Goal: Task Accomplishment & Management: Manage account settings

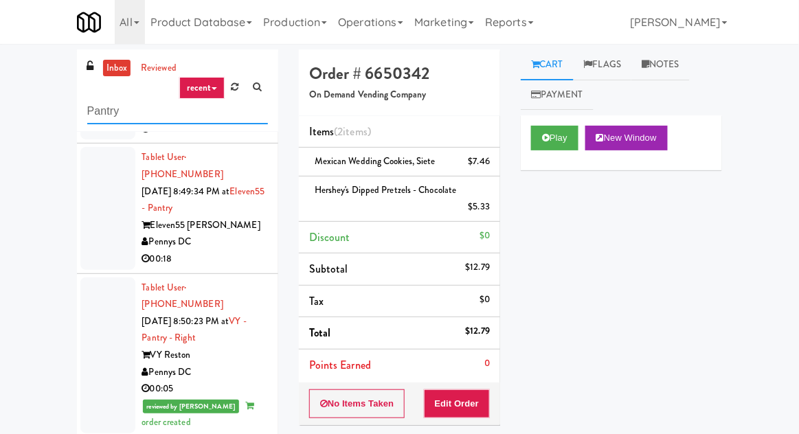
click at [116, 115] on input "Pantry" at bounding box center [177, 111] width 181 height 25
click at [104, 112] on input "Pantry" at bounding box center [177, 111] width 181 height 25
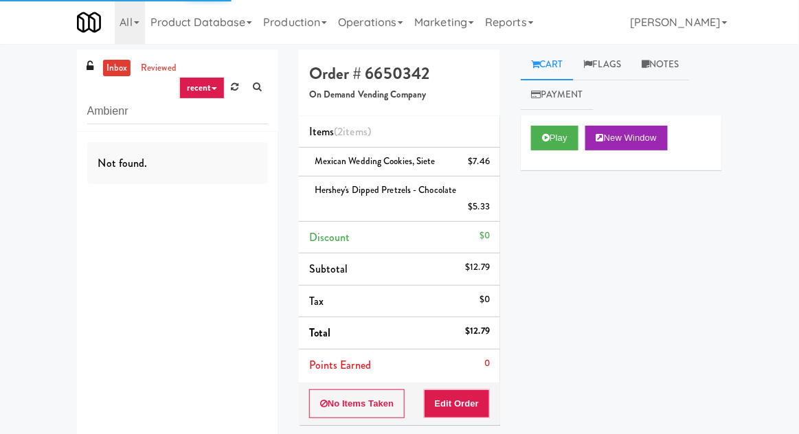
click at [15, 102] on div "inbox reviewed recent all unclear take inventory issue suspicious failed recent…" at bounding box center [399, 307] width 799 height 516
click at [134, 106] on input "Ambienr" at bounding box center [177, 111] width 181 height 25
type input "Ambient"
click at [45, 116] on div "inbox reviewed recent all unclear take inventory issue suspicious failed recent…" at bounding box center [399, 307] width 799 height 516
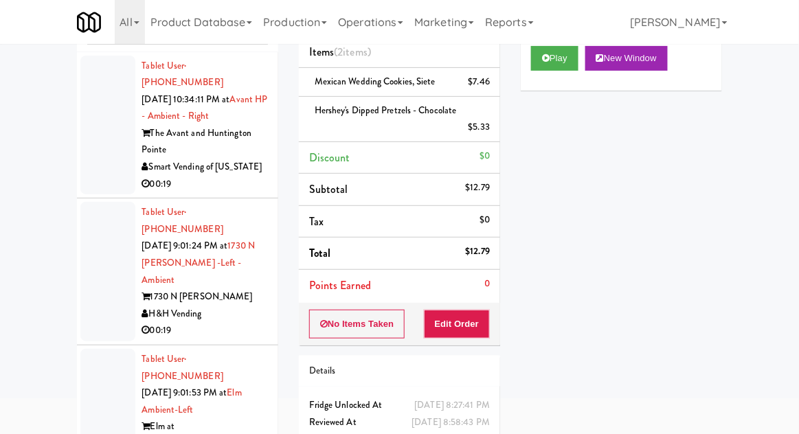
click at [88, 132] on div at bounding box center [107, 126] width 55 height 140
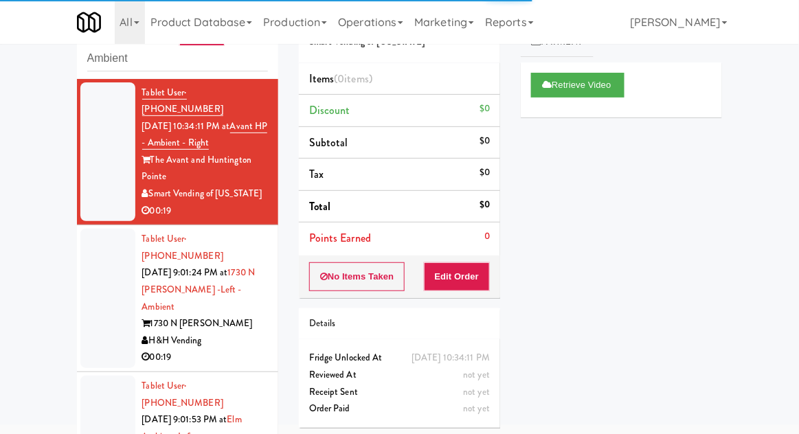
click at [100, 300] on div at bounding box center [107, 299] width 55 height 140
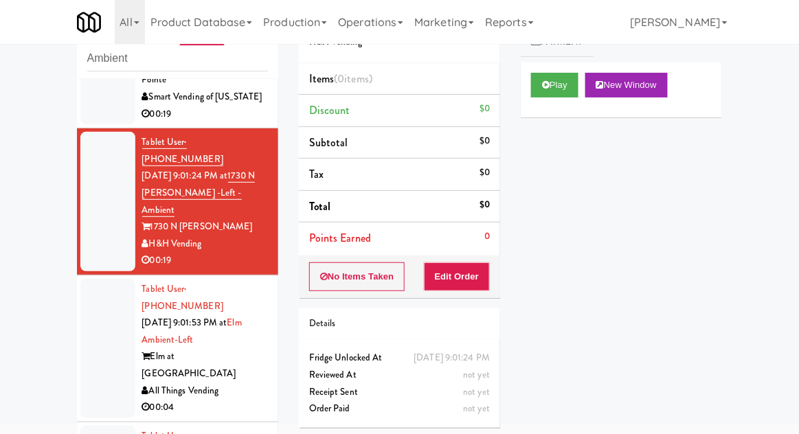
scroll to position [129, 0]
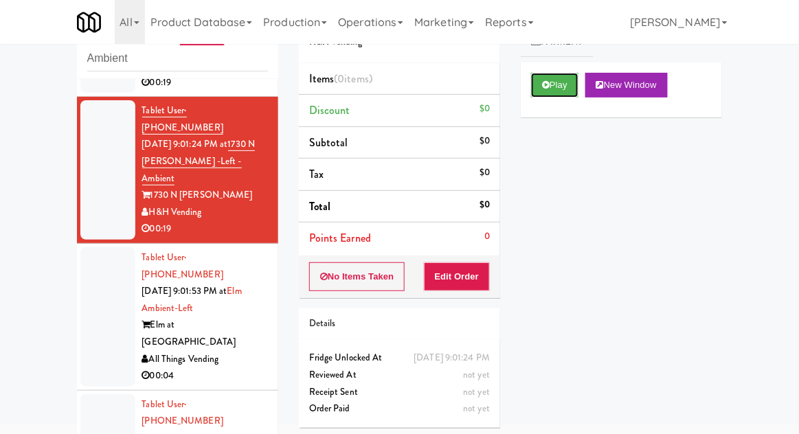
click at [543, 93] on button "Play" at bounding box center [554, 85] width 47 height 25
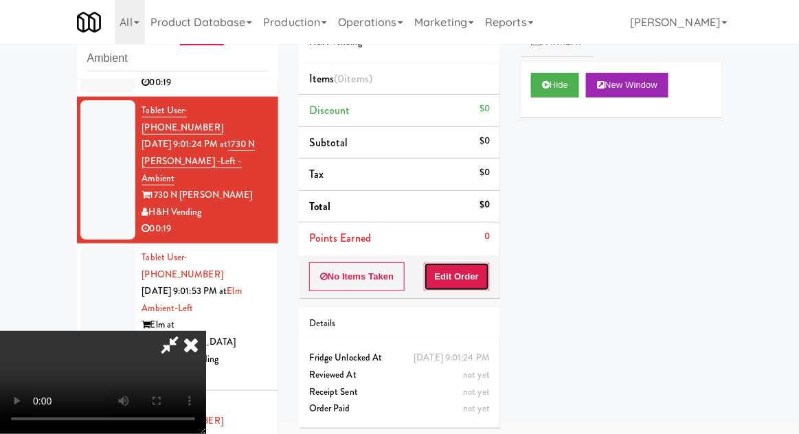
click at [474, 277] on button "Edit Order" at bounding box center [457, 277] width 67 height 29
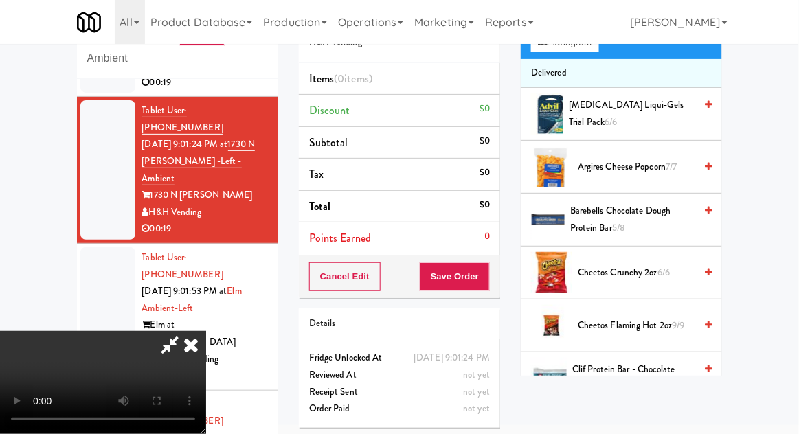
scroll to position [124, 0]
click at [624, 326] on span "Cheetos Flaming Hot 2oz 9/9" at bounding box center [636, 326] width 117 height 17
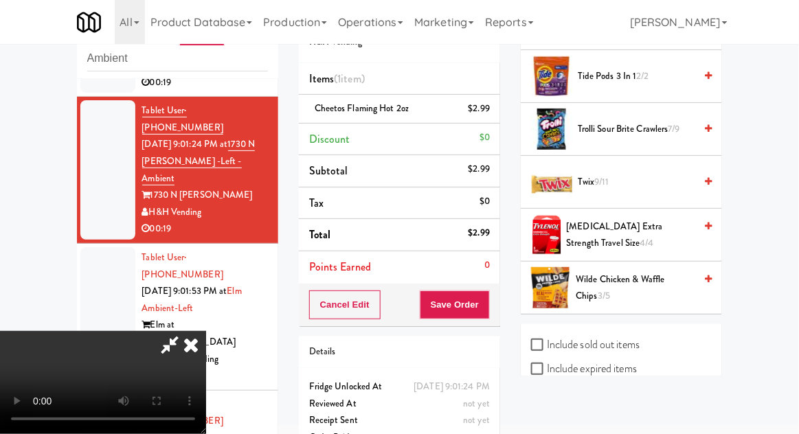
click at [564, 335] on label "Include sold out items" at bounding box center [585, 345] width 109 height 21
click at [547, 340] on input "Include sold out items" at bounding box center [539, 345] width 16 height 11
checkbox input "true"
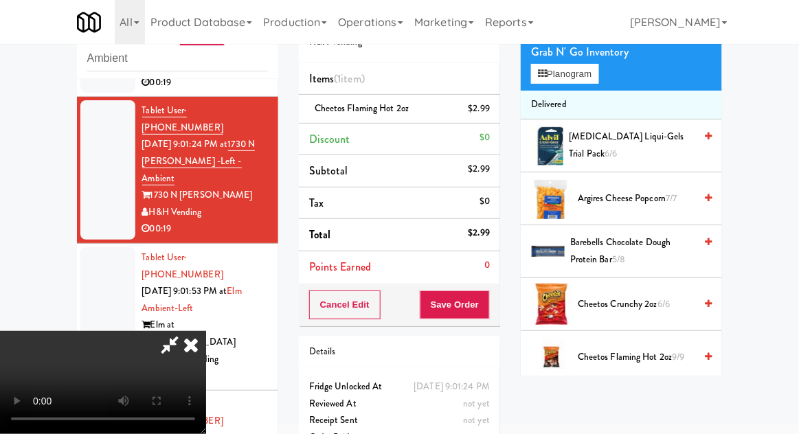
scroll to position [0, 0]
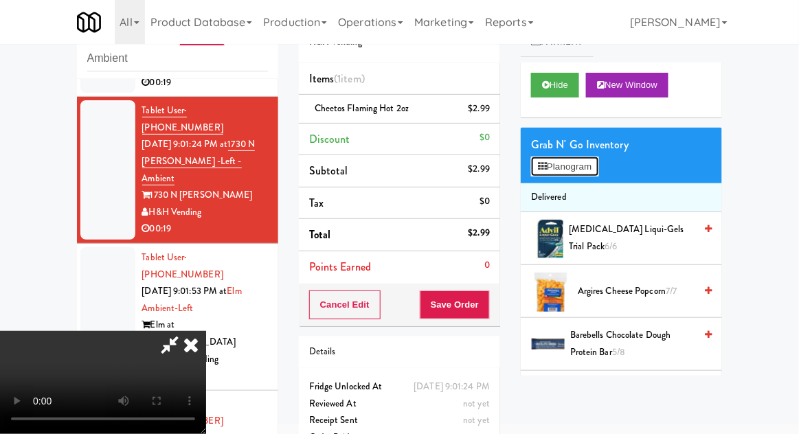
click at [548, 176] on button "Planogram" at bounding box center [564, 167] width 67 height 21
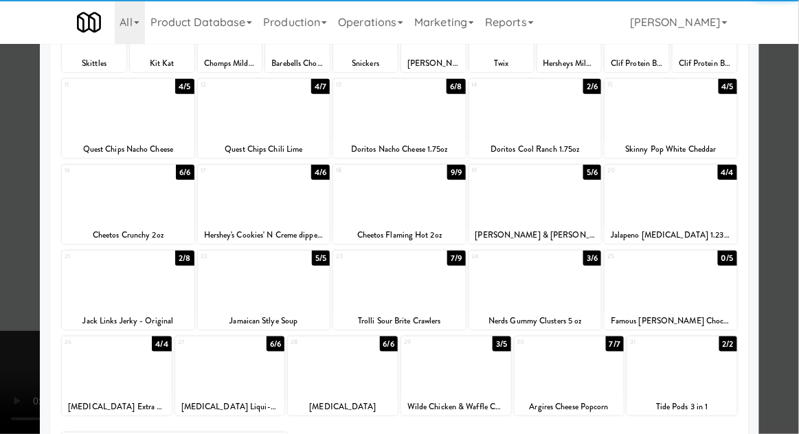
scroll to position [143, 0]
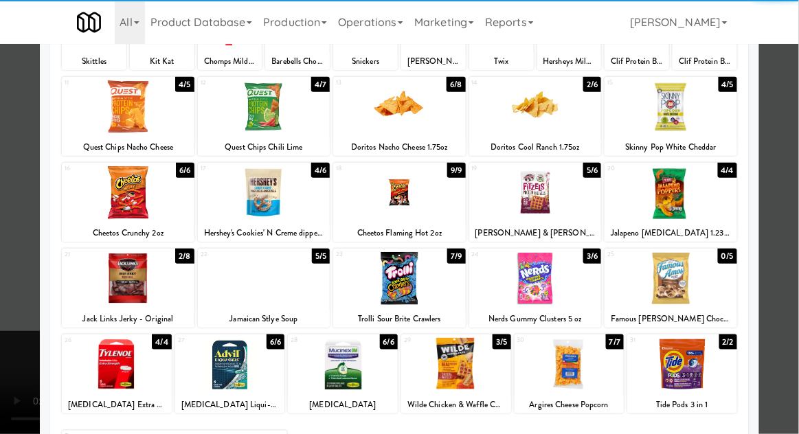
click at [649, 291] on div at bounding box center [671, 278] width 133 height 53
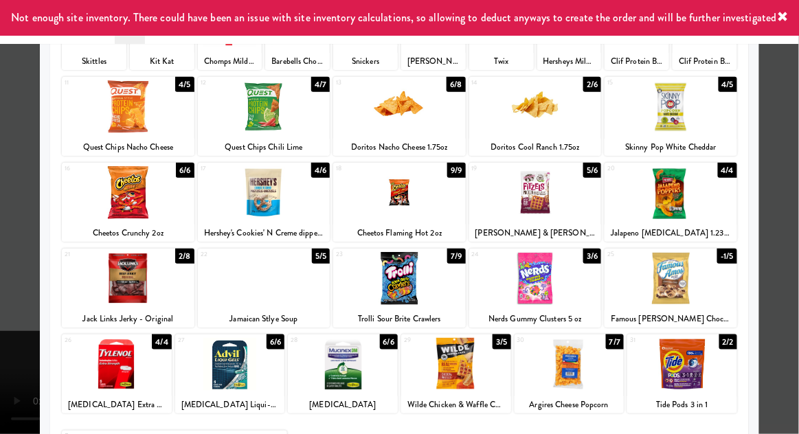
click at [795, 332] on div at bounding box center [399, 217] width 799 height 434
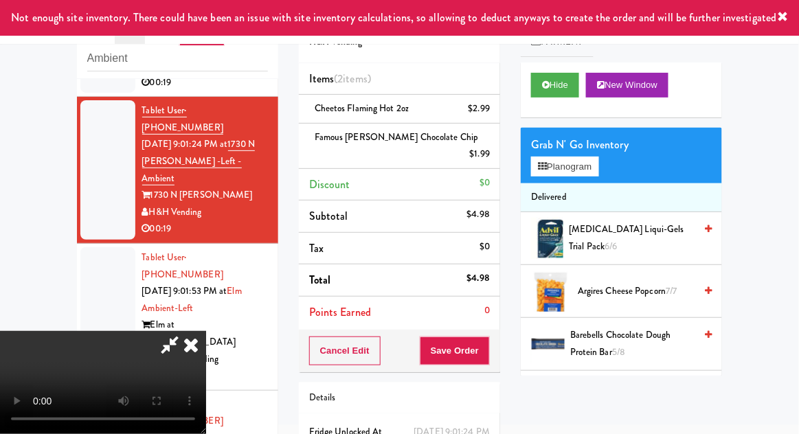
scroll to position [63, 0]
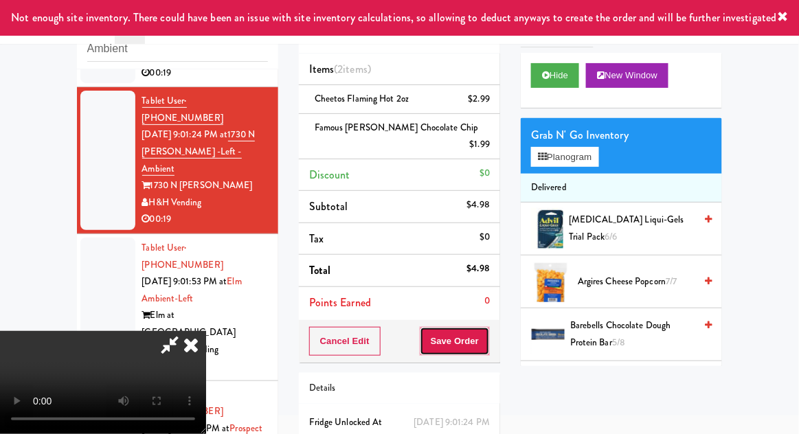
click at [489, 332] on button "Save Order" at bounding box center [455, 341] width 70 height 29
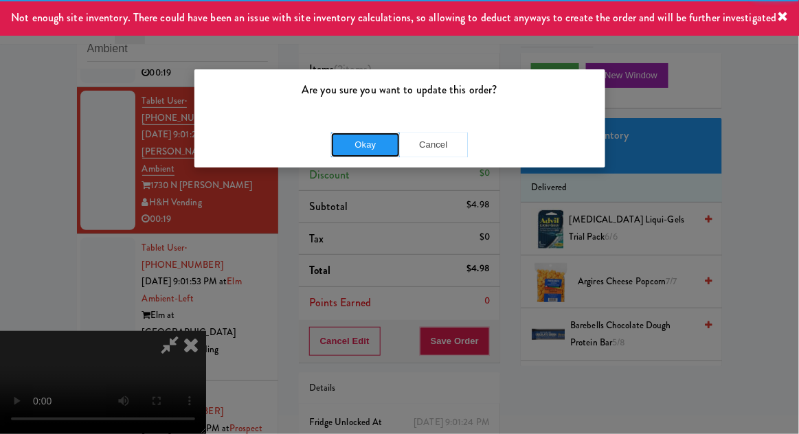
click at [342, 135] on button "Okay" at bounding box center [365, 145] width 69 height 25
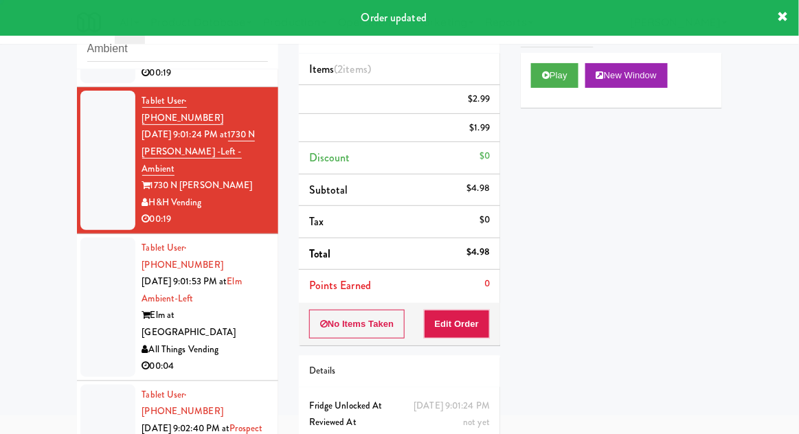
scroll to position [0, 0]
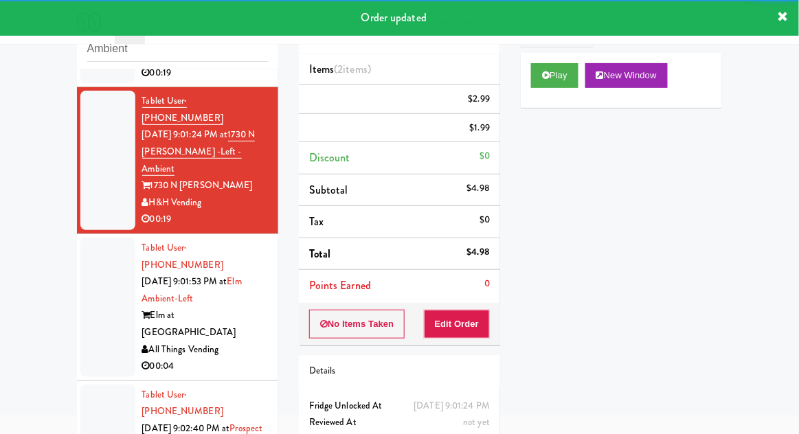
click at [92, 275] on div at bounding box center [107, 308] width 55 height 140
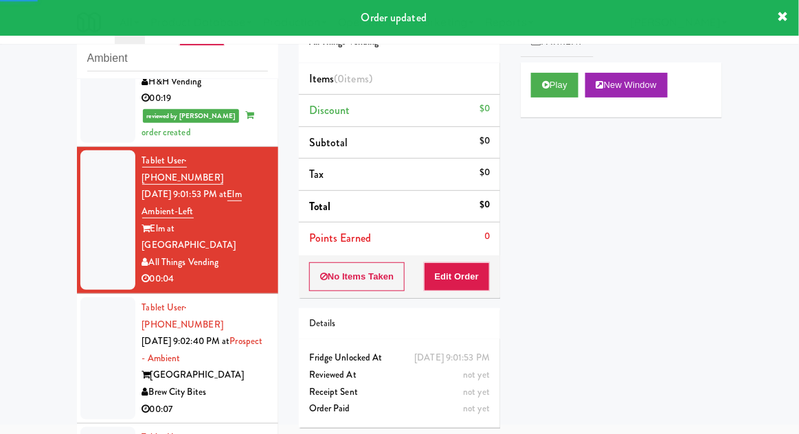
scroll to position [260, 0]
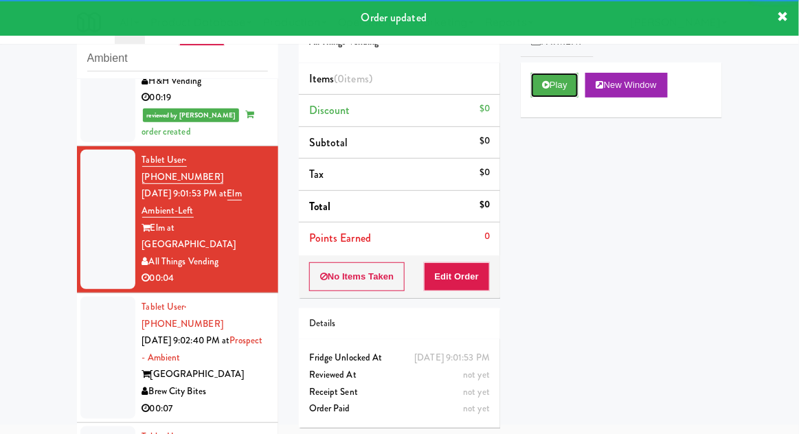
click at [547, 78] on button "Play" at bounding box center [554, 85] width 47 height 25
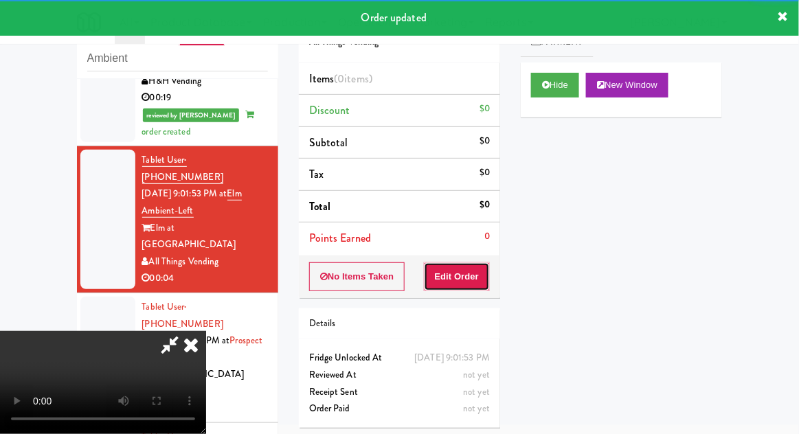
click at [474, 280] on button "Edit Order" at bounding box center [457, 277] width 67 height 29
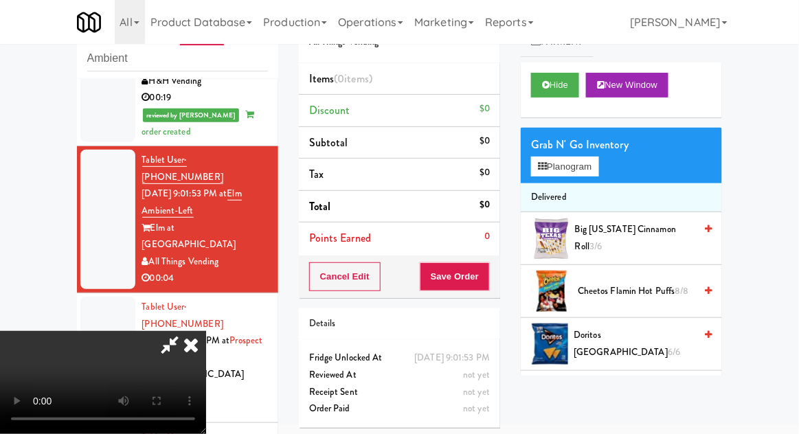
scroll to position [0, 0]
click at [556, 170] on button "Planogram" at bounding box center [564, 167] width 67 height 21
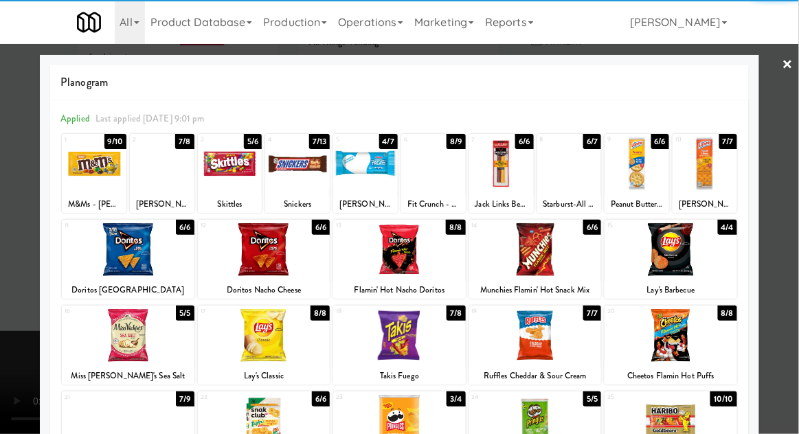
click at [311, 168] on div at bounding box center [297, 163] width 65 height 53
click at [17, 330] on div at bounding box center [399, 217] width 799 height 434
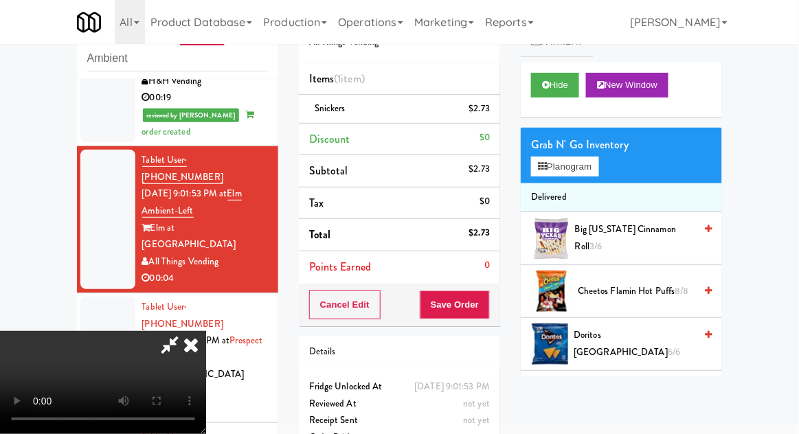
scroll to position [50, 0]
click at [482, 300] on button "Save Order" at bounding box center [455, 305] width 70 height 29
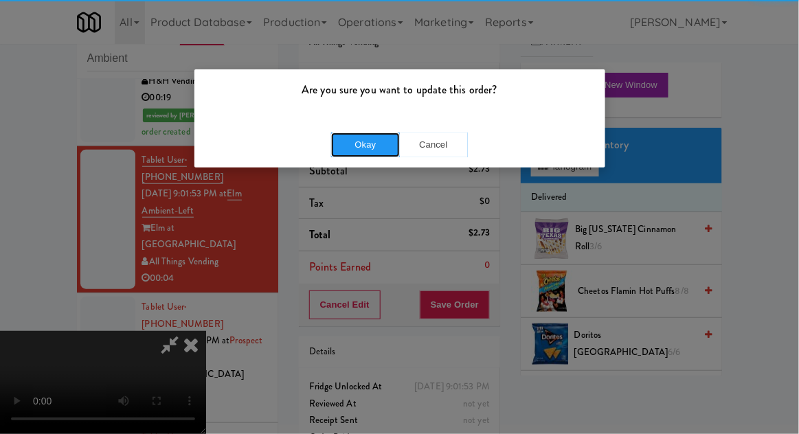
click at [370, 146] on button "Okay" at bounding box center [365, 145] width 69 height 25
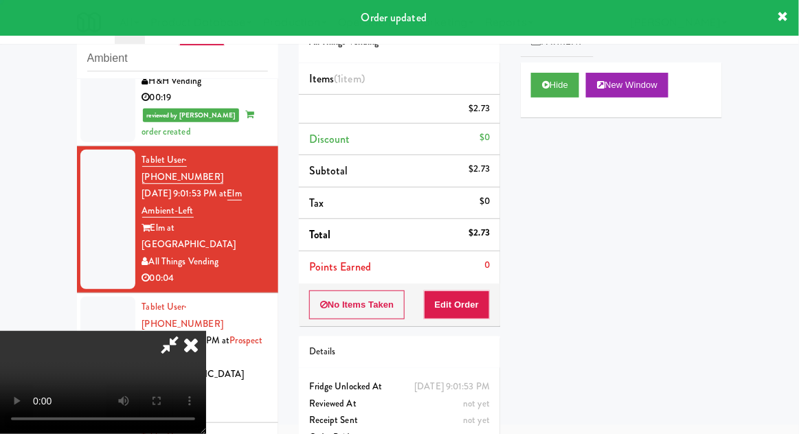
scroll to position [0, 0]
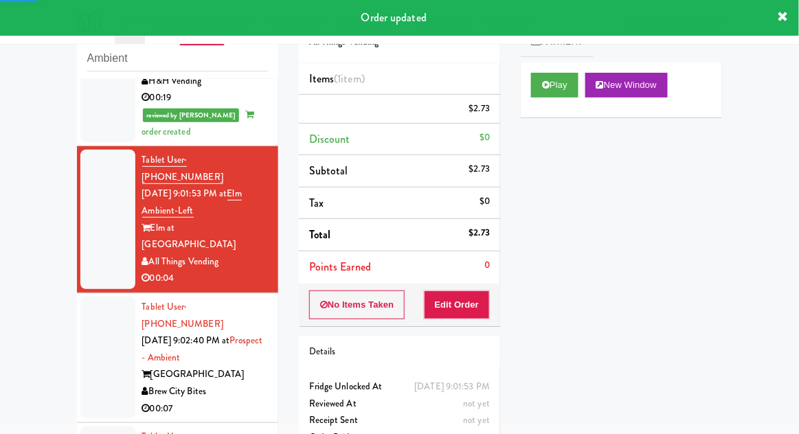
click at [81, 297] on div at bounding box center [107, 358] width 55 height 122
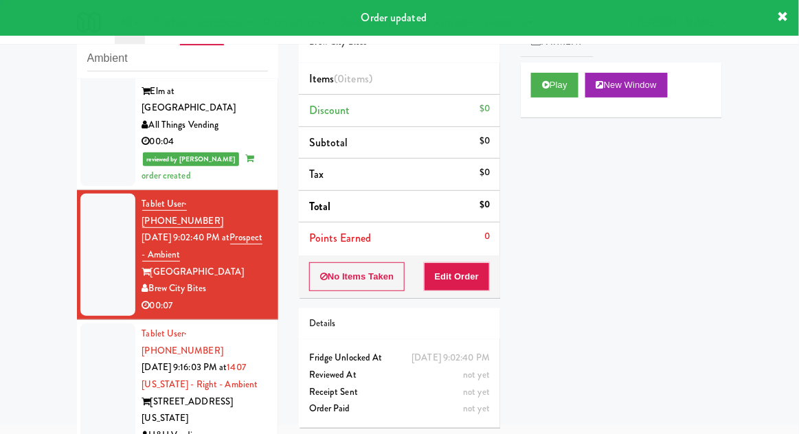
scroll to position [397, 0]
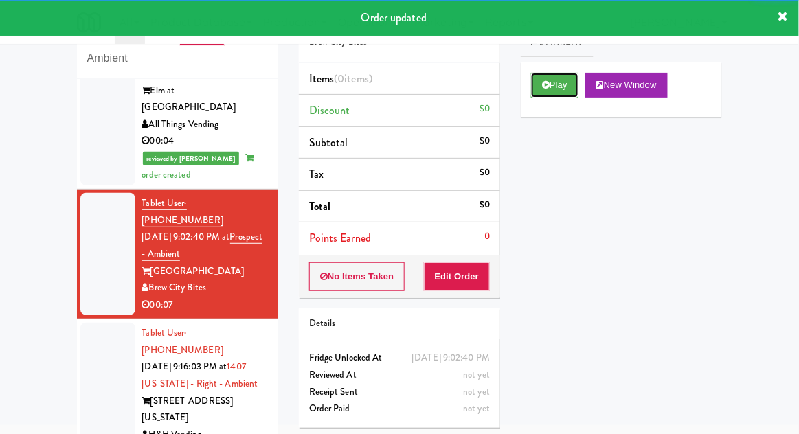
click at [558, 77] on button "Play" at bounding box center [554, 85] width 47 height 25
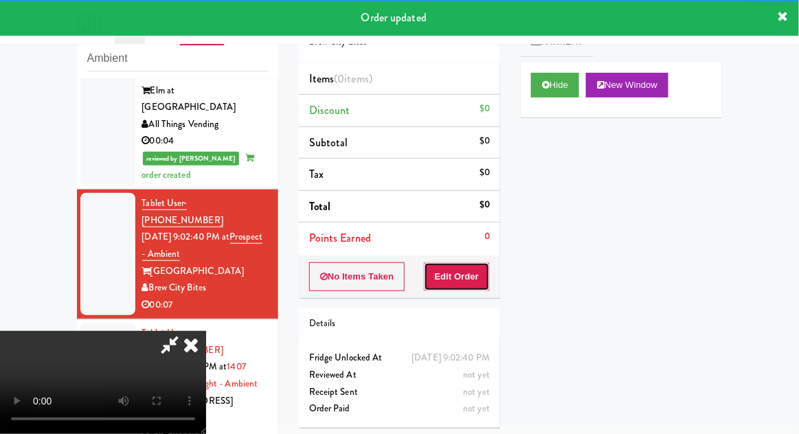
click at [479, 276] on button "Edit Order" at bounding box center [457, 277] width 67 height 29
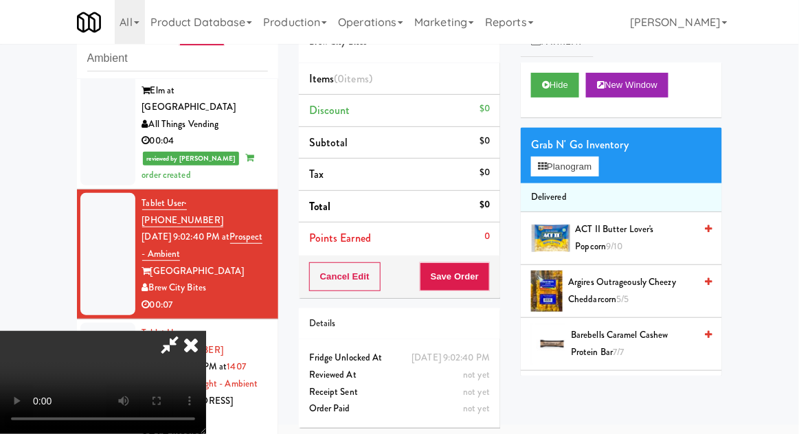
scroll to position [50, 0]
click at [575, 175] on button "Planogram" at bounding box center [564, 167] width 67 height 21
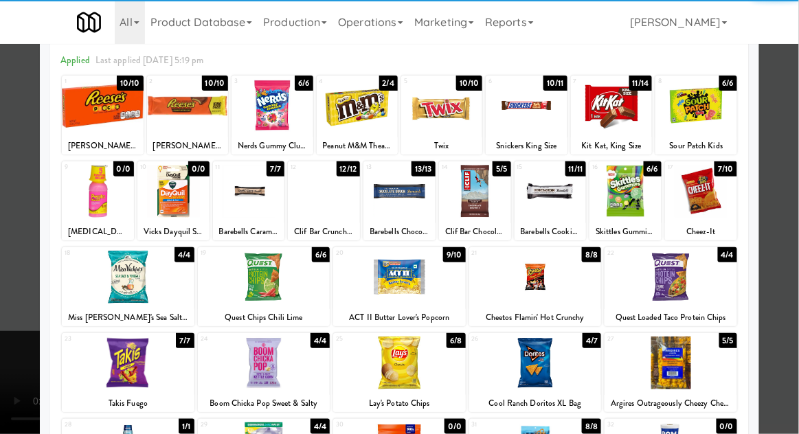
scroll to position [100, 0]
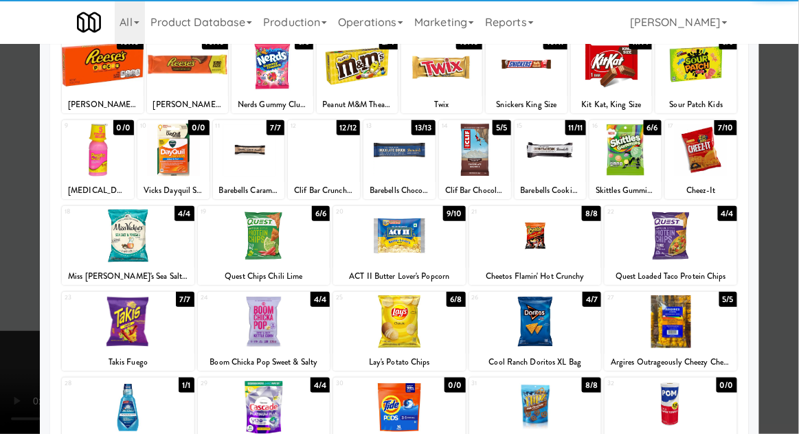
click at [144, 340] on div at bounding box center [128, 322] width 133 height 53
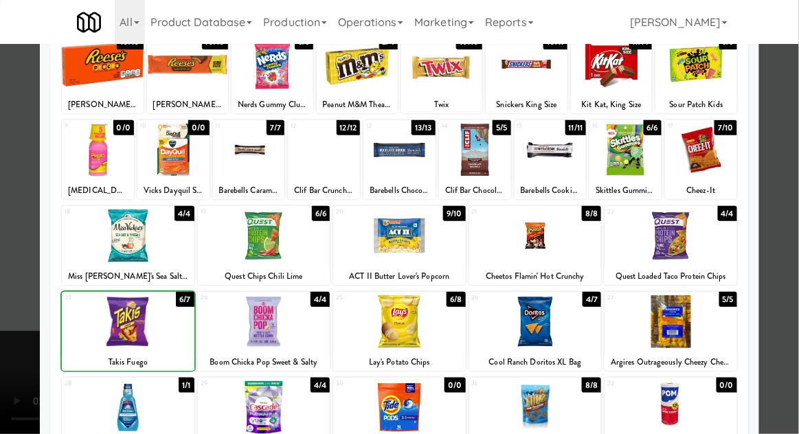
click at [25, 408] on div at bounding box center [399, 217] width 799 height 434
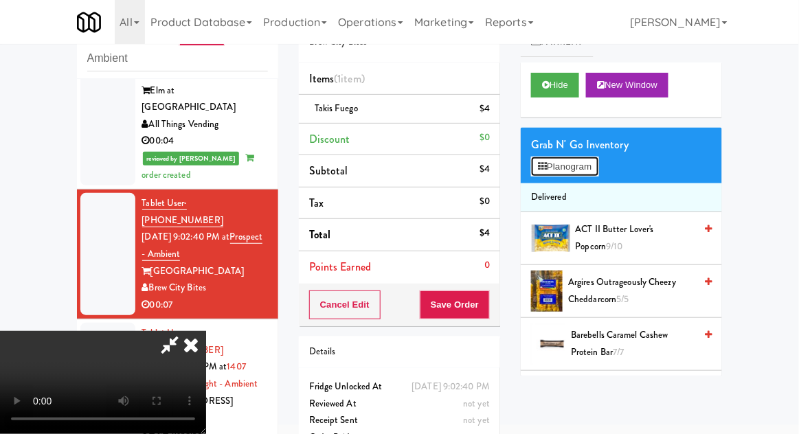
click at [576, 175] on button "Planogram" at bounding box center [564, 167] width 67 height 21
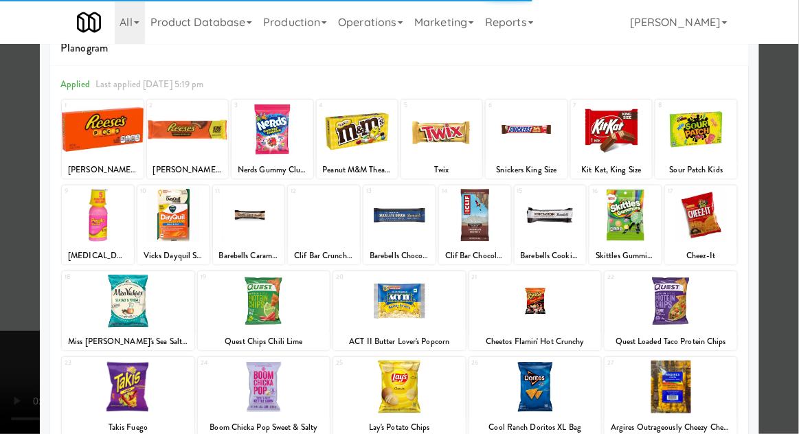
scroll to position [76, 0]
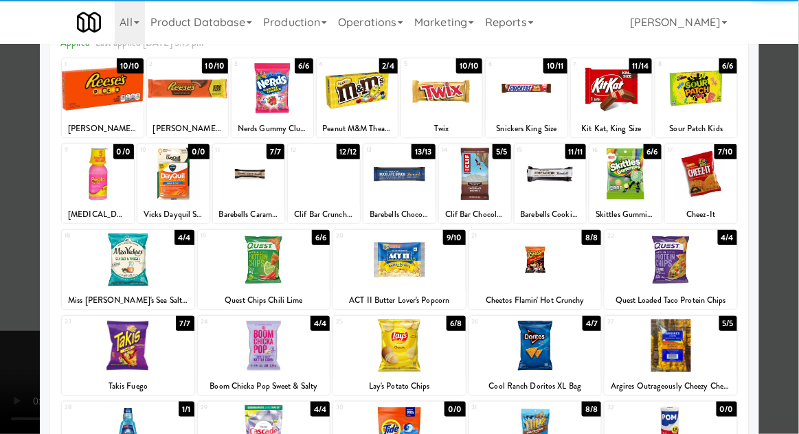
click at [140, 270] on div at bounding box center [128, 260] width 133 height 53
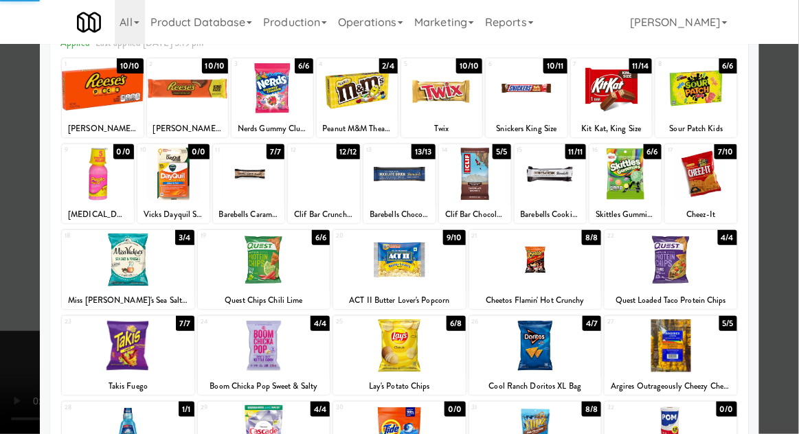
click at [19, 413] on div at bounding box center [399, 217] width 799 height 434
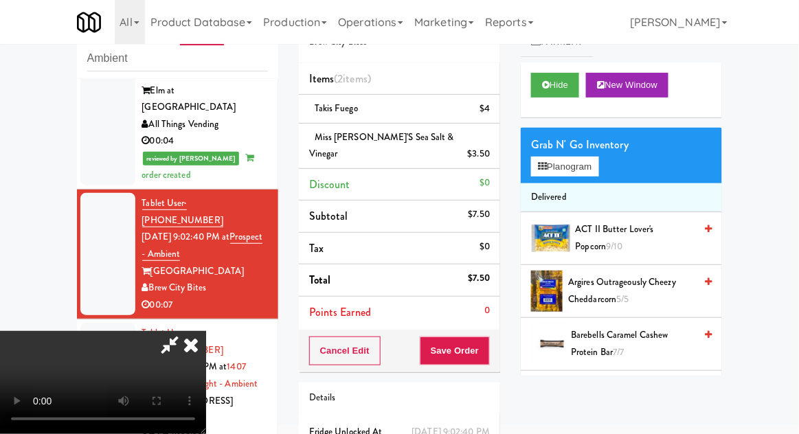
scroll to position [63, 0]
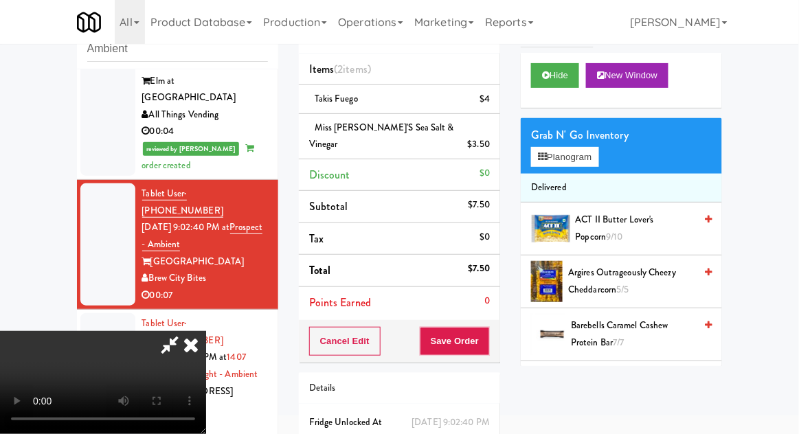
click at [501, 332] on div "Order # 5553533 Brew City Bites Items (2 items ) Takis Fuego $4 Miss [PERSON_NA…" at bounding box center [400, 245] width 222 height 516
click at [487, 331] on button "Save Order" at bounding box center [455, 341] width 70 height 29
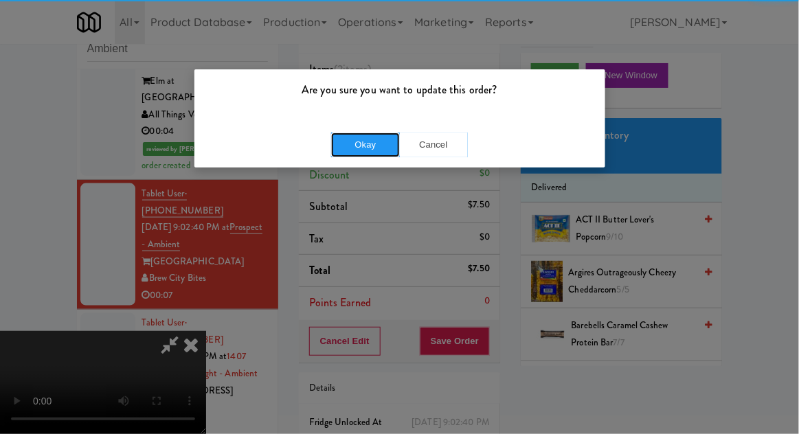
click at [362, 147] on button "Okay" at bounding box center [365, 145] width 69 height 25
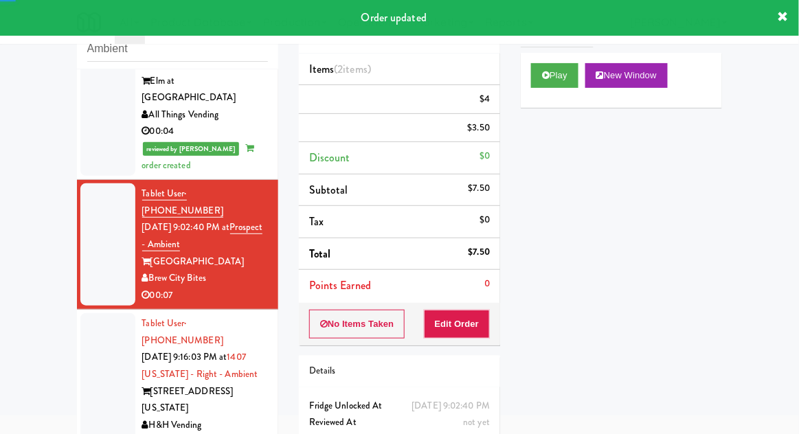
scroll to position [0, 0]
click at [98, 313] on div at bounding box center [107, 383] width 55 height 140
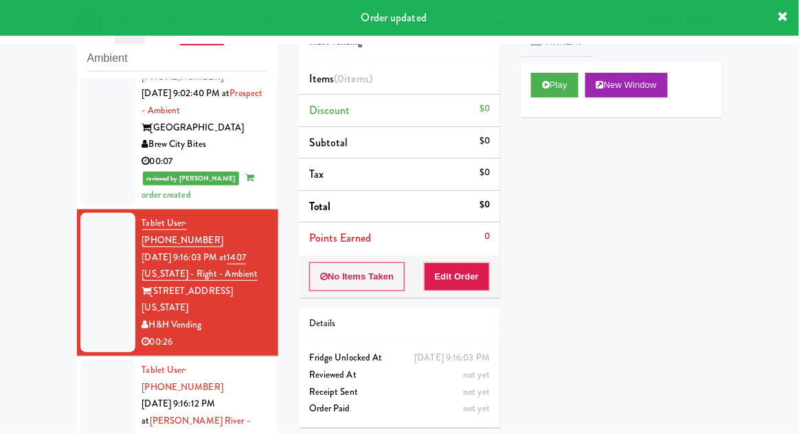
scroll to position [550, 0]
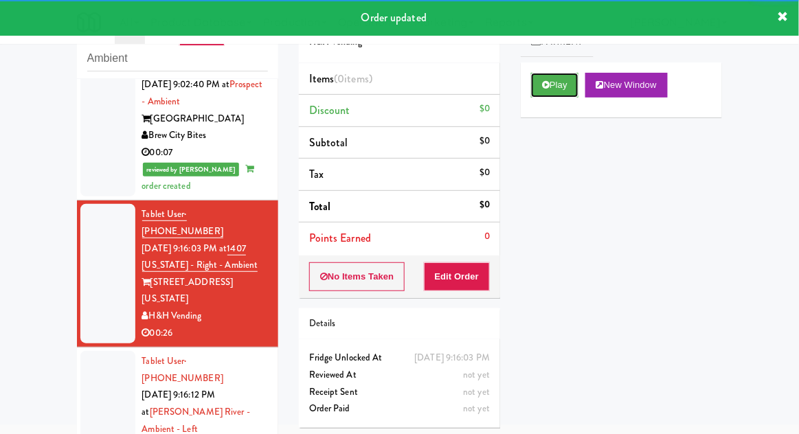
click at [542, 89] on button "Play" at bounding box center [554, 85] width 47 height 25
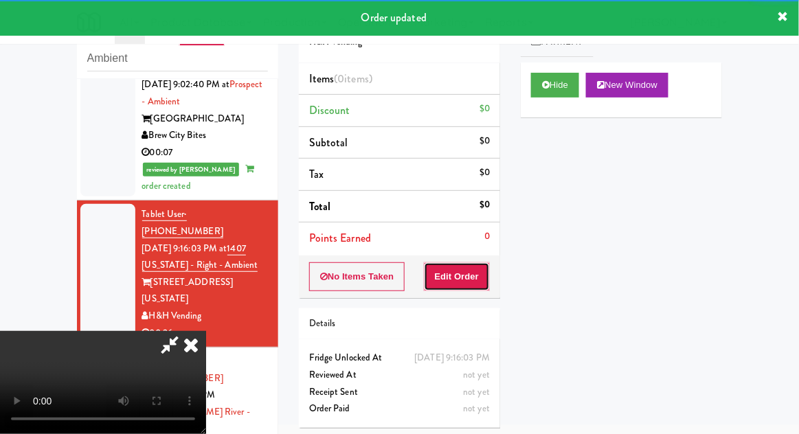
click at [463, 265] on button "Edit Order" at bounding box center [457, 277] width 67 height 29
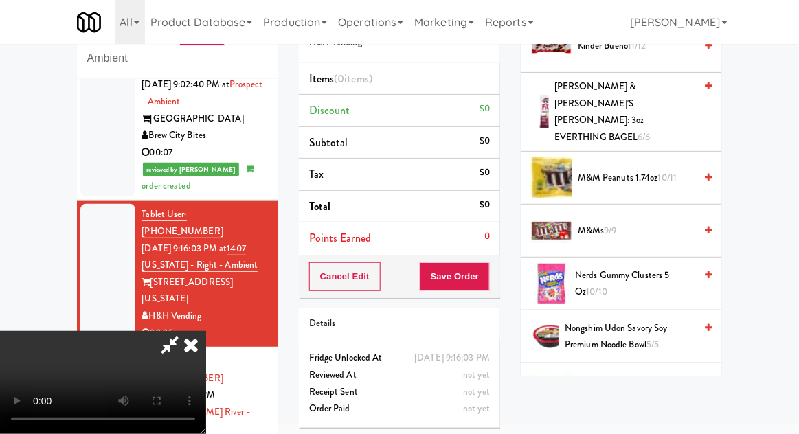
scroll to position [717, 0]
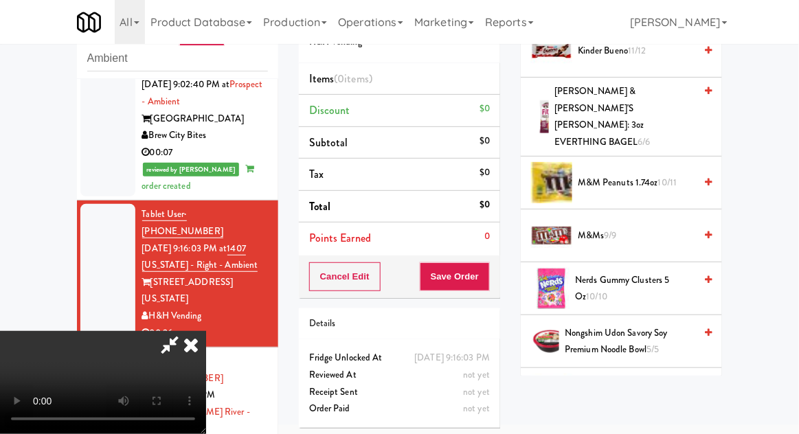
click at [672, 176] on span "10/11" at bounding box center [667, 182] width 19 height 13
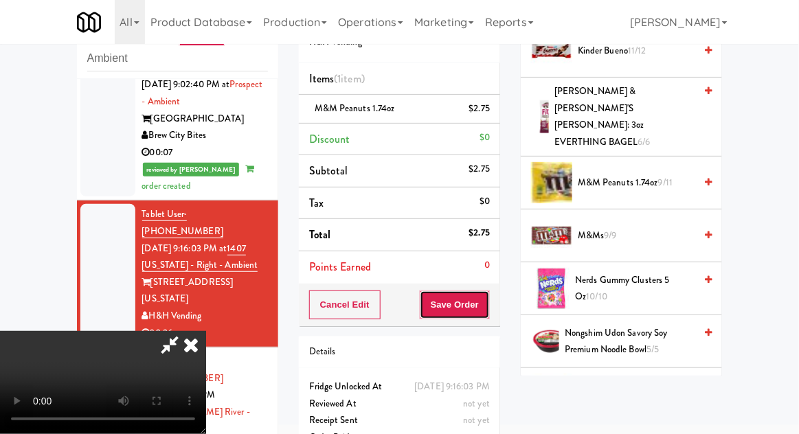
click at [481, 315] on button "Save Order" at bounding box center [455, 305] width 70 height 29
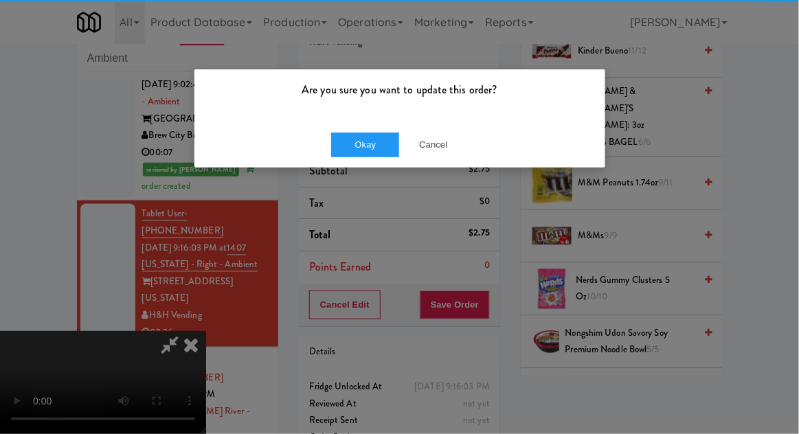
click at [384, 130] on div "Okay Cancel" at bounding box center [400, 145] width 411 height 46
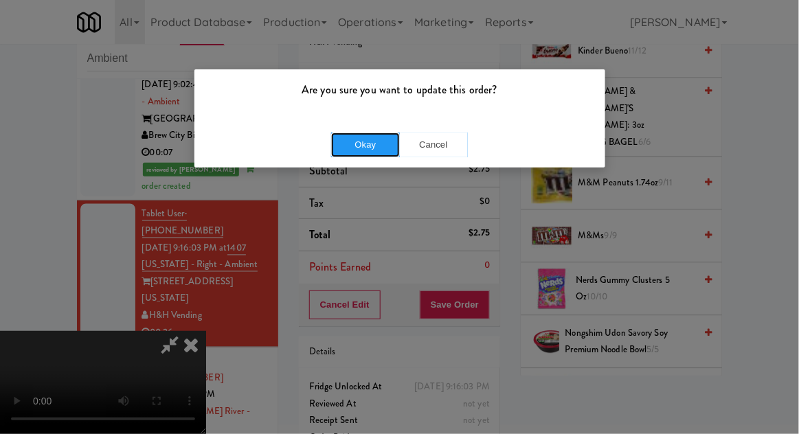
click at [360, 155] on button "Okay" at bounding box center [365, 145] width 69 height 25
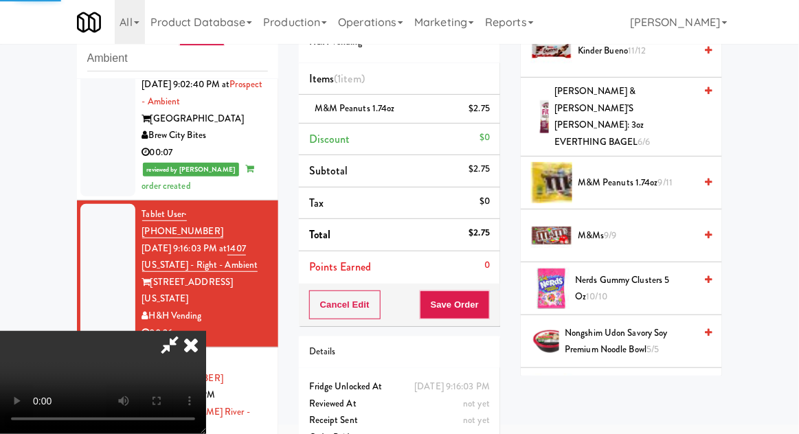
scroll to position [135, 0]
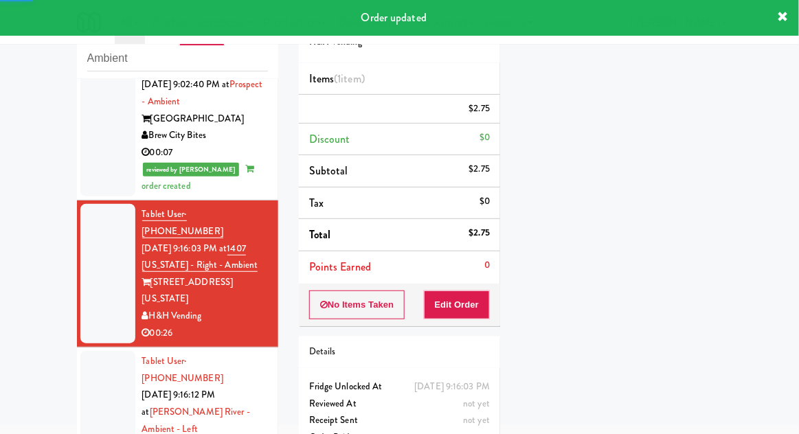
click at [98, 351] on div at bounding box center [107, 429] width 55 height 156
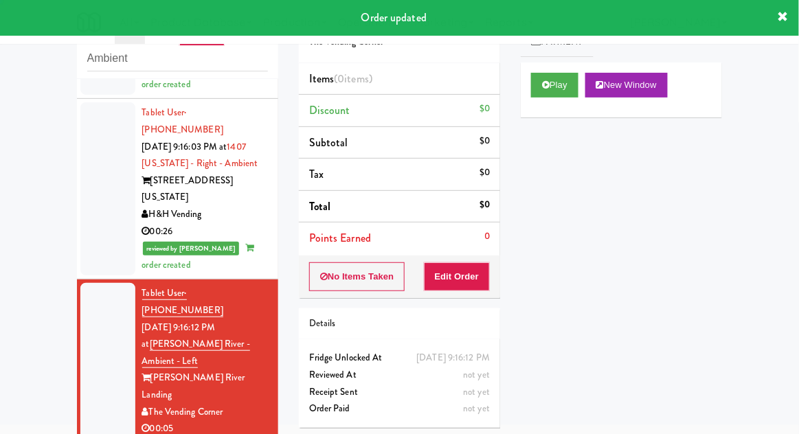
scroll to position [689, 0]
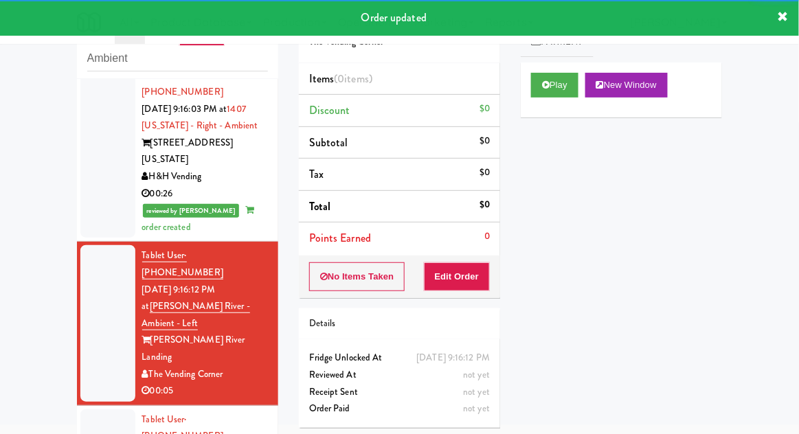
click at [550, 91] on button "Play" at bounding box center [554, 85] width 47 height 25
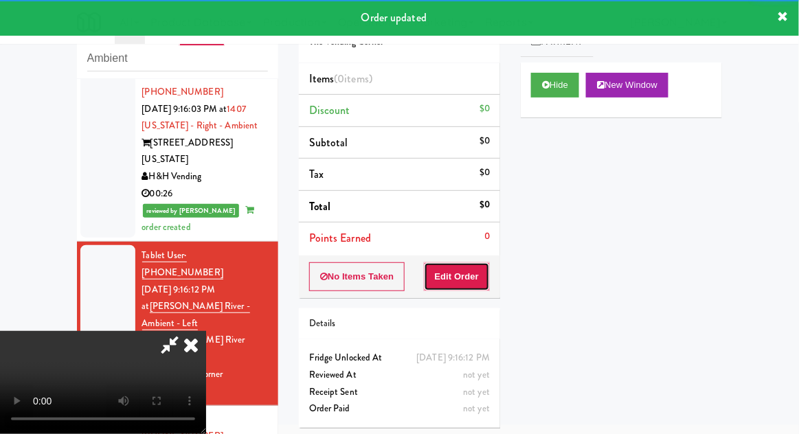
click at [465, 276] on button "Edit Order" at bounding box center [457, 277] width 67 height 29
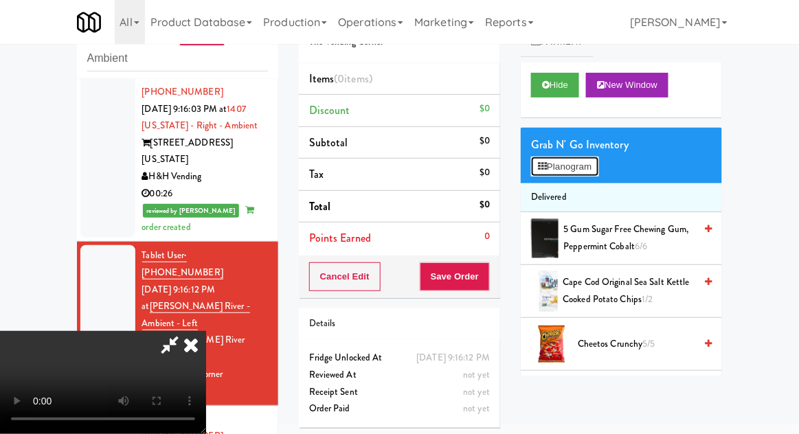
click at [599, 166] on button "Planogram" at bounding box center [564, 167] width 67 height 21
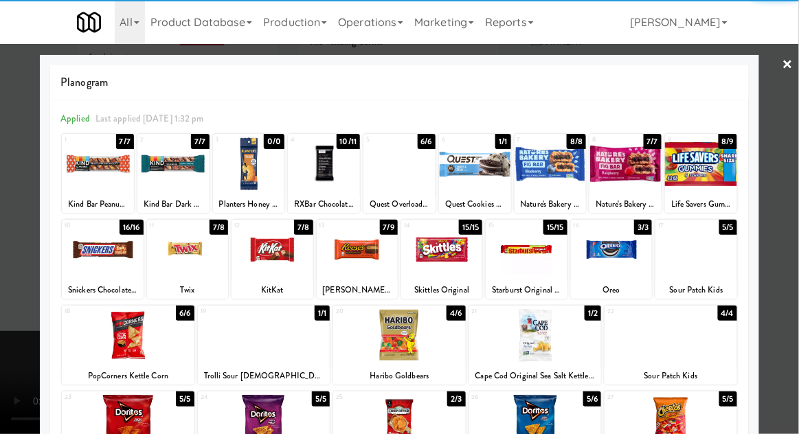
click at [273, 257] on div at bounding box center [272, 249] width 81 height 53
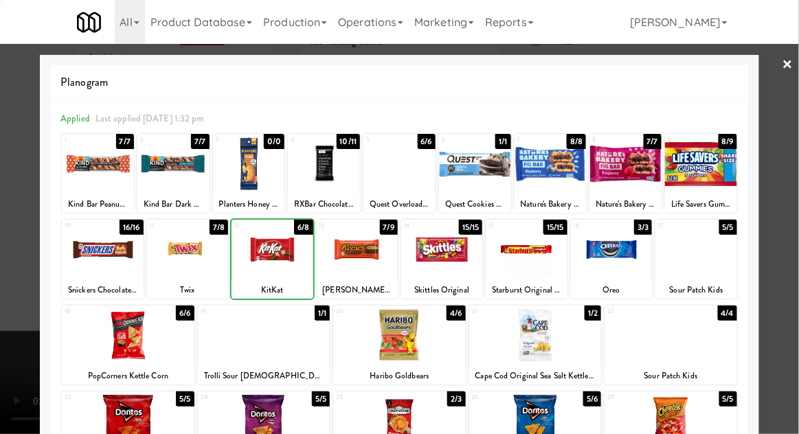
click at [790, 175] on div at bounding box center [399, 217] width 799 height 434
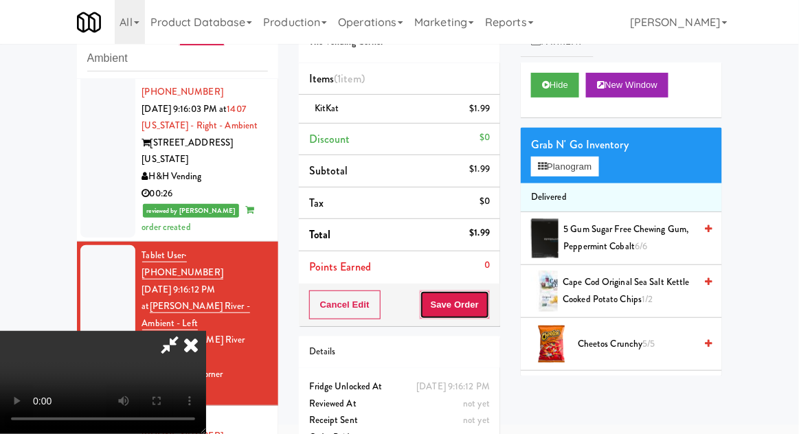
click at [485, 314] on button "Save Order" at bounding box center [455, 305] width 70 height 29
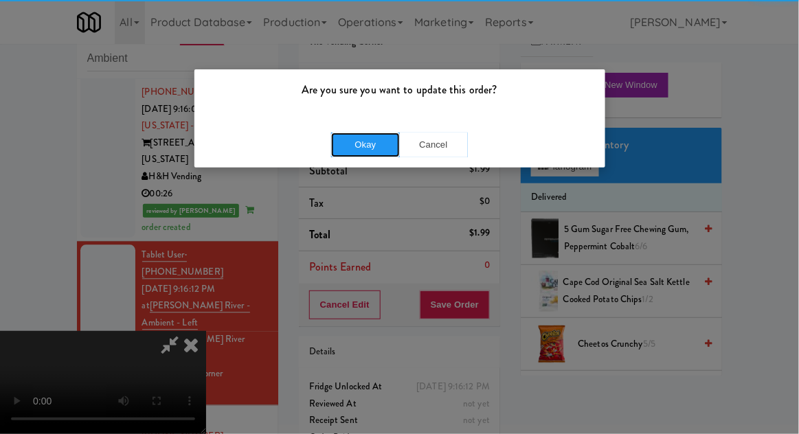
click at [360, 155] on button "Okay" at bounding box center [365, 145] width 69 height 25
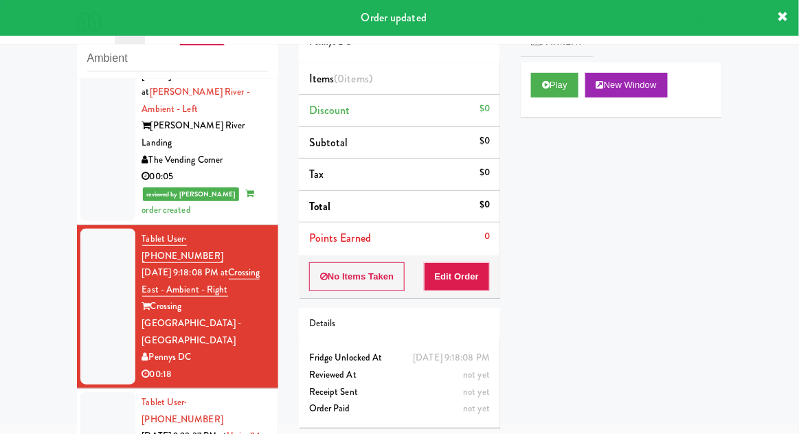
scroll to position [1067, 0]
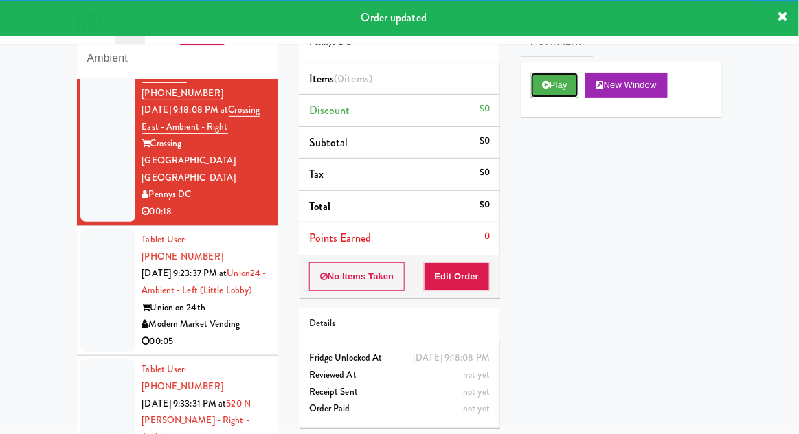
click at [546, 91] on button "Play" at bounding box center [554, 85] width 47 height 25
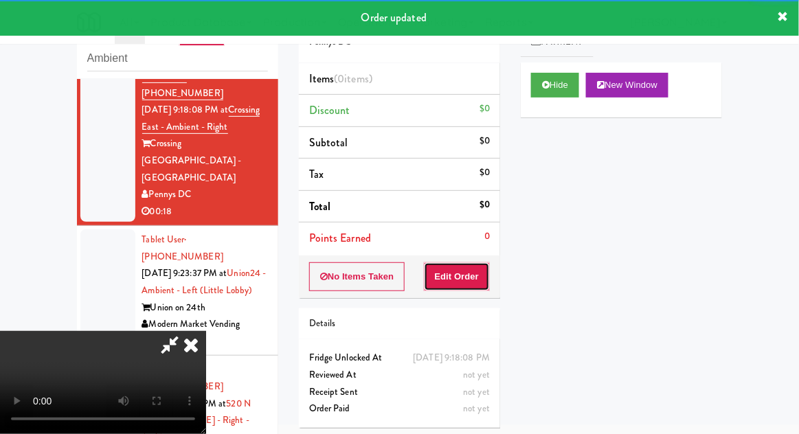
click at [472, 276] on button "Edit Order" at bounding box center [457, 277] width 67 height 29
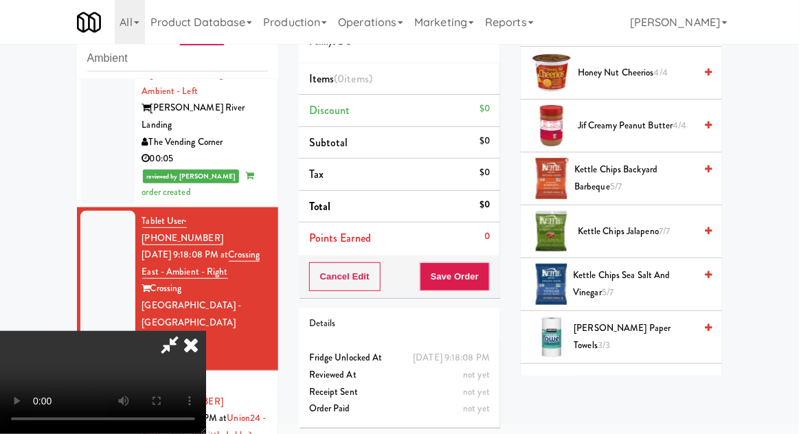
scroll to position [537, 0]
click at [660, 234] on span "Kettle Chips Jalapeno 7/7" at bounding box center [636, 231] width 117 height 17
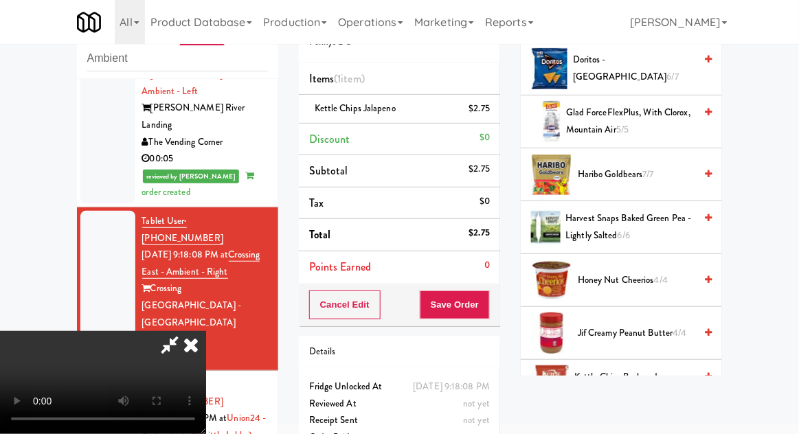
scroll to position [320, 0]
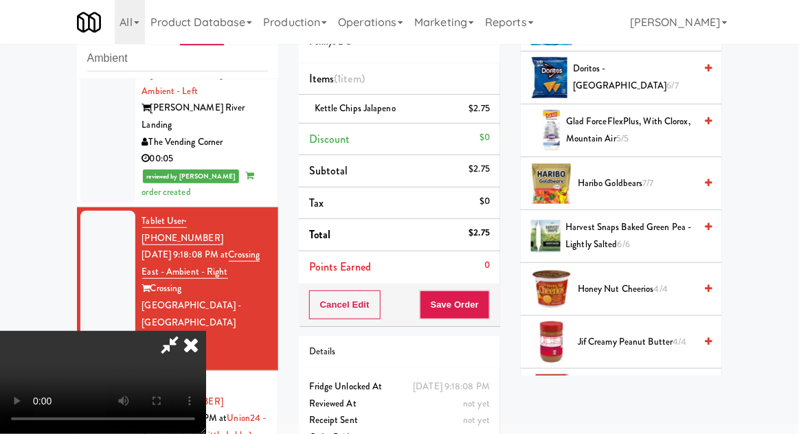
click at [654, 228] on span "Harvest Snaps Baked Green Pea - Lightly Salted 6/6" at bounding box center [630, 236] width 129 height 34
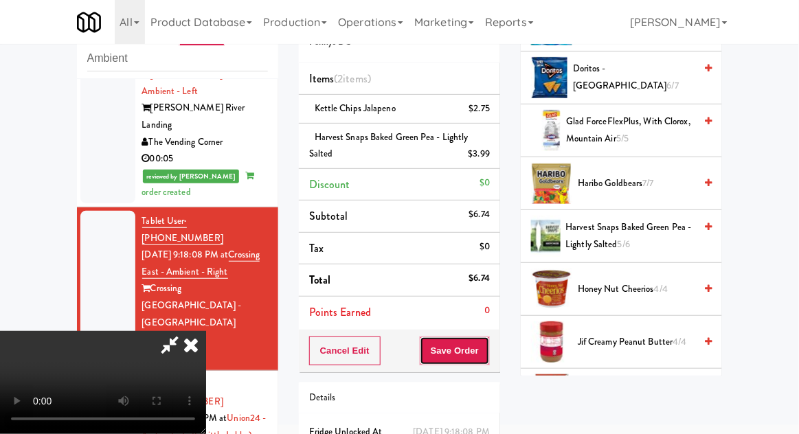
click at [488, 355] on button "Save Order" at bounding box center [455, 351] width 70 height 29
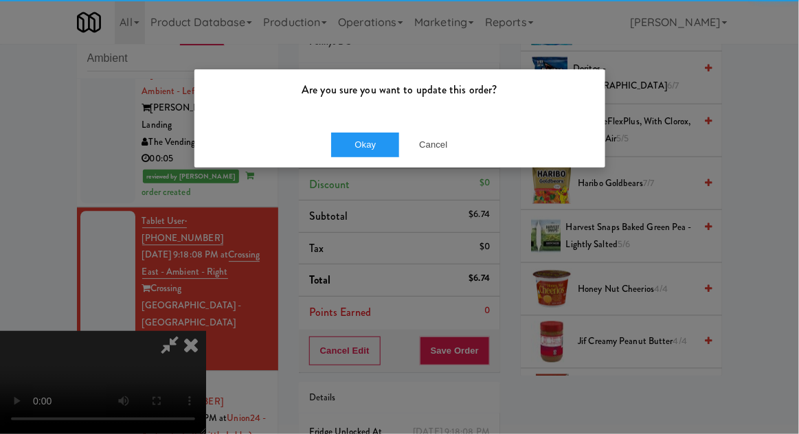
click at [366, 131] on div "Okay Cancel" at bounding box center [400, 145] width 411 height 46
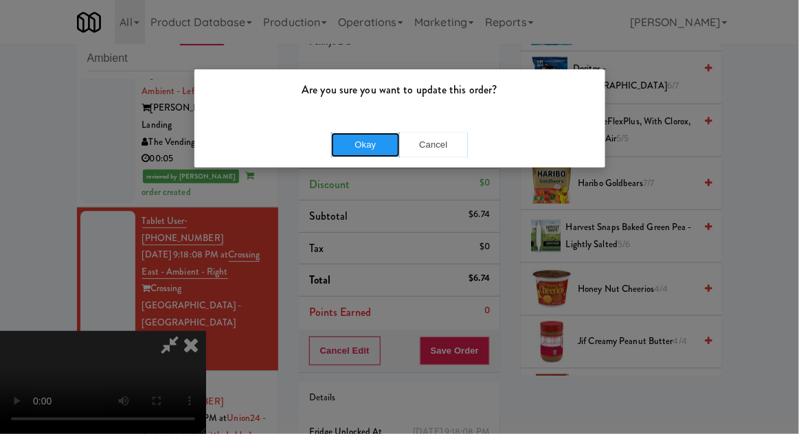
click at [355, 154] on button "Okay" at bounding box center [365, 145] width 69 height 25
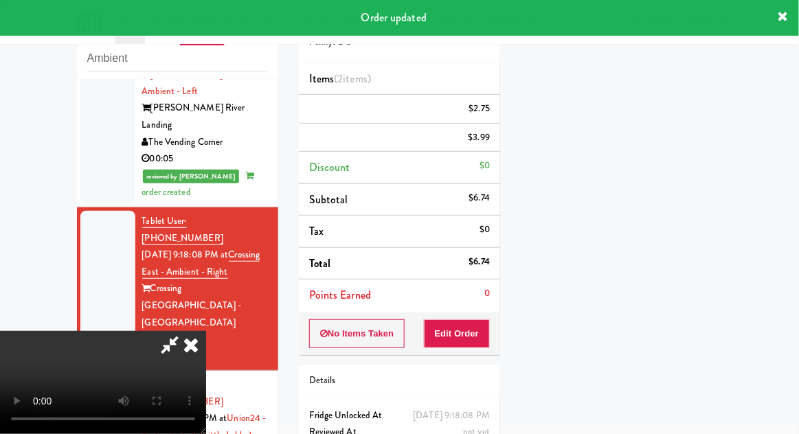
scroll to position [135, 0]
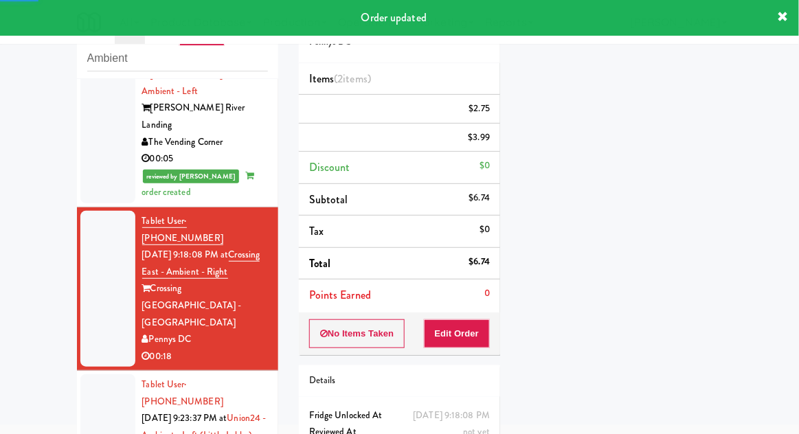
click at [90, 375] on div at bounding box center [107, 436] width 55 height 122
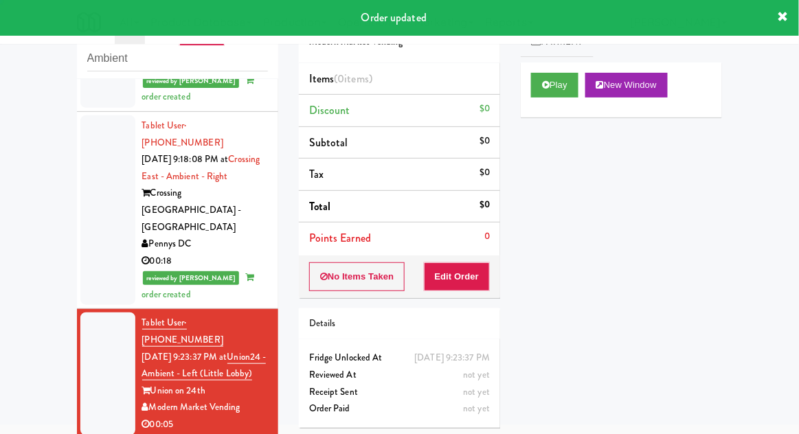
scroll to position [1100, 0]
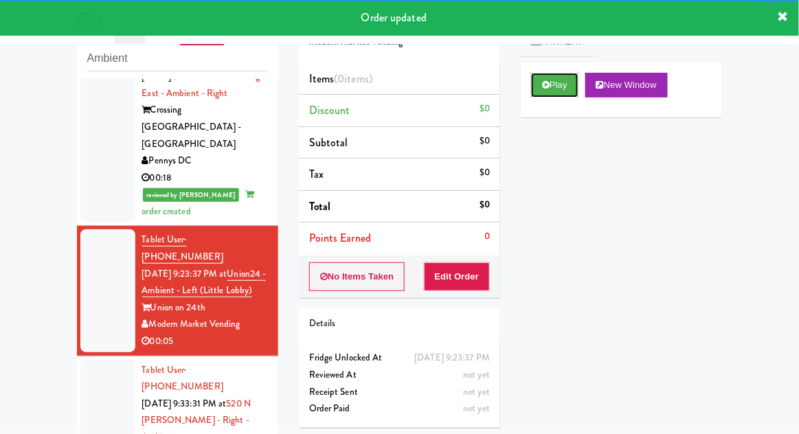
click at [548, 91] on button "Play" at bounding box center [554, 85] width 47 height 25
click at [482, 274] on button "Edit Order" at bounding box center [457, 277] width 67 height 29
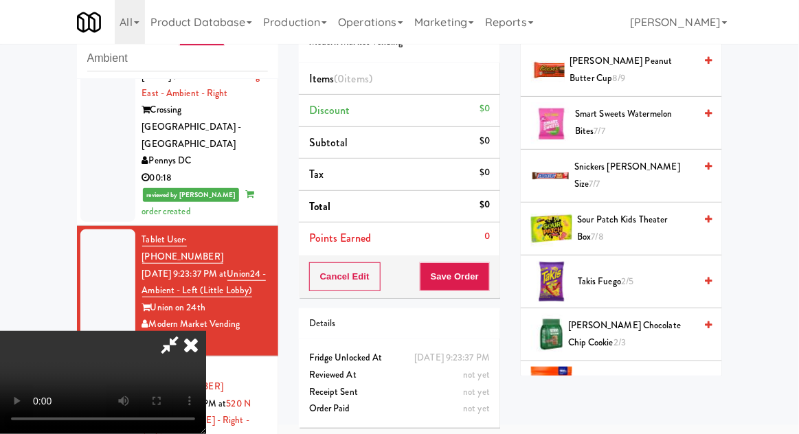
scroll to position [1029, 0]
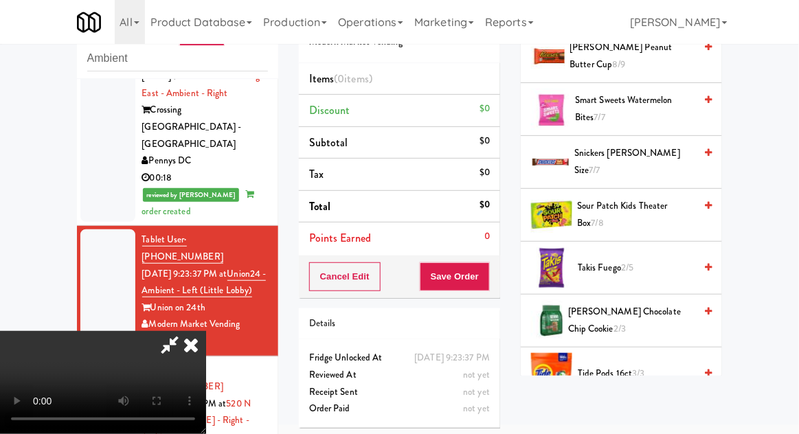
click at [666, 206] on span "Sour Patch Kids Theater Box 7/8" at bounding box center [637, 215] width 118 height 34
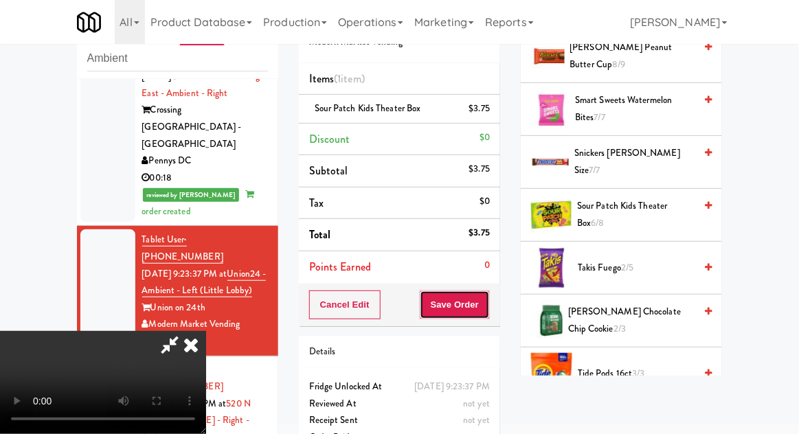
click at [483, 317] on button "Save Order" at bounding box center [455, 305] width 70 height 29
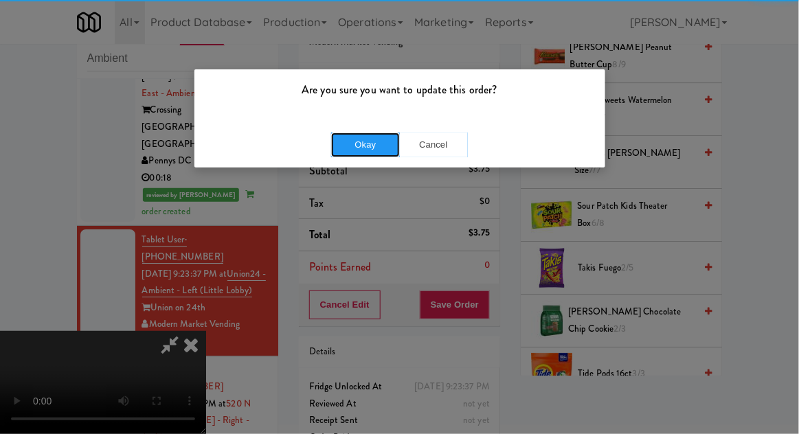
click at [377, 133] on button "Okay" at bounding box center [365, 145] width 69 height 25
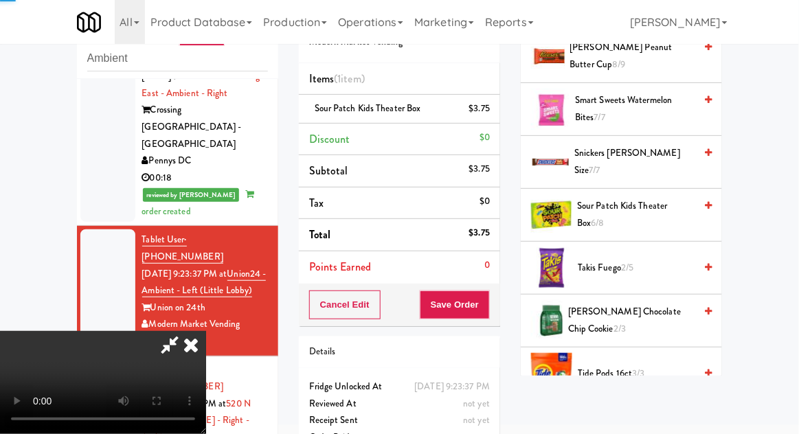
click at [93, 360] on div at bounding box center [107, 430] width 55 height 140
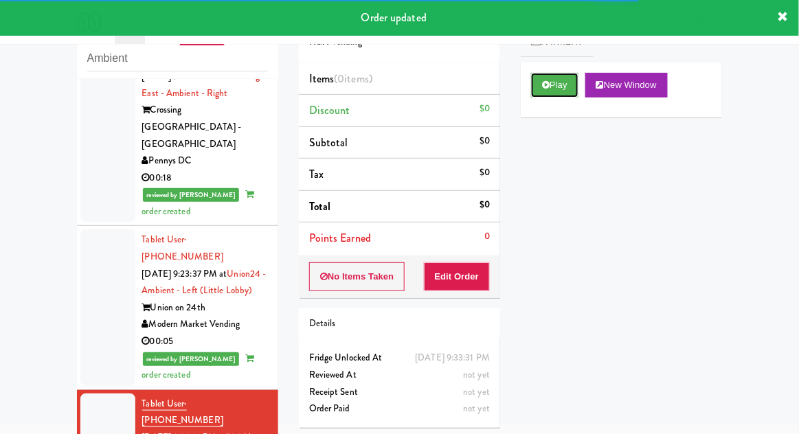
click at [541, 89] on button "Play" at bounding box center [554, 85] width 47 height 25
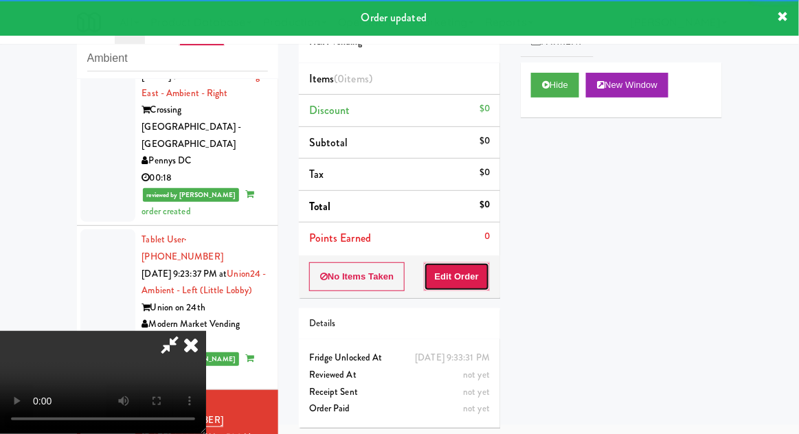
click at [456, 285] on button "Edit Order" at bounding box center [457, 277] width 67 height 29
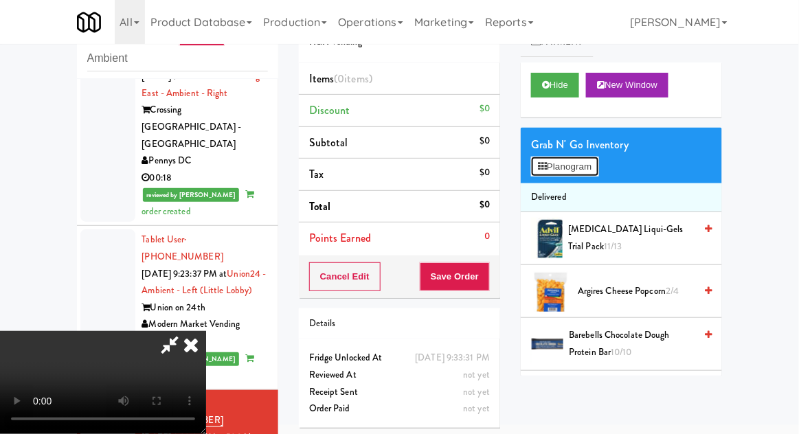
click at [593, 176] on button "Planogram" at bounding box center [564, 167] width 67 height 21
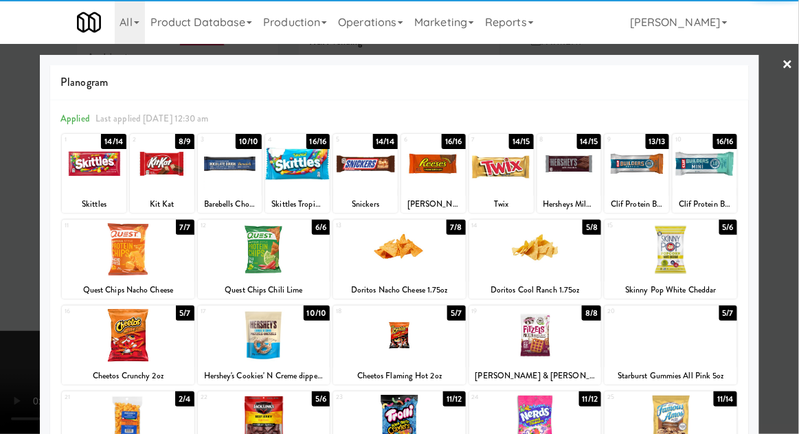
click at [230, 170] on div at bounding box center [230, 163] width 65 height 53
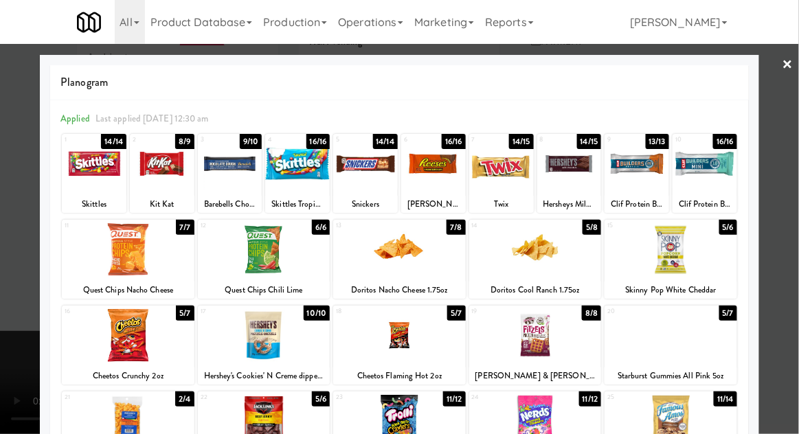
click at [795, 163] on div at bounding box center [399, 217] width 799 height 434
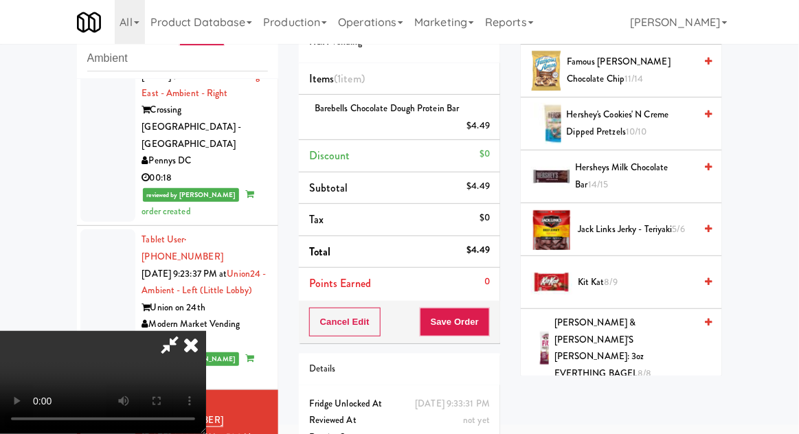
scroll to position [699, 0]
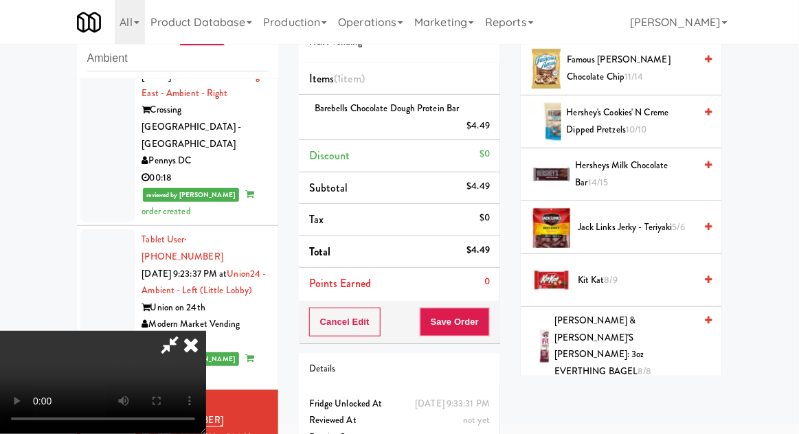
click at [656, 168] on span "Hersheys Milk Chocolate Bar 14/15" at bounding box center [636, 174] width 120 height 34
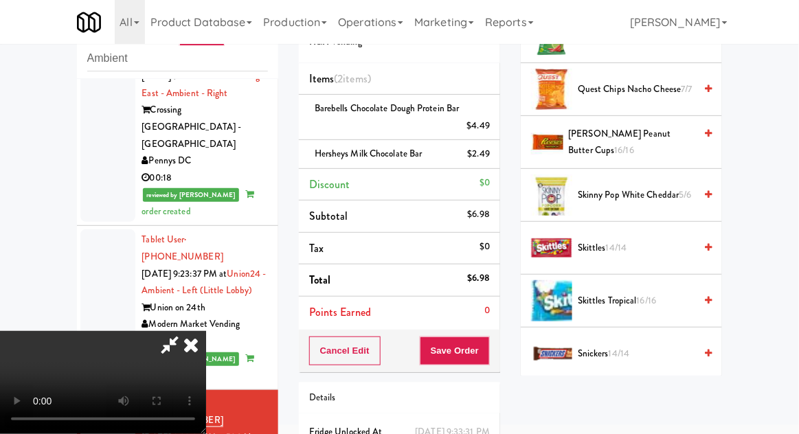
scroll to position [1128, 0]
click at [675, 187] on span "Skinny Pop White Cheddar 5/6" at bounding box center [636, 195] width 117 height 17
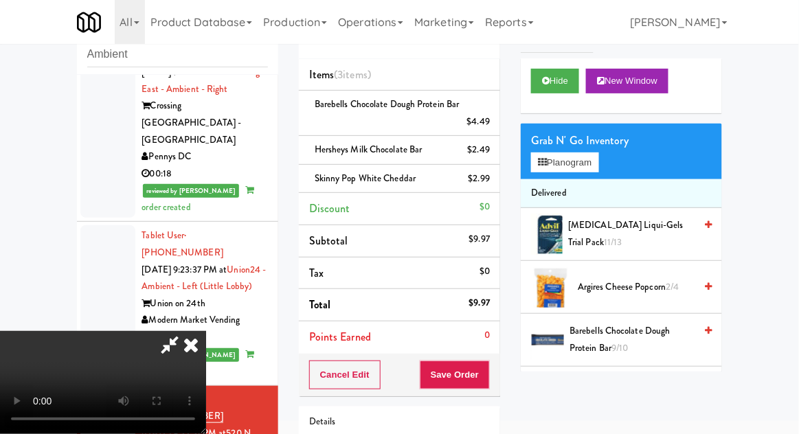
scroll to position [93, 0]
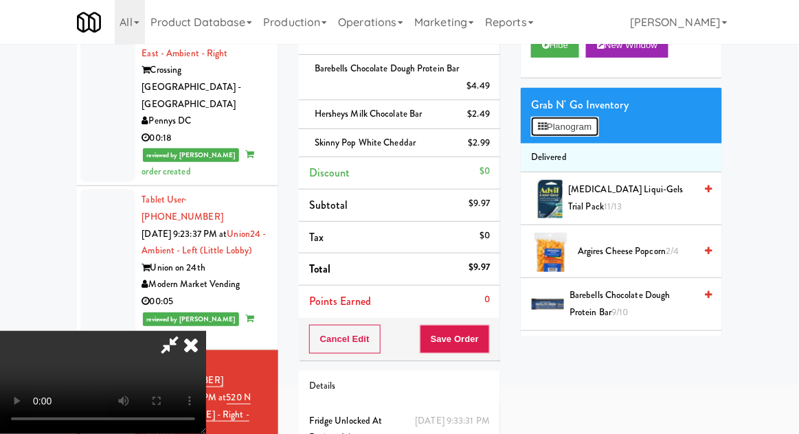
click at [599, 120] on button "Planogram" at bounding box center [564, 127] width 67 height 21
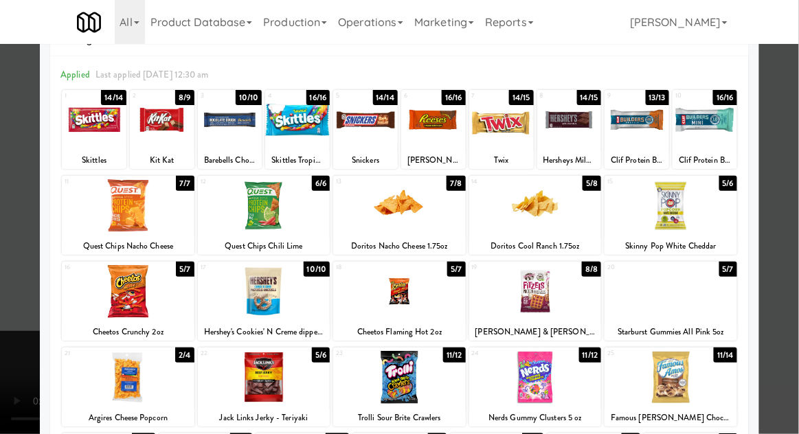
scroll to position [47, 0]
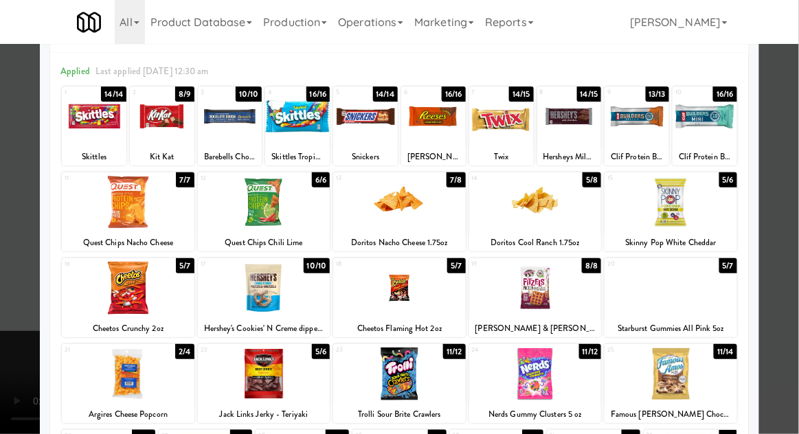
click at [397, 206] on div at bounding box center [399, 202] width 133 height 53
click at [792, 178] on div at bounding box center [399, 217] width 799 height 434
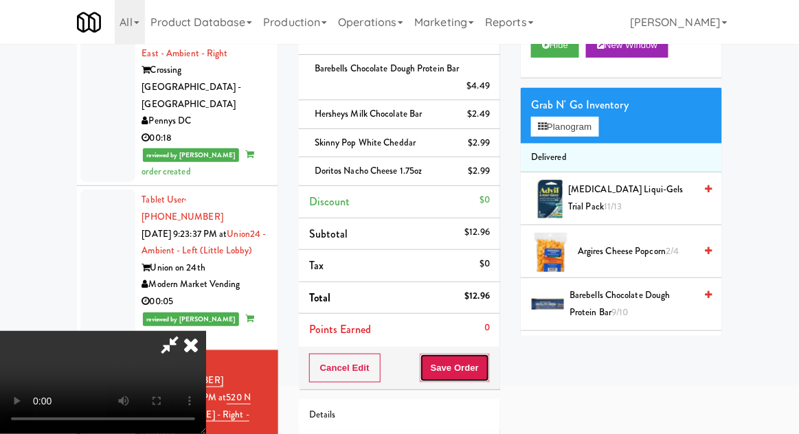
click at [489, 363] on button "Save Order" at bounding box center [455, 368] width 70 height 29
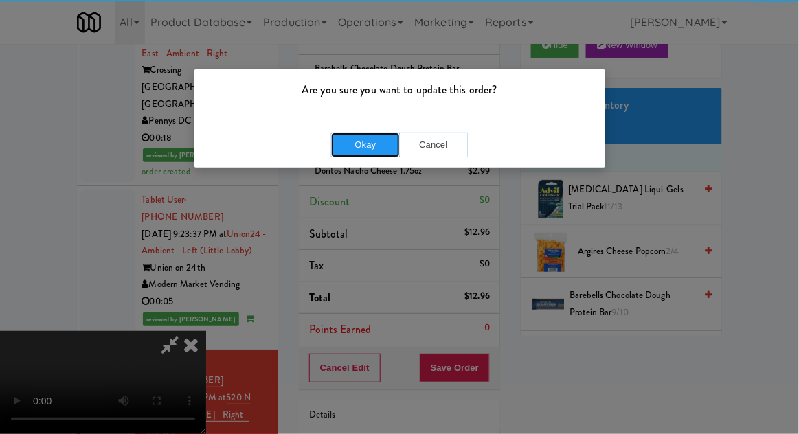
click at [365, 151] on button "Okay" at bounding box center [365, 145] width 69 height 25
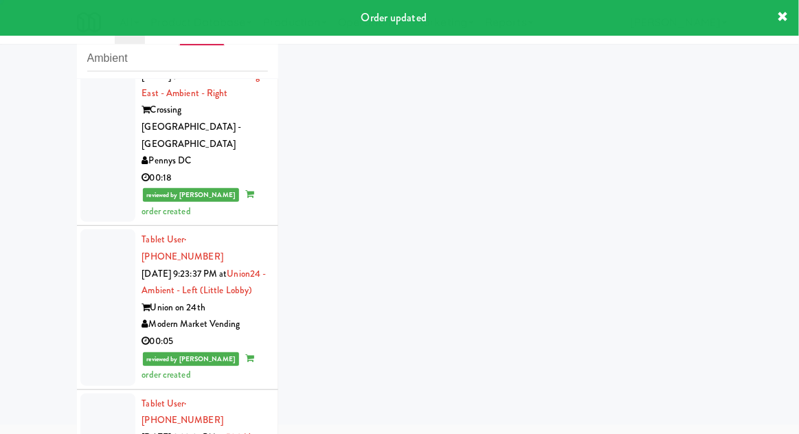
scroll to position [1168, 0]
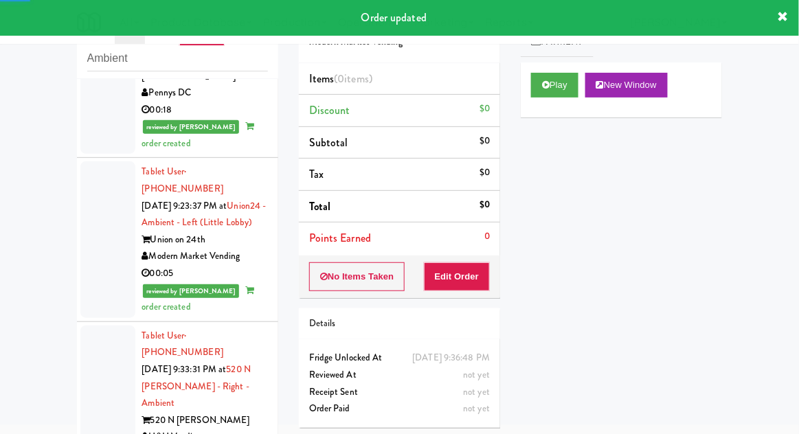
click at [551, 93] on button "Play" at bounding box center [554, 85] width 47 height 25
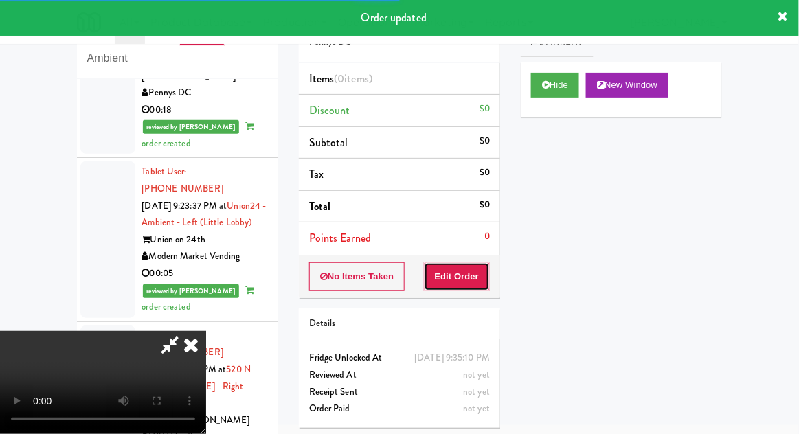
click at [471, 270] on button "Edit Order" at bounding box center [457, 277] width 67 height 29
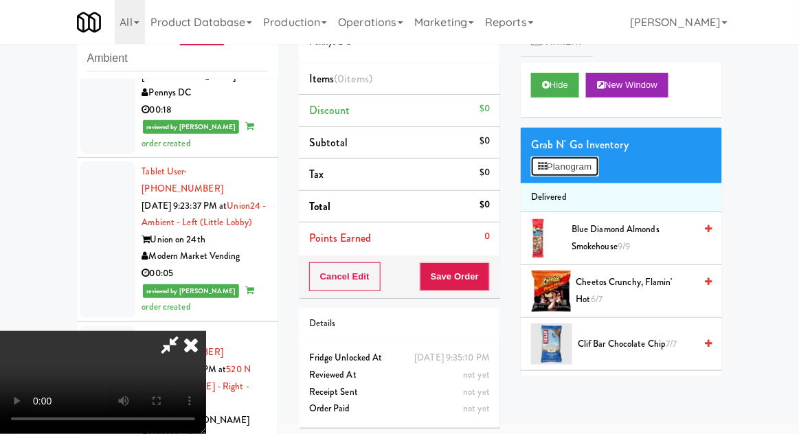
click at [599, 161] on button "Planogram" at bounding box center [564, 167] width 67 height 21
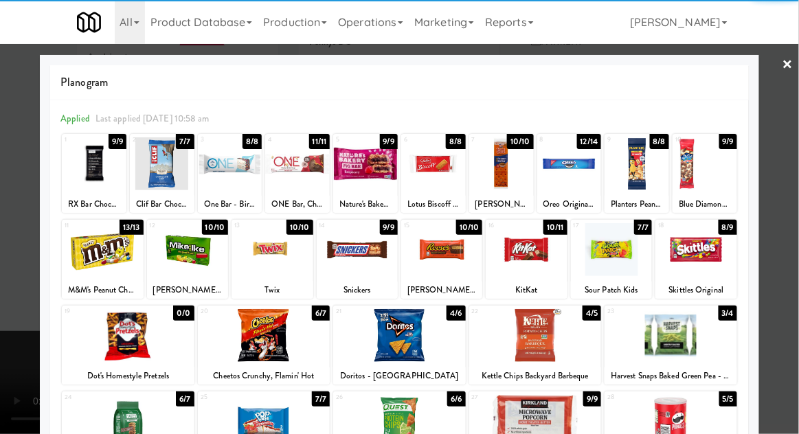
click at [391, 342] on div at bounding box center [399, 335] width 133 height 53
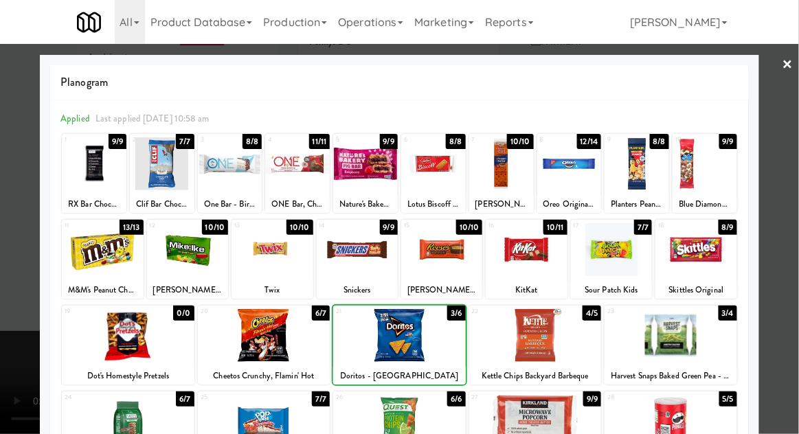
click at [390, 335] on div at bounding box center [399, 335] width 133 height 53
click at [791, 182] on div at bounding box center [399, 217] width 799 height 434
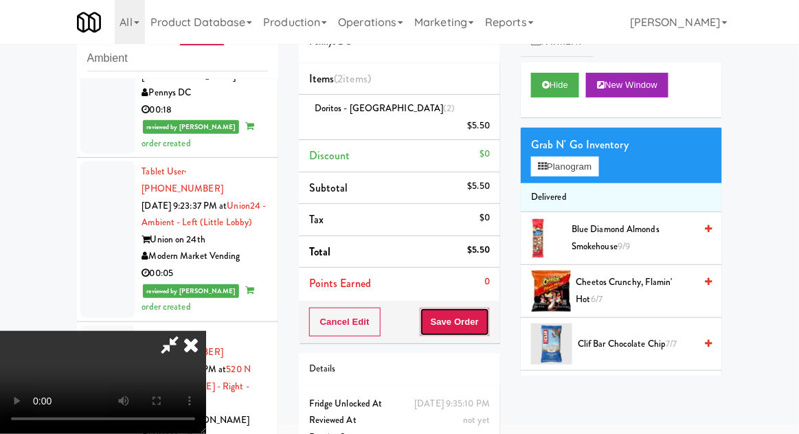
click at [487, 313] on button "Save Order" at bounding box center [455, 322] width 70 height 29
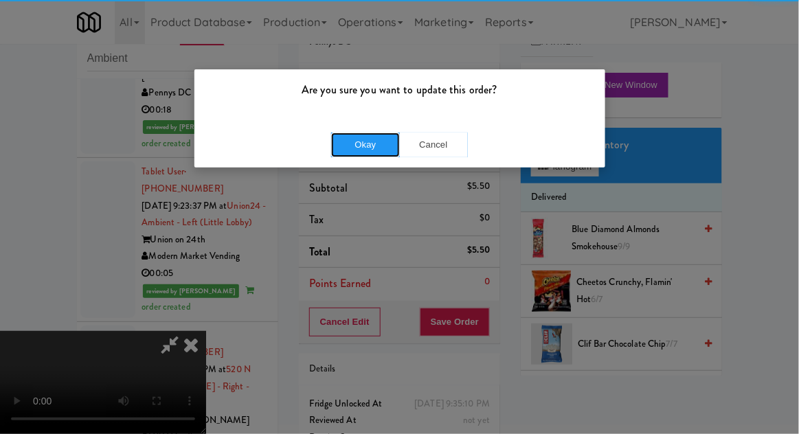
click at [350, 139] on button "Okay" at bounding box center [365, 145] width 69 height 25
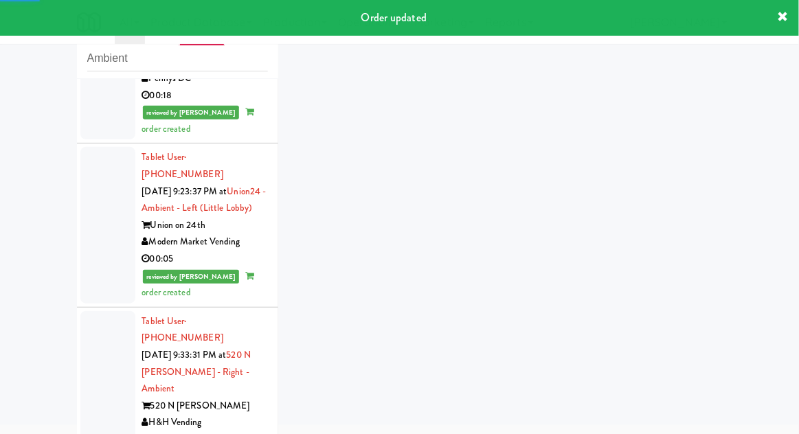
scroll to position [1202, 0]
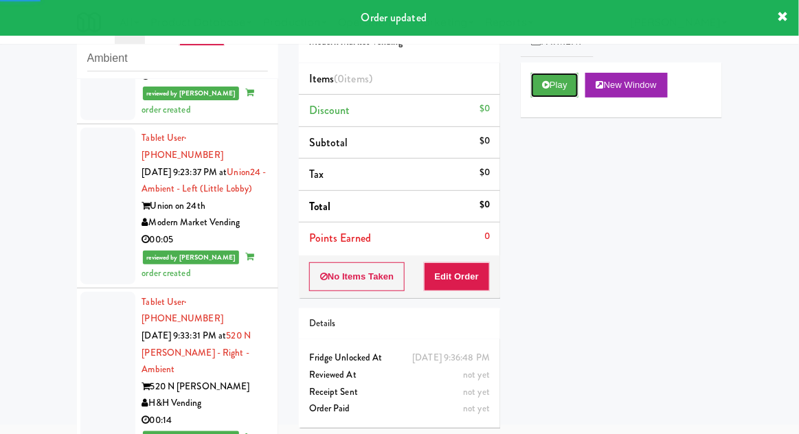
click at [555, 95] on button "Play" at bounding box center [554, 85] width 47 height 25
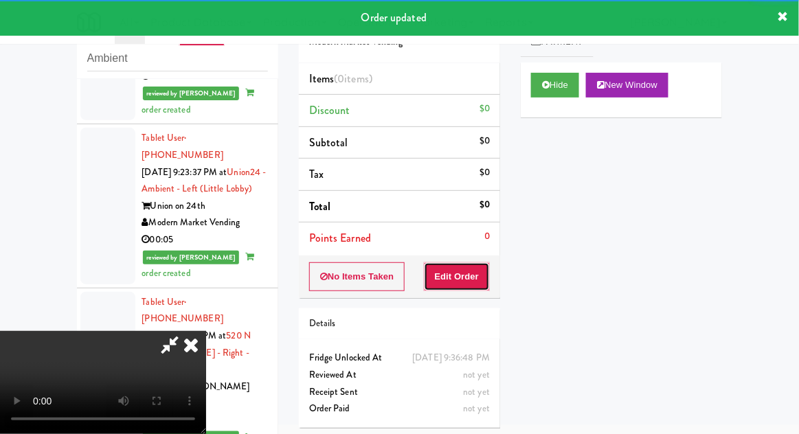
click at [473, 284] on button "Edit Order" at bounding box center [457, 277] width 67 height 29
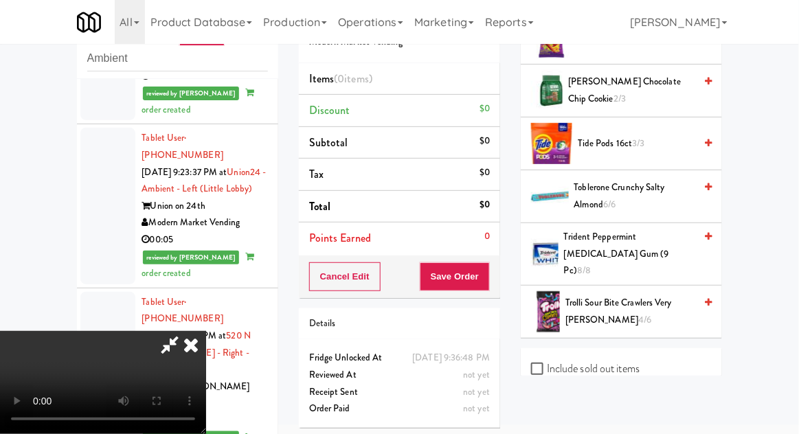
scroll to position [1263, 0]
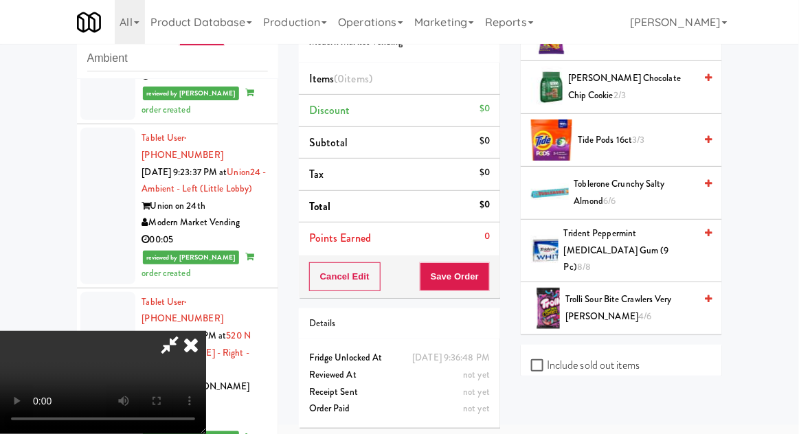
click at [652, 291] on span "Trolli Sour Bite Crawlers Very [PERSON_NAME] 4/6" at bounding box center [630, 308] width 129 height 34
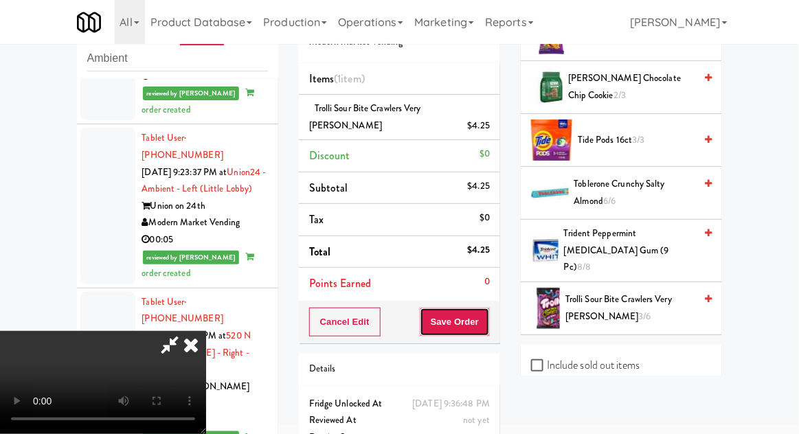
click at [490, 308] on button "Save Order" at bounding box center [455, 322] width 70 height 29
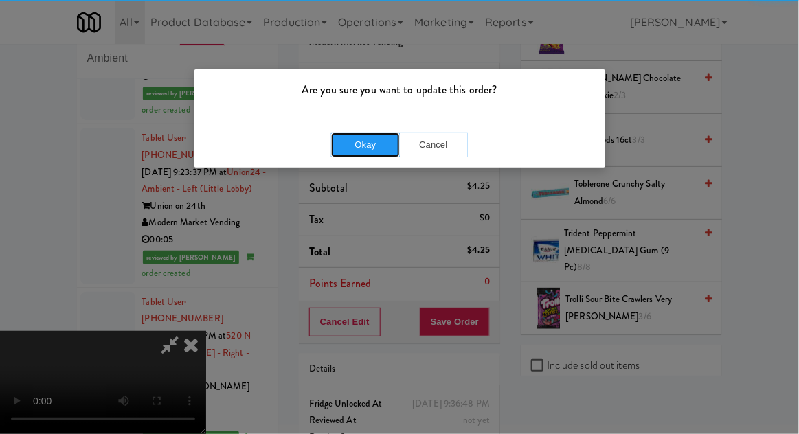
click at [379, 145] on button "Okay" at bounding box center [365, 145] width 69 height 25
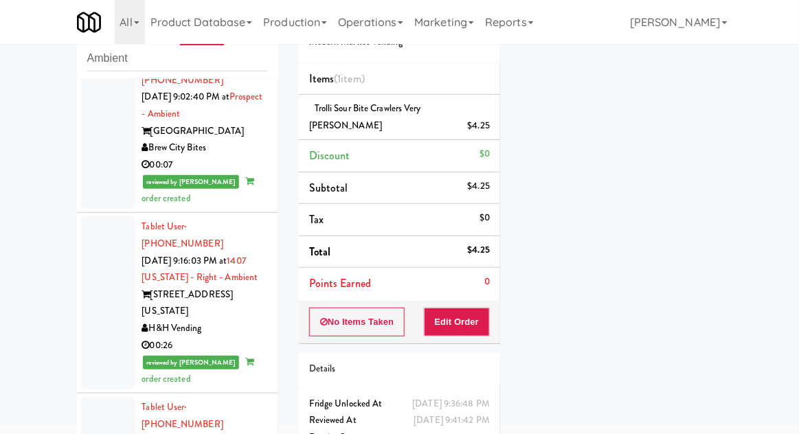
scroll to position [0, 0]
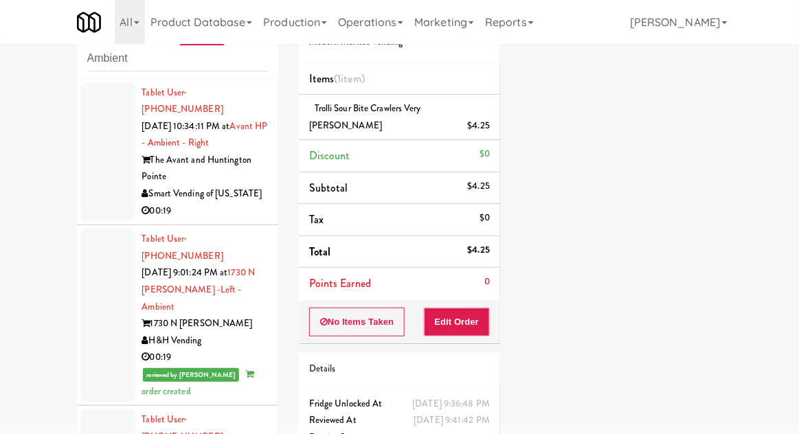
click at [109, 150] on div at bounding box center [107, 152] width 55 height 140
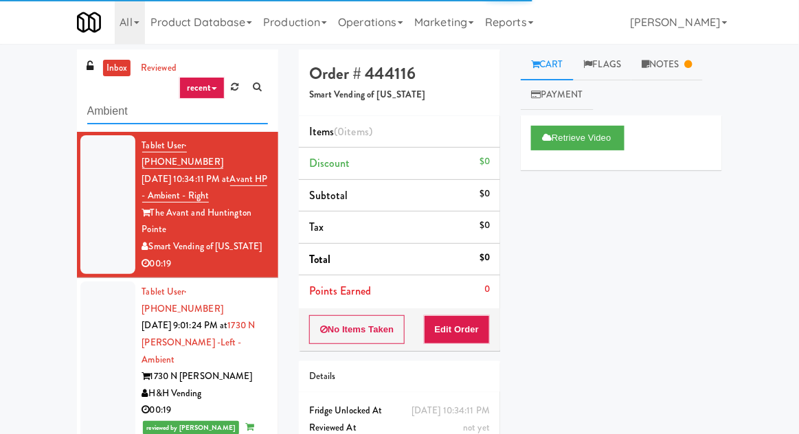
click at [106, 112] on input "Ambient" at bounding box center [177, 111] width 181 height 25
click at [100, 110] on input "Ambient" at bounding box center [177, 111] width 181 height 25
type input "Combo"
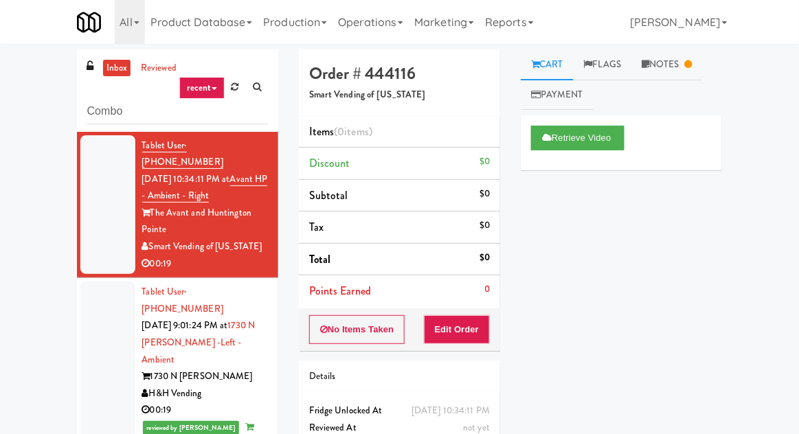
click at [15, 110] on div "inbox reviewed recent all unclear take inventory issue suspicious failed recent…" at bounding box center [399, 301] width 799 height 505
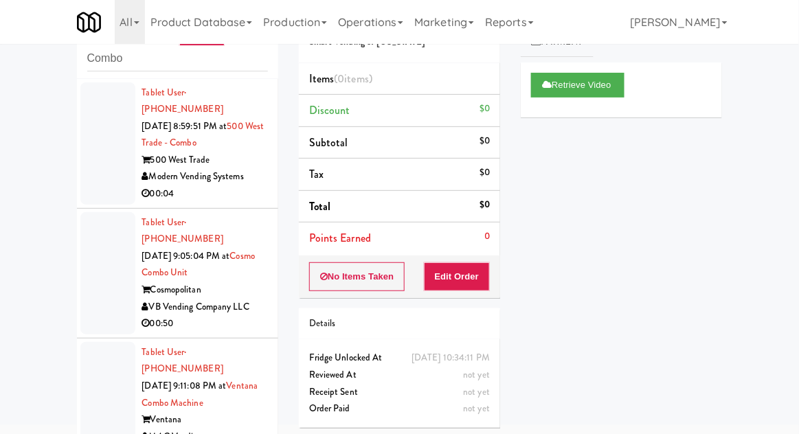
click at [96, 149] on div at bounding box center [107, 143] width 55 height 122
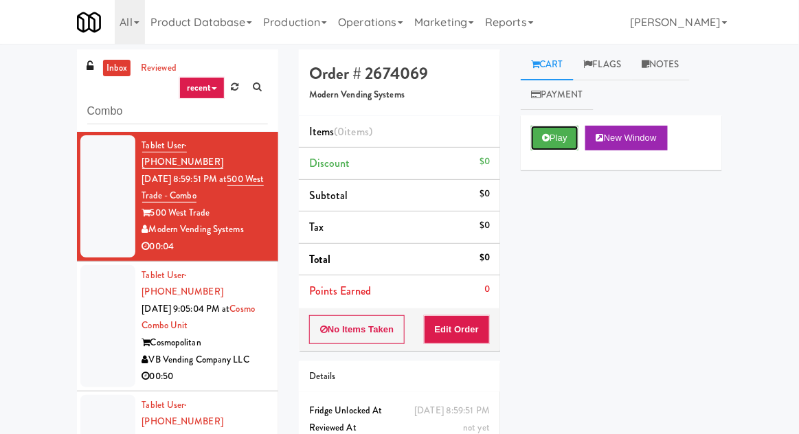
click at [544, 130] on button "Play" at bounding box center [554, 138] width 47 height 25
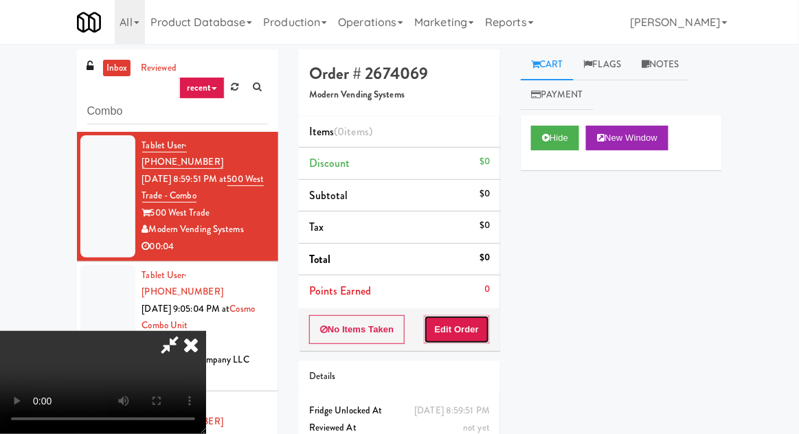
click at [451, 341] on button "Edit Order" at bounding box center [457, 329] width 67 height 29
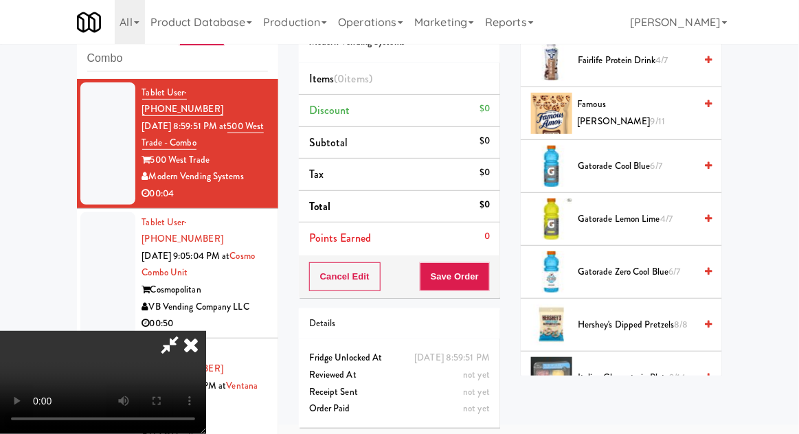
scroll to position [768, 0]
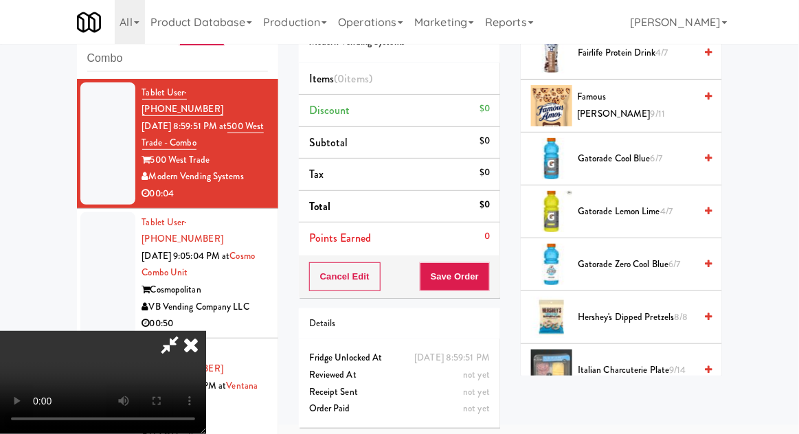
click at [670, 212] on span "4/7" at bounding box center [667, 211] width 12 height 13
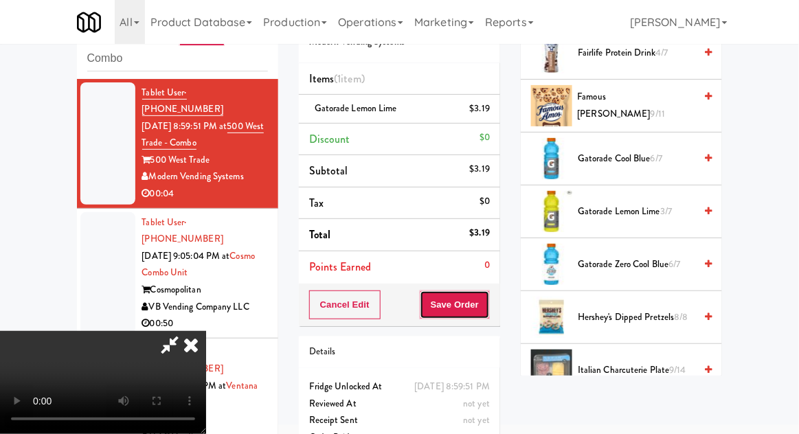
click at [484, 313] on button "Save Order" at bounding box center [455, 305] width 70 height 29
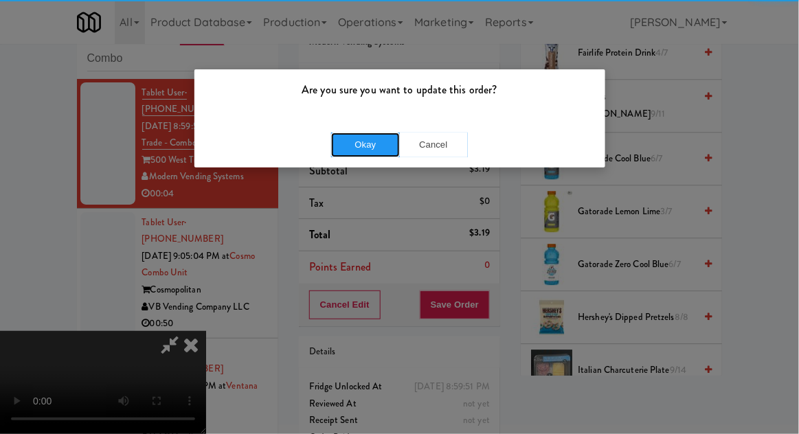
click at [348, 148] on button "Okay" at bounding box center [365, 145] width 69 height 25
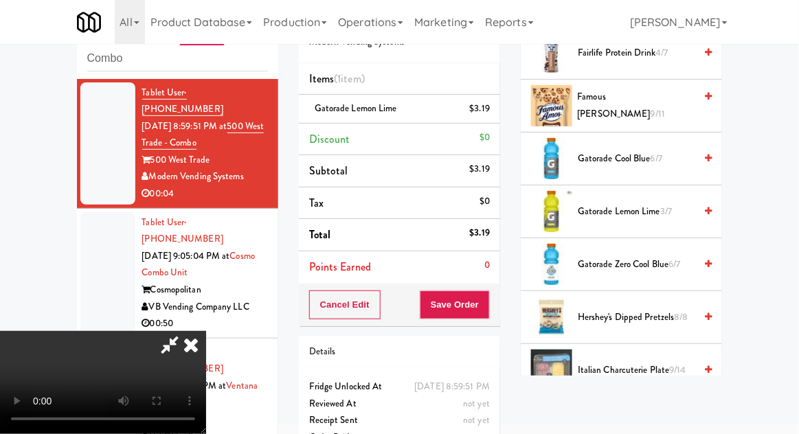
click at [99, 219] on div at bounding box center [107, 273] width 55 height 122
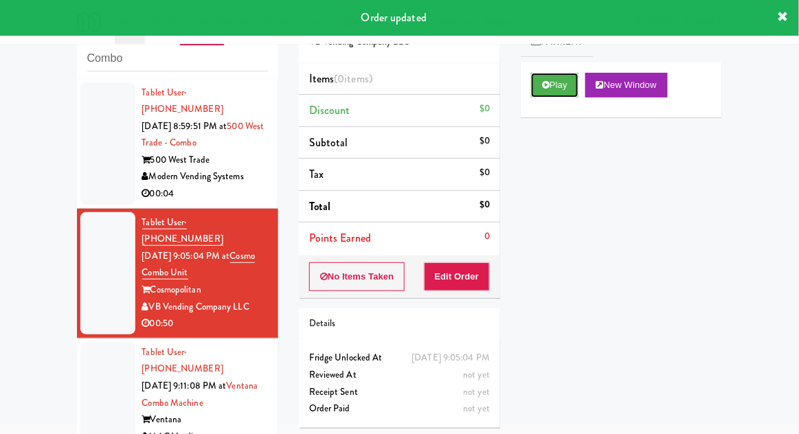
click at [537, 91] on button "Play" at bounding box center [554, 85] width 47 height 25
click at [469, 271] on button "Edit Order" at bounding box center [457, 277] width 67 height 29
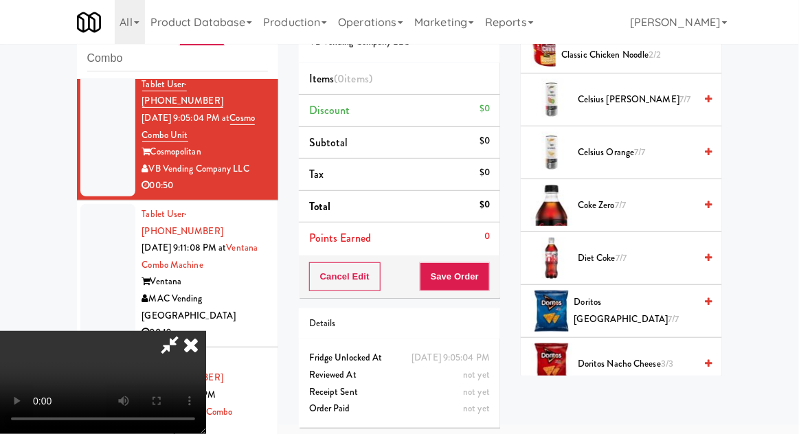
scroll to position [302, 0]
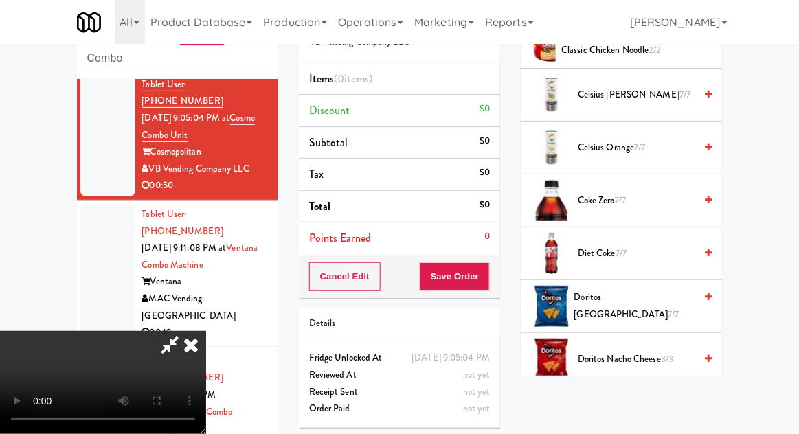
click at [661, 205] on span "Coke Zero 7/7" at bounding box center [636, 200] width 117 height 17
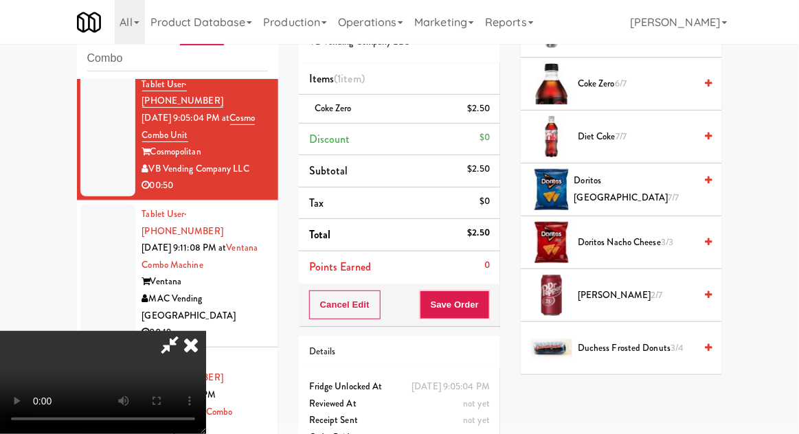
scroll to position [418, 0]
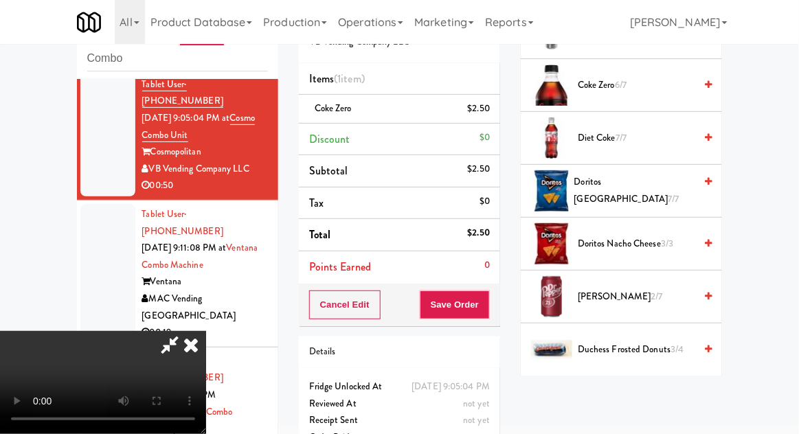
click at [652, 245] on span "Doritos Nacho Cheese 3/3" at bounding box center [636, 244] width 117 height 17
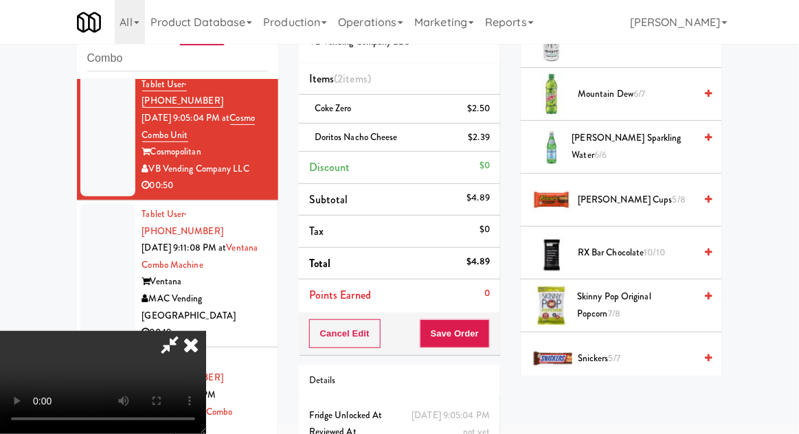
scroll to position [1305, 0]
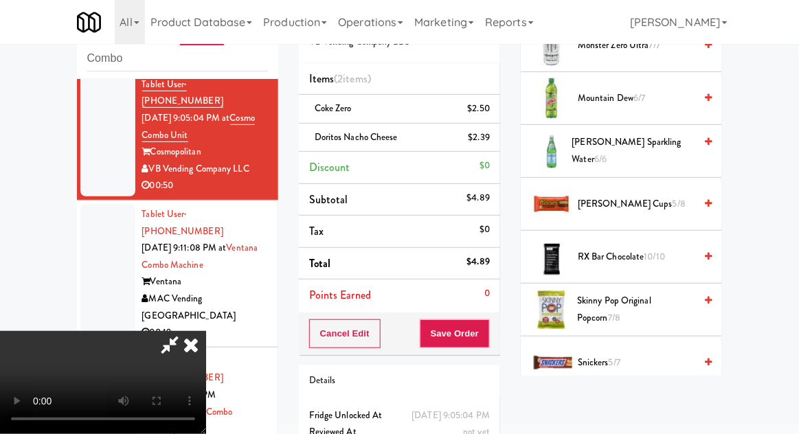
click at [660, 196] on span "[PERSON_NAME] Cups 5/8" at bounding box center [636, 204] width 117 height 17
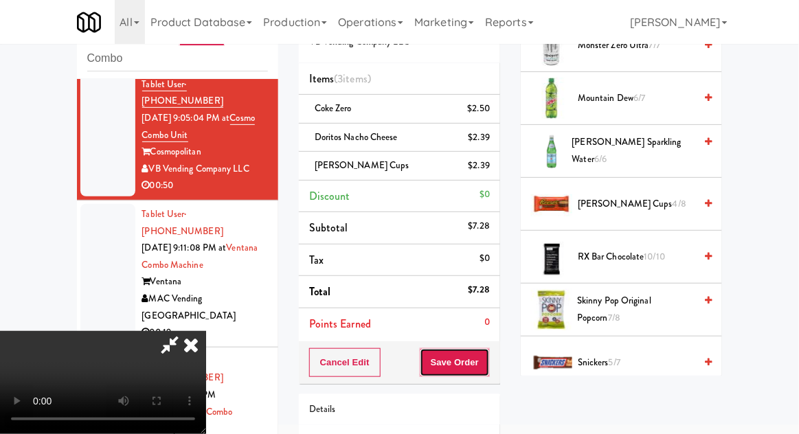
click at [486, 365] on button "Save Order" at bounding box center [455, 362] width 70 height 29
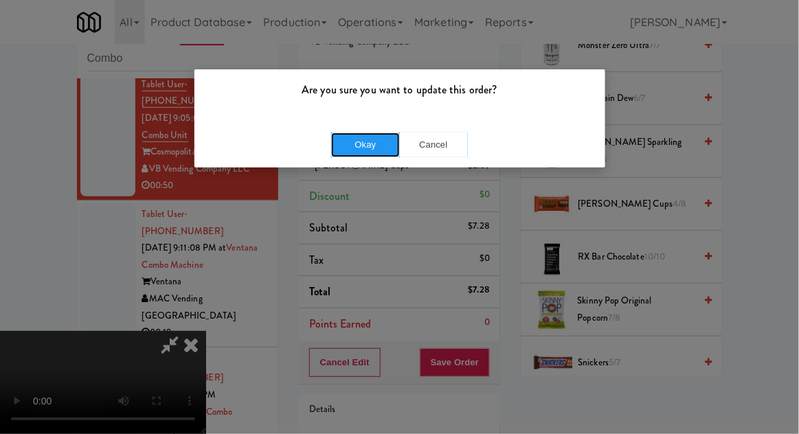
click at [362, 151] on button "Okay" at bounding box center [365, 145] width 69 height 25
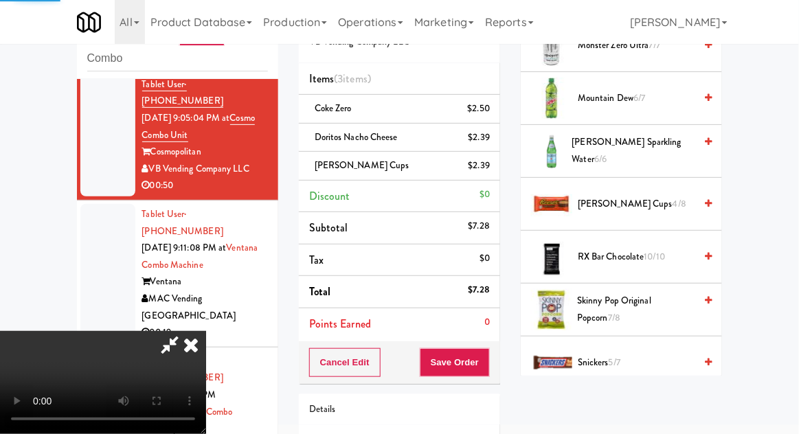
scroll to position [135, 0]
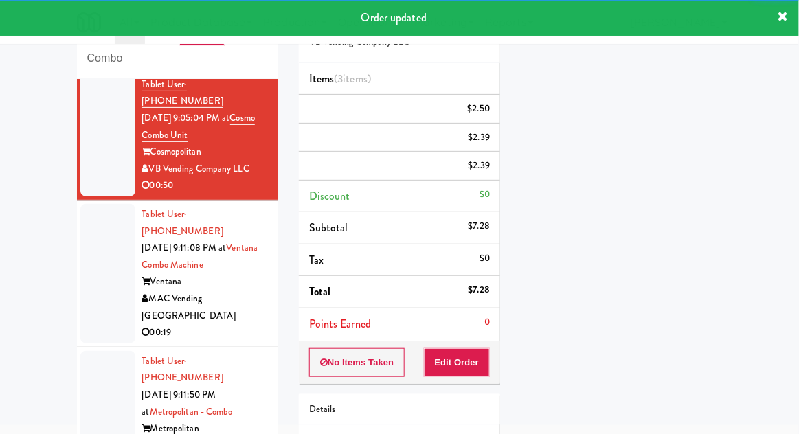
click at [96, 235] on div at bounding box center [107, 274] width 55 height 140
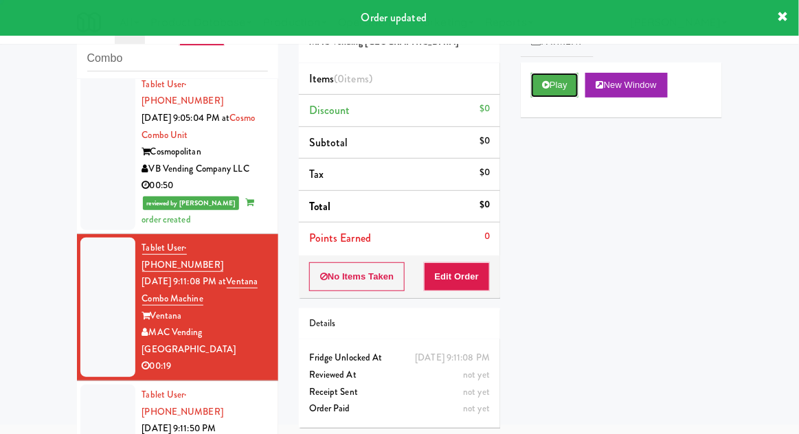
click at [541, 89] on button "Play" at bounding box center [554, 85] width 47 height 25
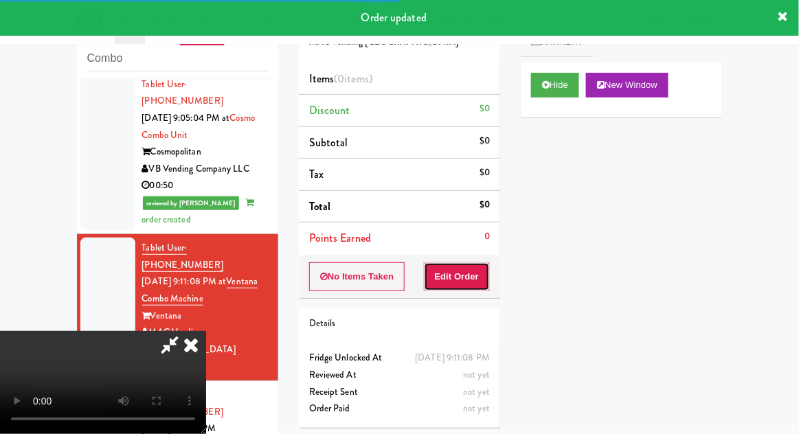
click at [458, 275] on button "Edit Order" at bounding box center [457, 277] width 67 height 29
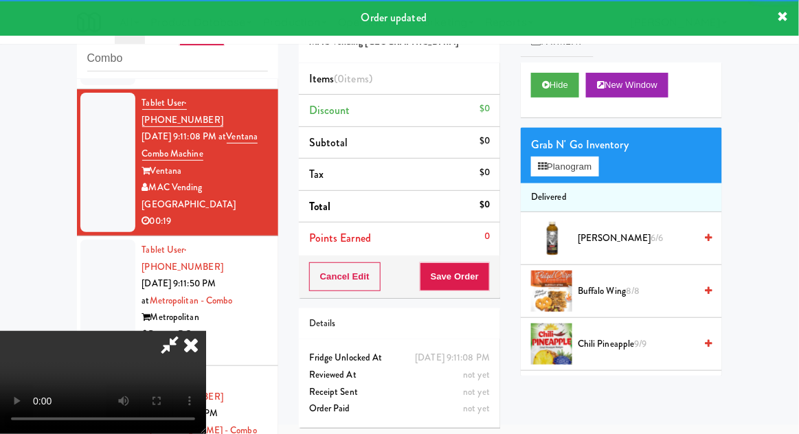
scroll to position [321, 0]
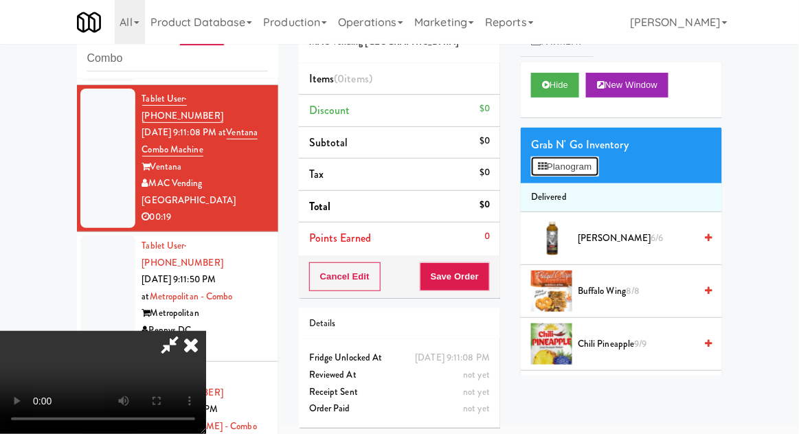
click at [594, 158] on button "Planogram" at bounding box center [564, 167] width 67 height 21
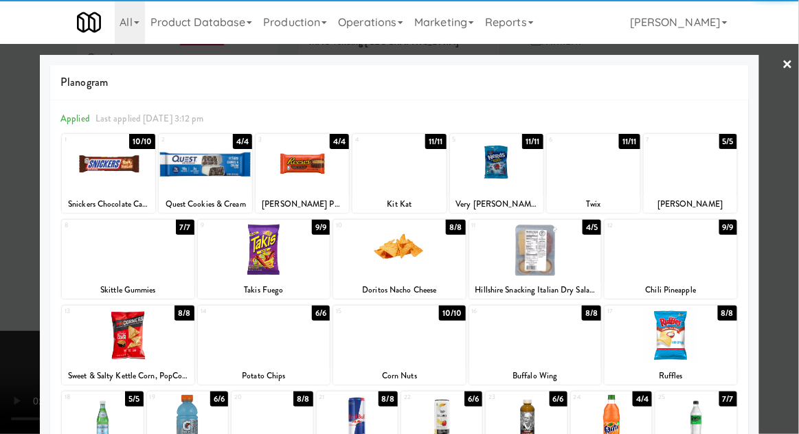
click at [492, 171] on div at bounding box center [496, 163] width 93 height 53
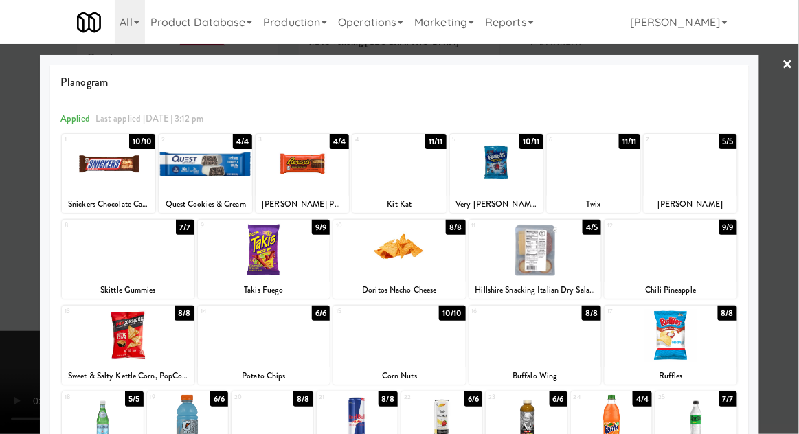
click at [683, 254] on div at bounding box center [671, 249] width 133 height 53
click at [1, 351] on div at bounding box center [399, 217] width 799 height 434
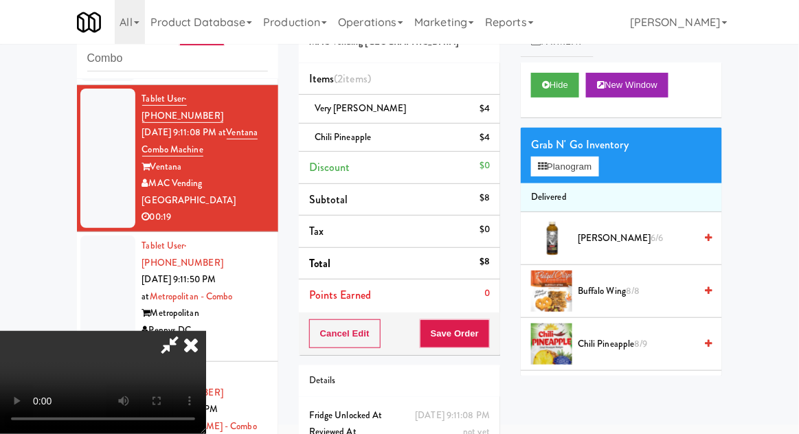
click at [482, 102] on div "$4" at bounding box center [485, 108] width 10 height 17
click at [489, 106] on link at bounding box center [488, 114] width 12 height 17
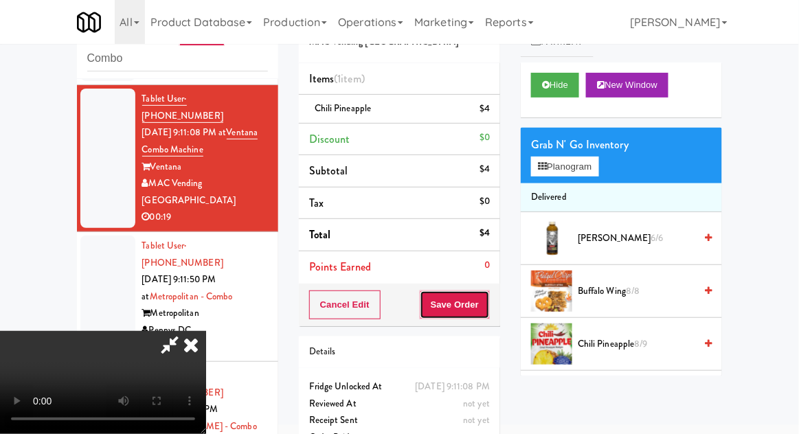
click at [486, 307] on button "Save Order" at bounding box center [455, 305] width 70 height 29
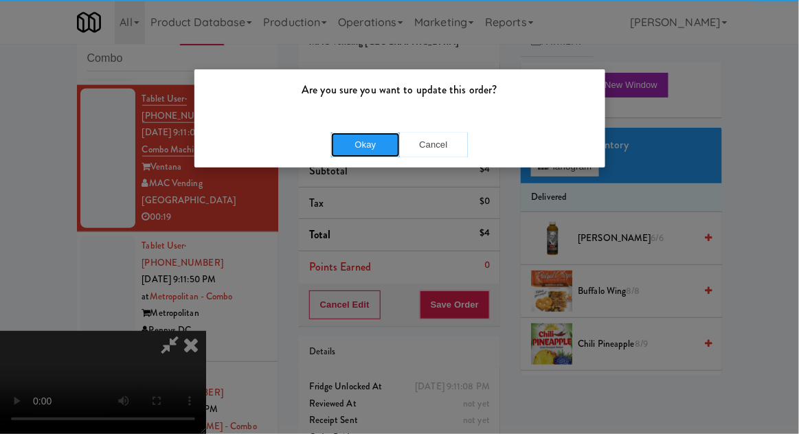
click at [341, 138] on button "Okay" at bounding box center [365, 145] width 69 height 25
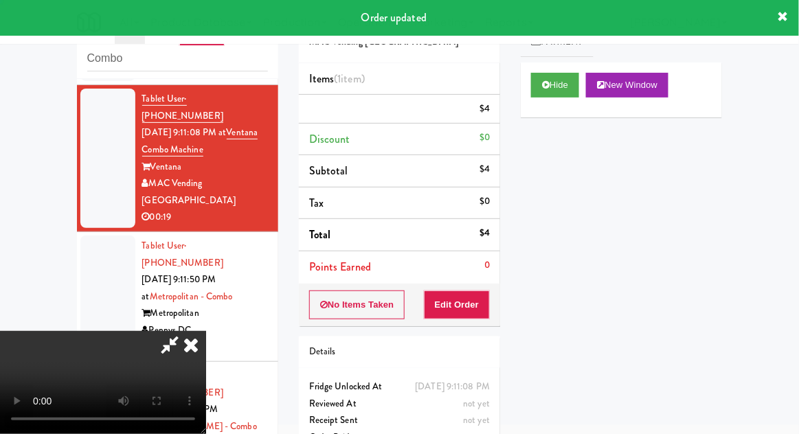
click at [77, 242] on li "Tablet User · (434) 363-2862 [DATE] 9:11:50 PM at [GEOGRAPHIC_DATA] Pennys DC 0…" at bounding box center [177, 297] width 201 height 130
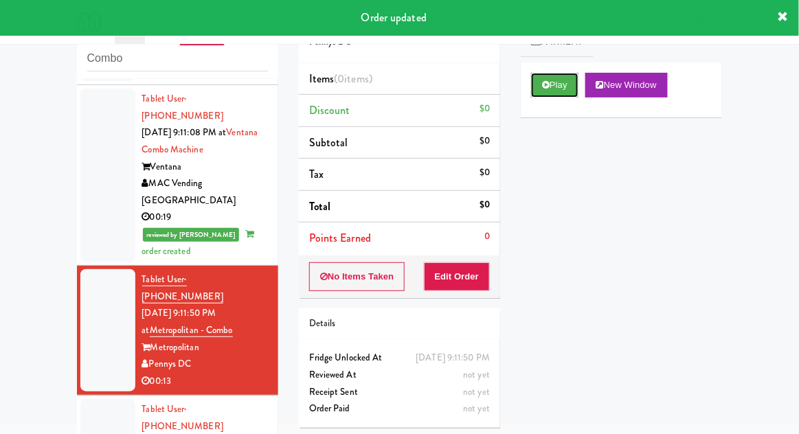
click at [555, 94] on button "Play" at bounding box center [554, 85] width 47 height 25
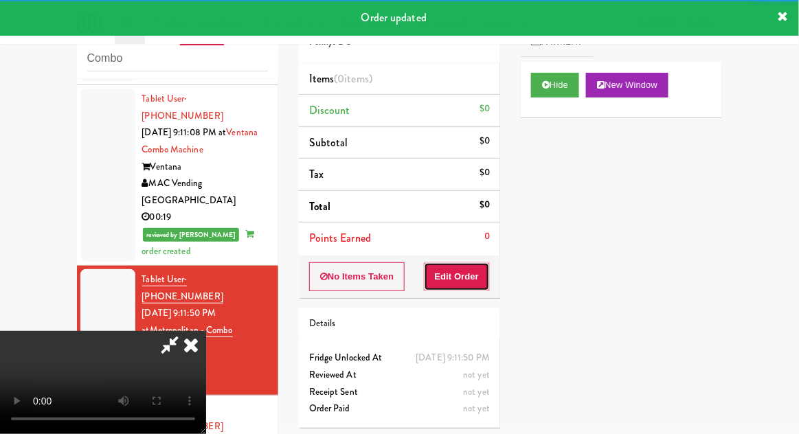
click at [461, 286] on button "Edit Order" at bounding box center [457, 277] width 67 height 29
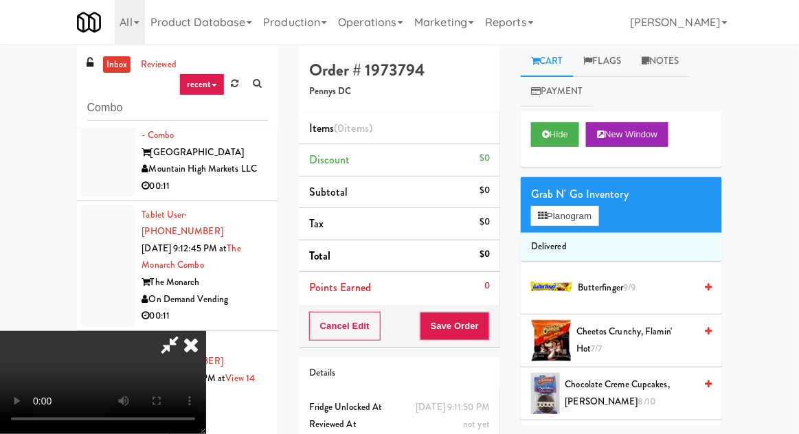
scroll to position [53, 0]
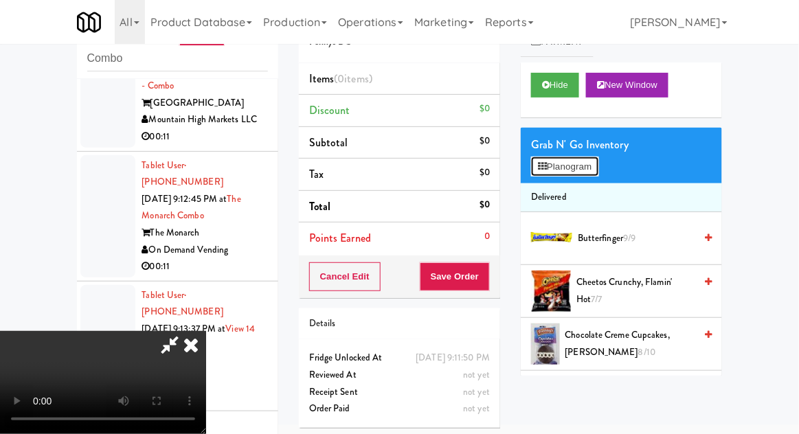
click at [587, 162] on button "Planogram" at bounding box center [564, 167] width 67 height 21
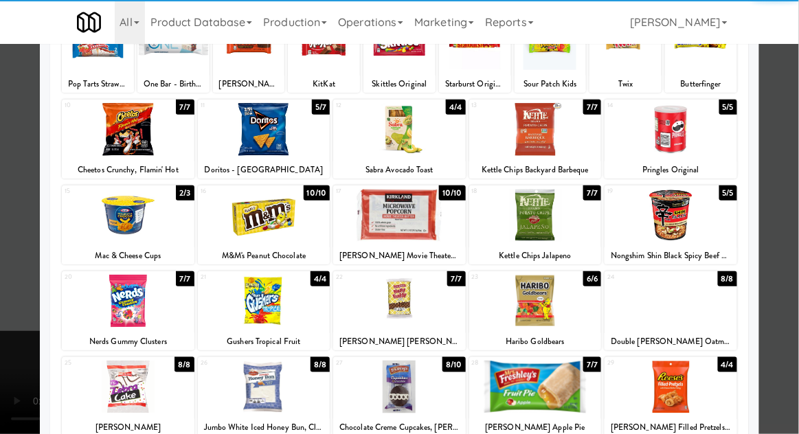
scroll to position [122, 0]
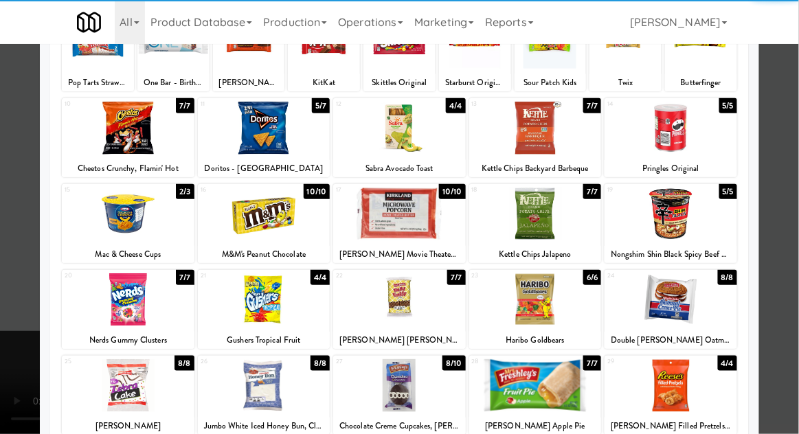
click at [118, 405] on div at bounding box center [128, 385] width 133 height 53
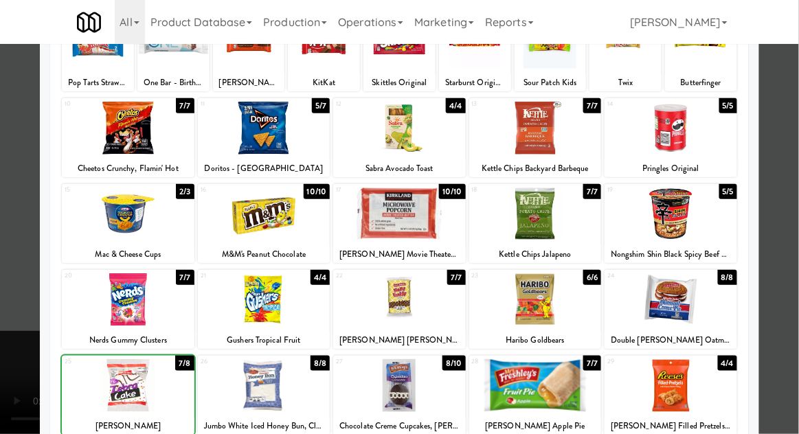
click at [790, 189] on div at bounding box center [399, 217] width 799 height 434
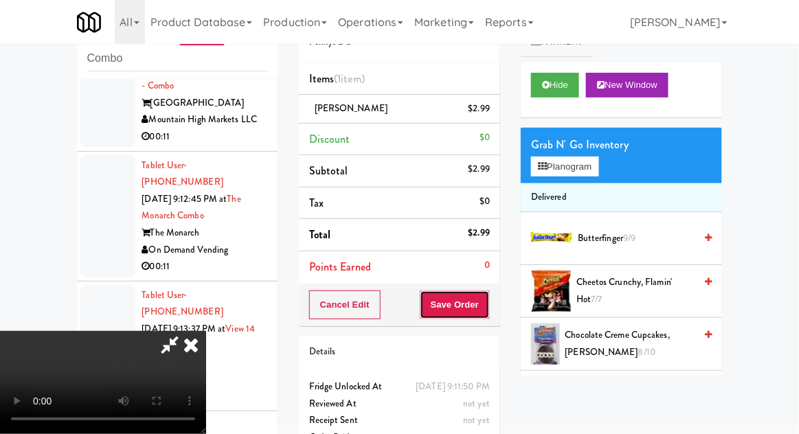
click at [487, 304] on button "Save Order" at bounding box center [455, 305] width 70 height 29
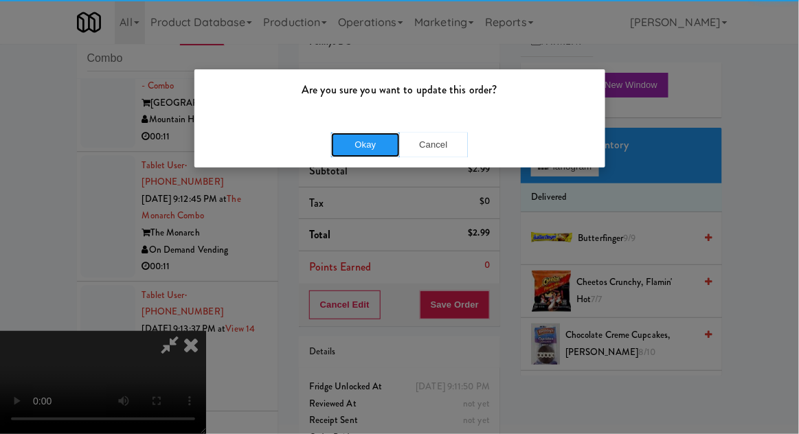
click at [375, 150] on button "Okay" at bounding box center [365, 145] width 69 height 25
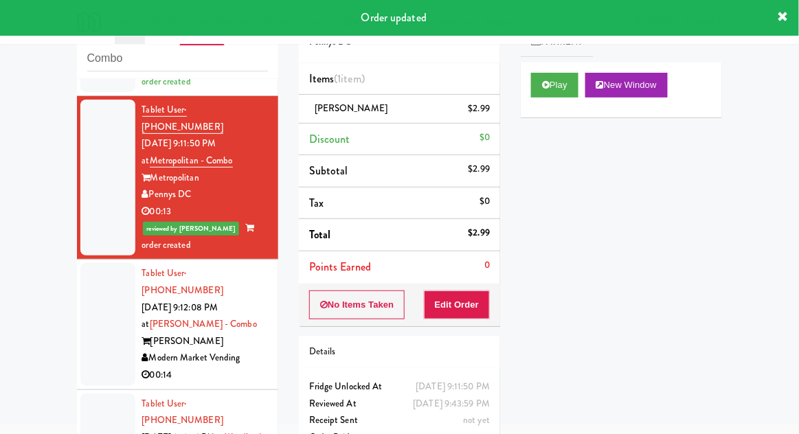
scroll to position [494, 0]
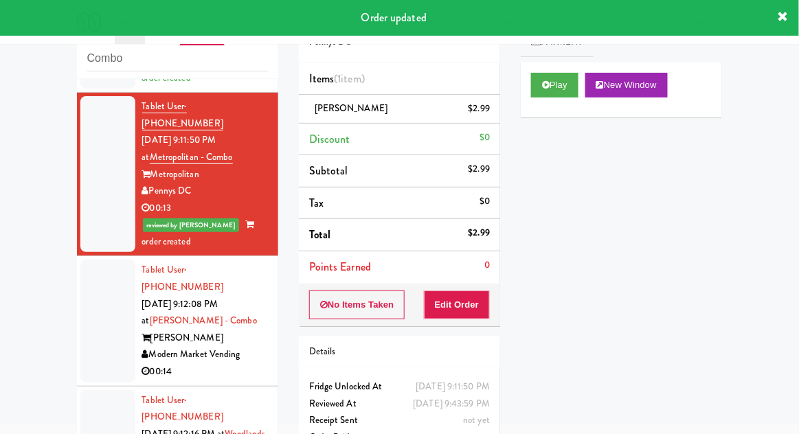
click at [109, 260] on div at bounding box center [107, 321] width 55 height 122
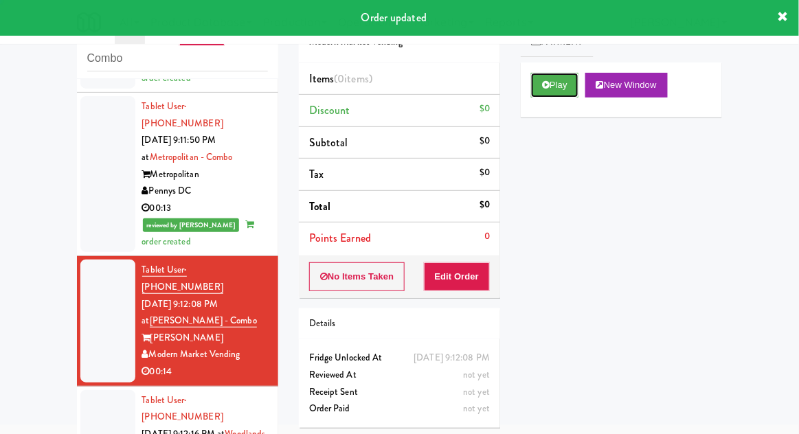
click at [542, 96] on button "Play" at bounding box center [554, 85] width 47 height 25
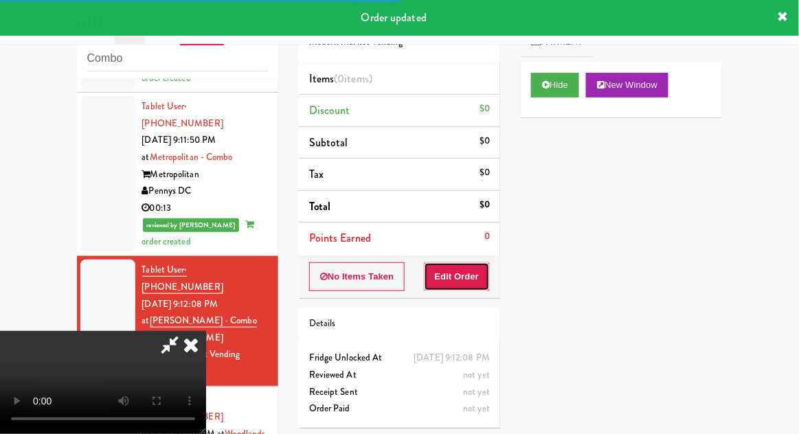
click at [468, 274] on button "Edit Order" at bounding box center [457, 277] width 67 height 29
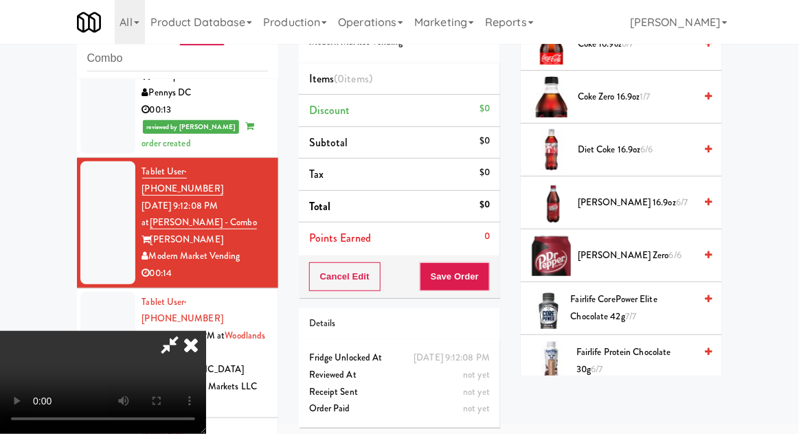
scroll to position [683, 0]
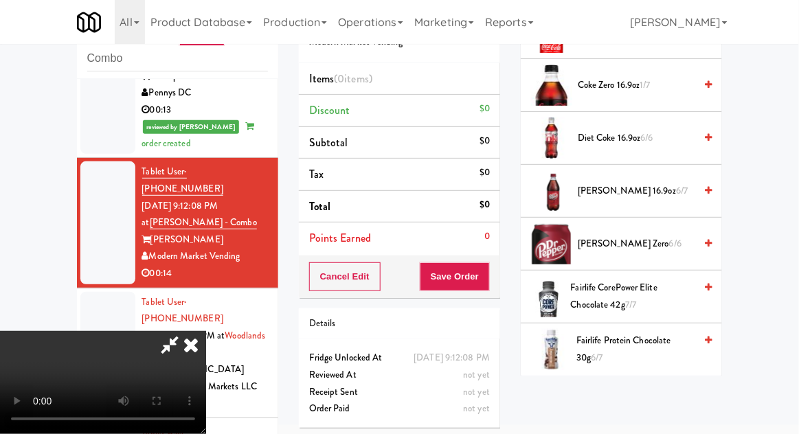
click at [669, 243] on span "6/6" at bounding box center [675, 243] width 12 height 13
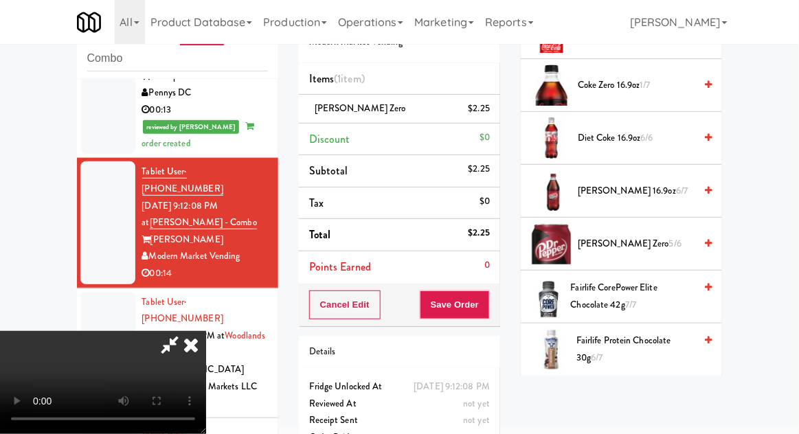
click at [669, 238] on span "5/6" at bounding box center [675, 243] width 12 height 13
click at [487, 304] on button "Save Order" at bounding box center [455, 305] width 70 height 29
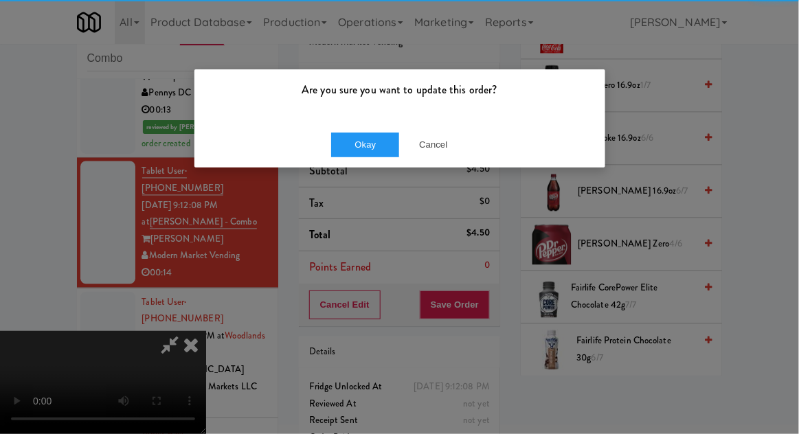
click at [340, 129] on div "Okay Cancel" at bounding box center [400, 145] width 411 height 46
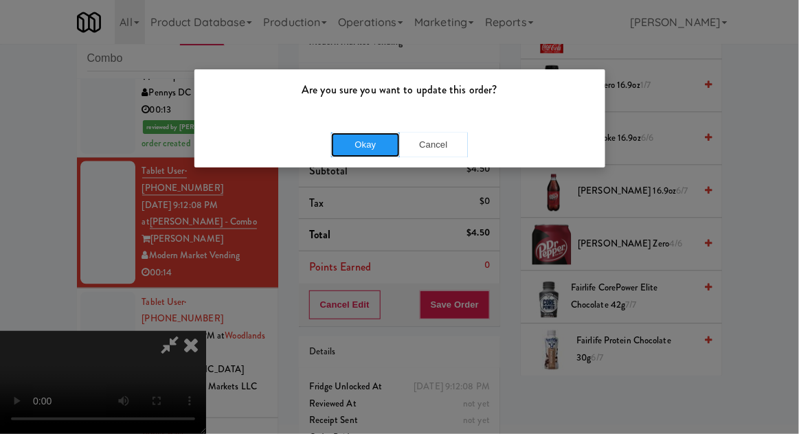
click at [353, 155] on button "Okay" at bounding box center [365, 145] width 69 height 25
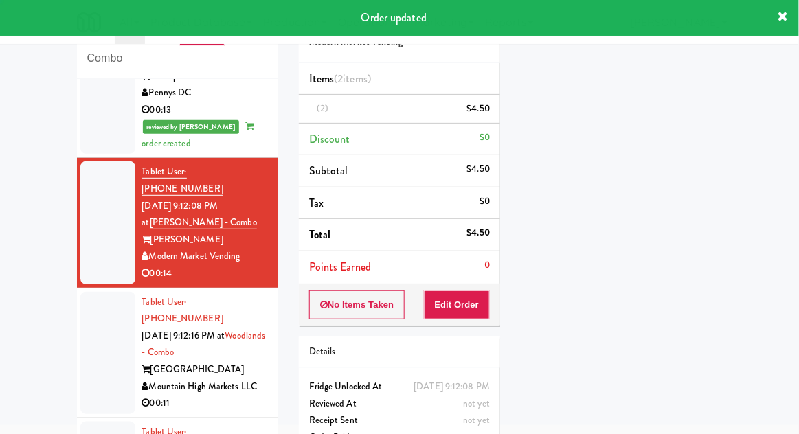
scroll to position [0, 0]
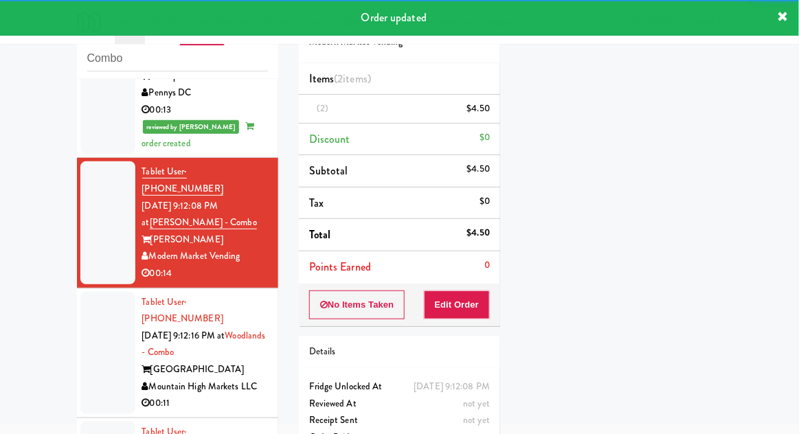
click at [85, 292] on div at bounding box center [107, 353] width 55 height 122
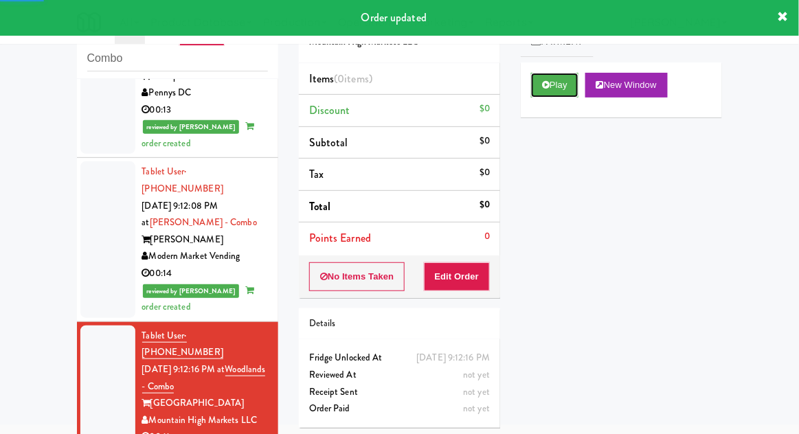
click at [535, 96] on button "Play" at bounding box center [554, 85] width 47 height 25
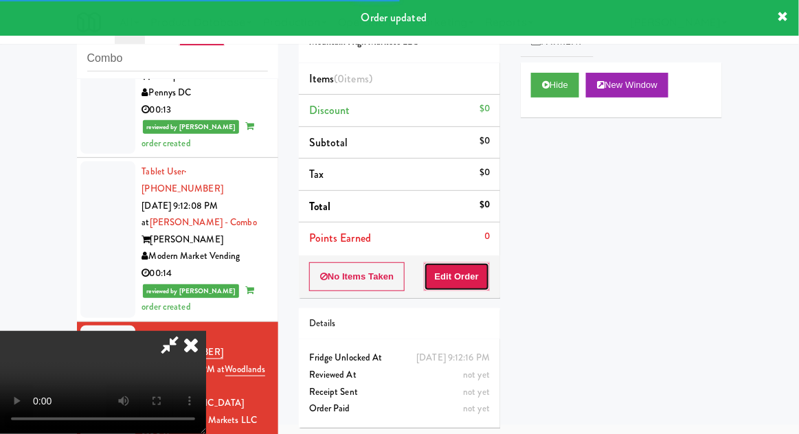
click at [473, 280] on button "Edit Order" at bounding box center [457, 277] width 67 height 29
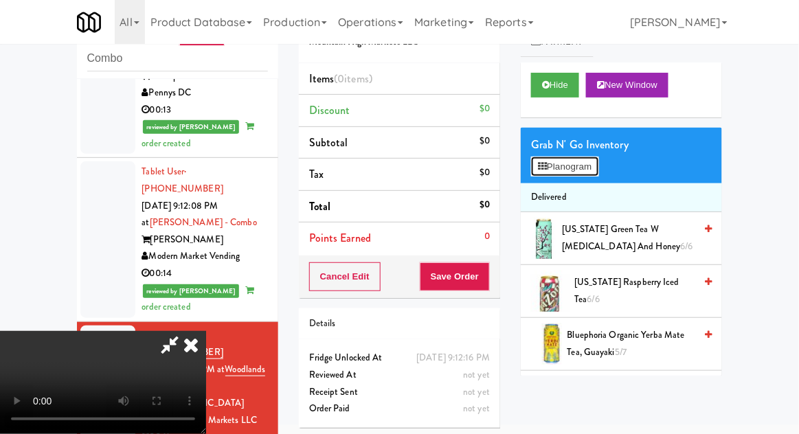
click at [592, 172] on button "Planogram" at bounding box center [564, 167] width 67 height 21
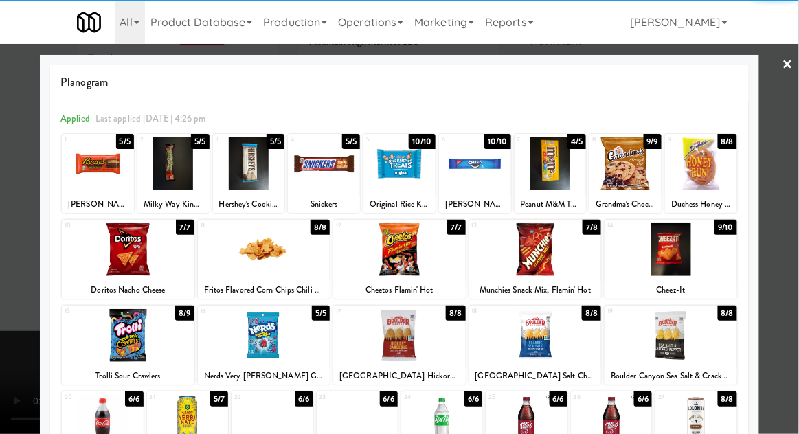
click at [417, 339] on div at bounding box center [399, 335] width 133 height 53
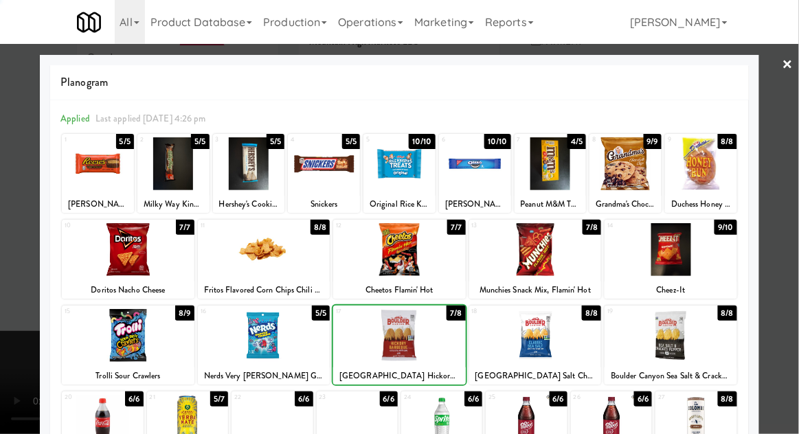
click at [790, 223] on div at bounding box center [399, 217] width 799 height 434
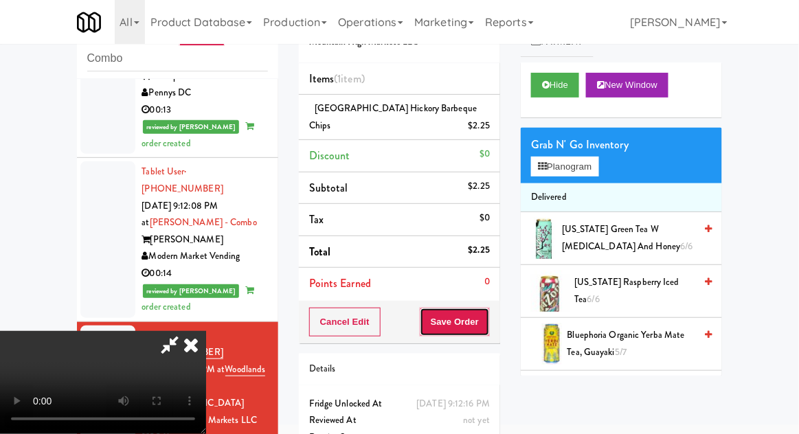
click at [485, 320] on button "Save Order" at bounding box center [455, 322] width 70 height 29
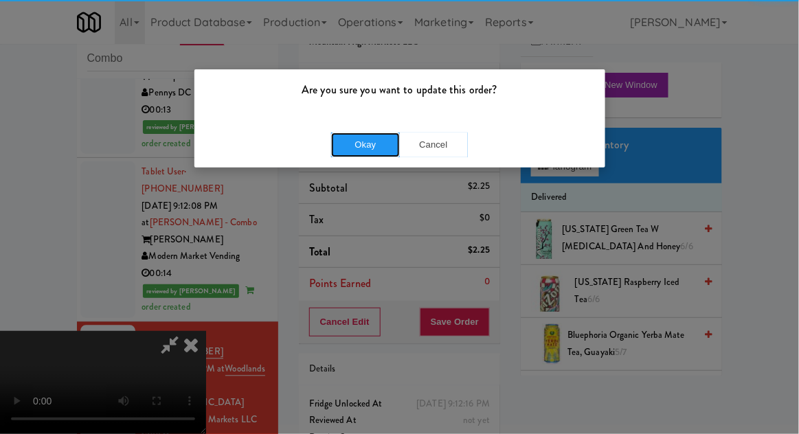
click at [355, 144] on button "Okay" at bounding box center [365, 145] width 69 height 25
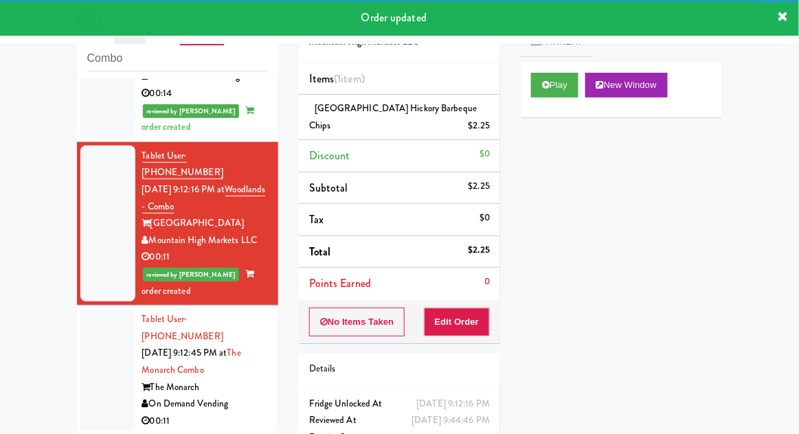
scroll to position [803, 0]
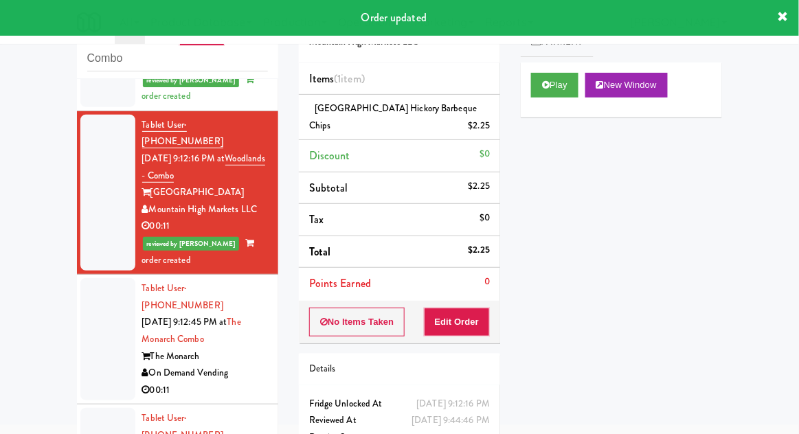
click at [93, 278] on div at bounding box center [107, 339] width 55 height 122
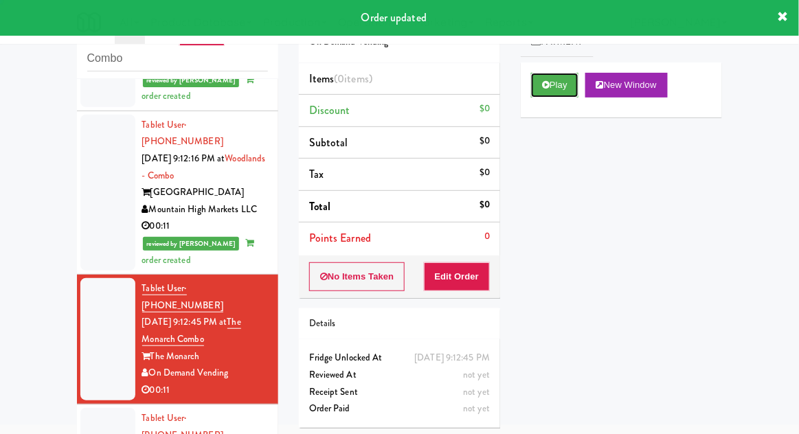
click at [559, 94] on button "Play" at bounding box center [554, 85] width 47 height 25
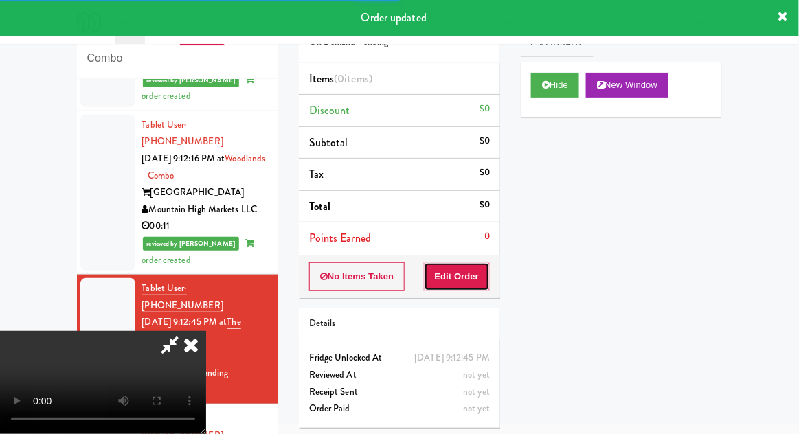
click at [460, 265] on button "Edit Order" at bounding box center [457, 277] width 67 height 29
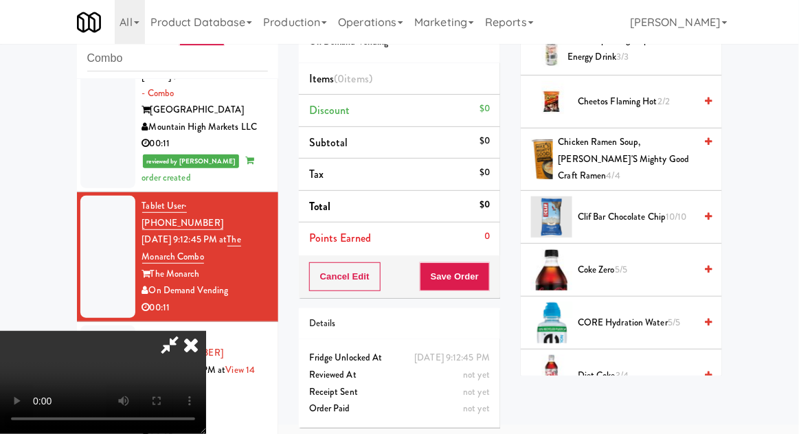
scroll to position [401, 0]
click at [656, 263] on span "Coke Zero 5/5" at bounding box center [636, 271] width 117 height 17
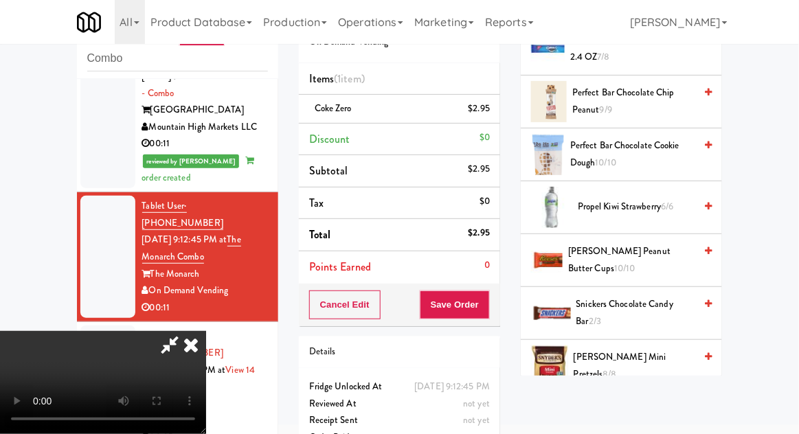
scroll to position [1481, 0]
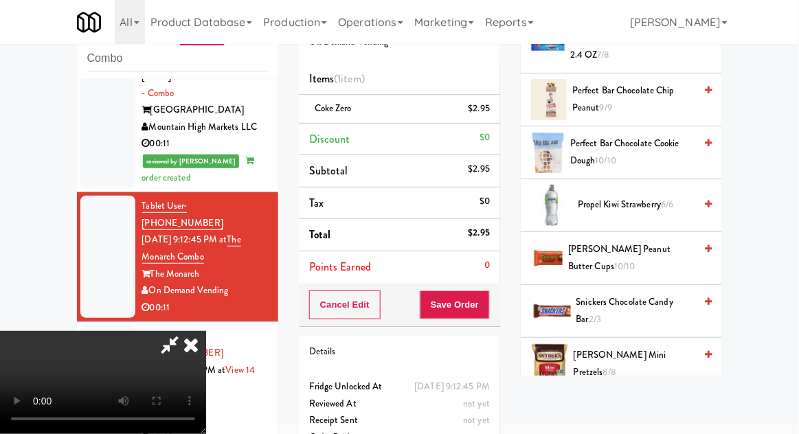
click at [651, 241] on span "[PERSON_NAME] Peanut Butter Cups 10/10" at bounding box center [631, 258] width 126 height 34
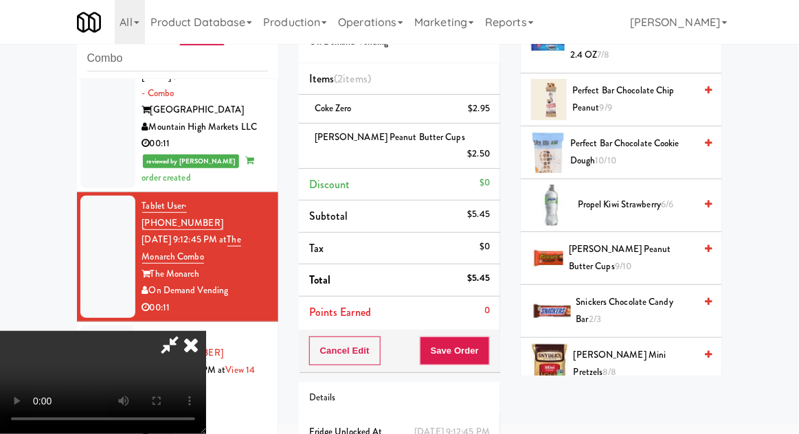
scroll to position [50, 0]
click at [487, 337] on button "Save Order" at bounding box center [455, 351] width 70 height 29
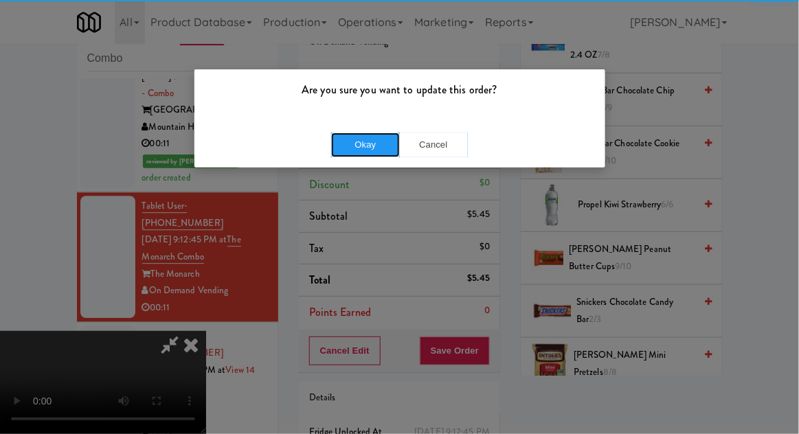
click at [346, 138] on button "Okay" at bounding box center [365, 145] width 69 height 25
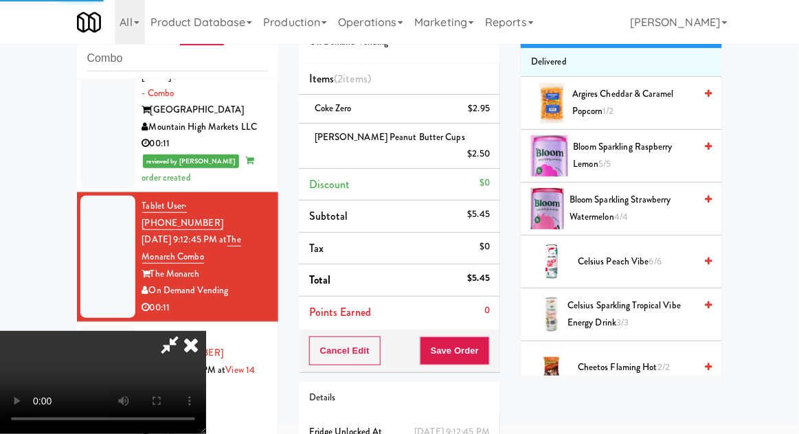
scroll to position [0, 0]
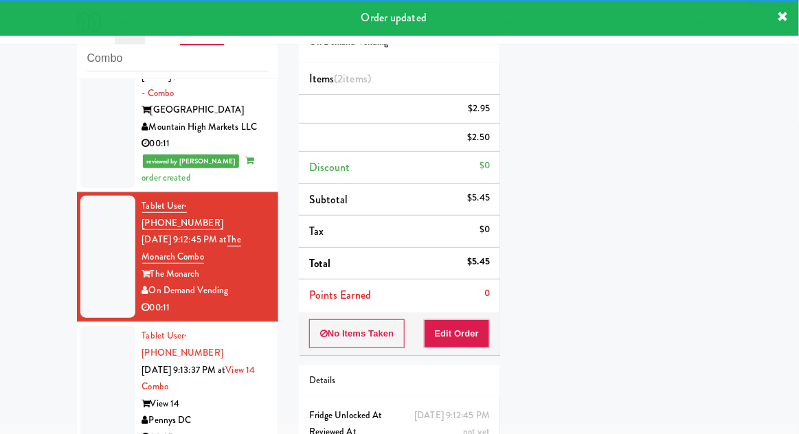
click at [99, 326] on div at bounding box center [107, 387] width 55 height 122
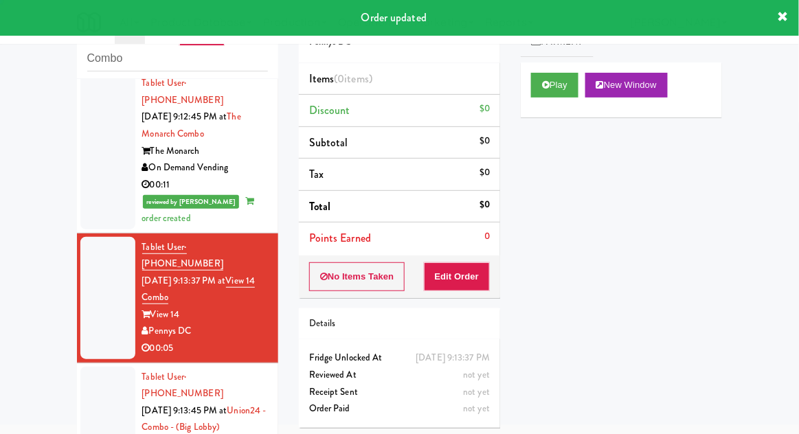
scroll to position [1011, 0]
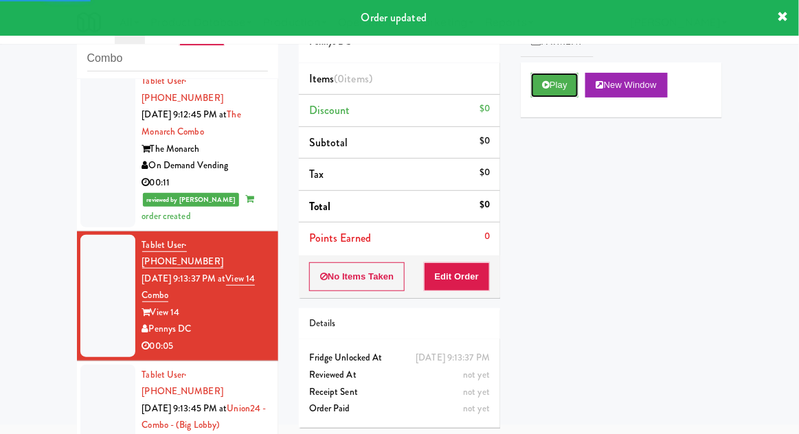
click at [540, 86] on button "Play" at bounding box center [554, 85] width 47 height 25
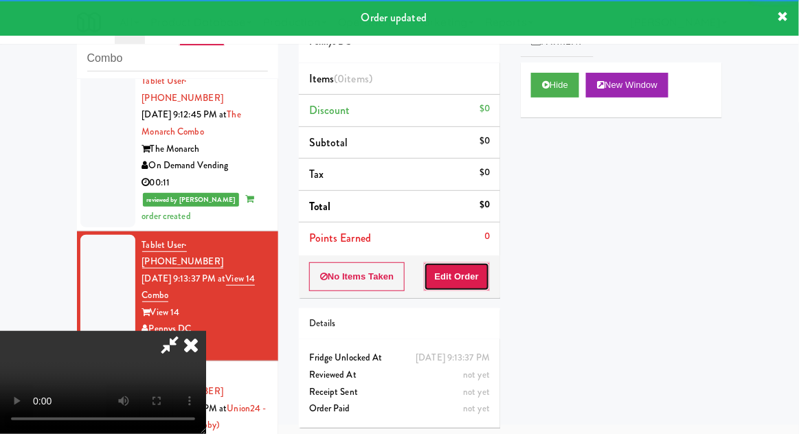
click at [476, 271] on button "Edit Order" at bounding box center [457, 277] width 67 height 29
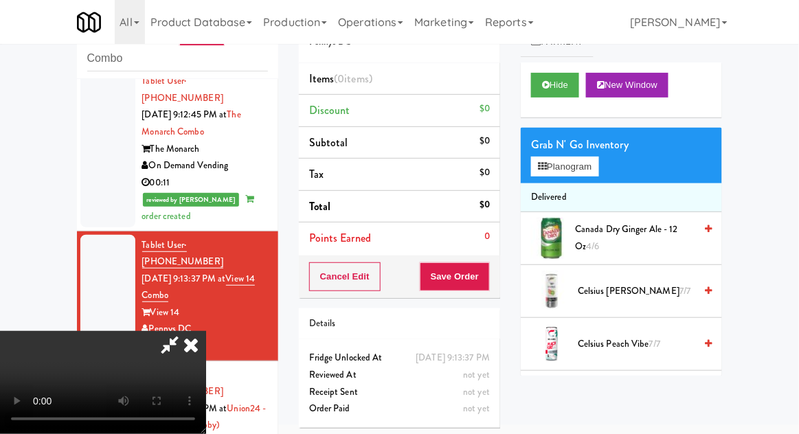
scroll to position [0, 0]
click at [595, 174] on button "Planogram" at bounding box center [564, 167] width 67 height 21
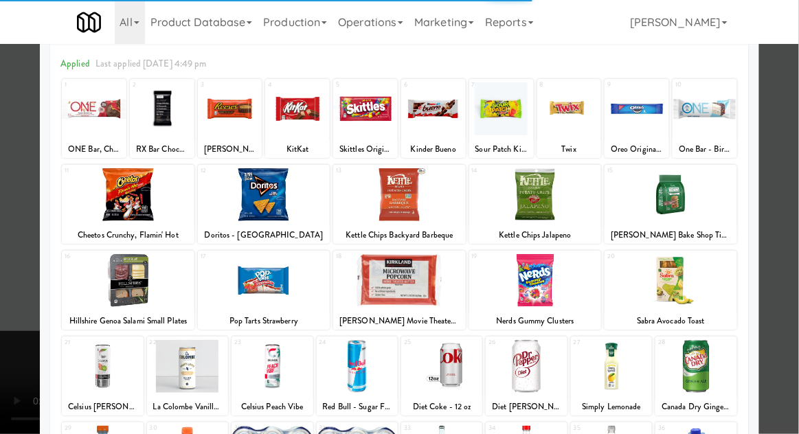
scroll to position [85, 0]
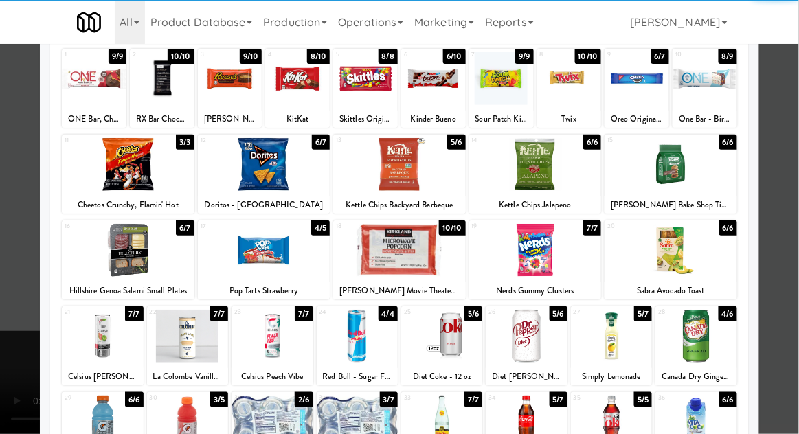
click at [534, 341] on div at bounding box center [526, 336] width 81 height 53
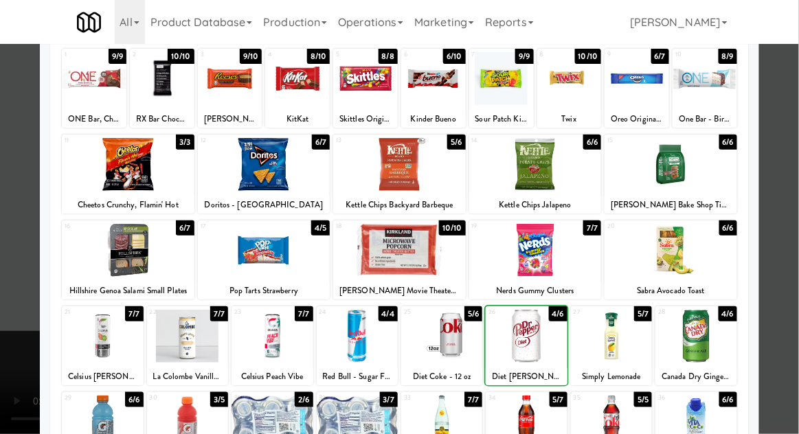
click at [781, 217] on div at bounding box center [399, 217] width 799 height 434
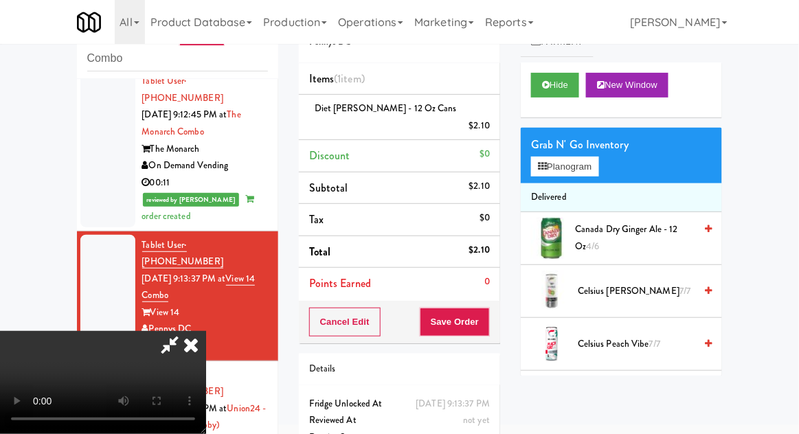
scroll to position [50, 0]
click at [487, 308] on button "Save Order" at bounding box center [455, 322] width 70 height 29
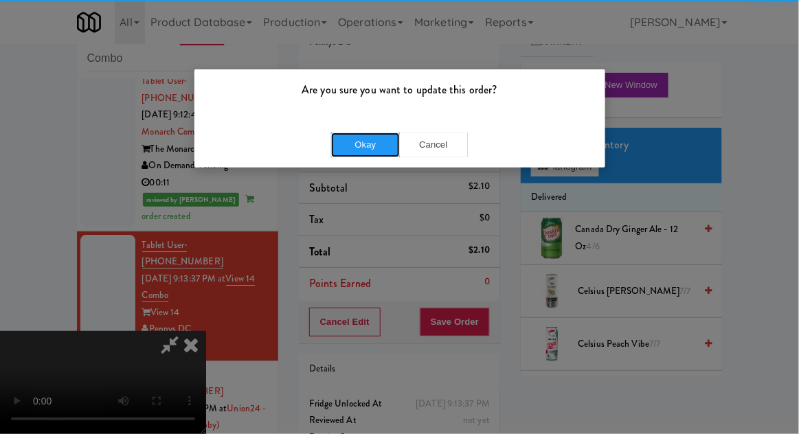
click at [379, 145] on button "Okay" at bounding box center [365, 145] width 69 height 25
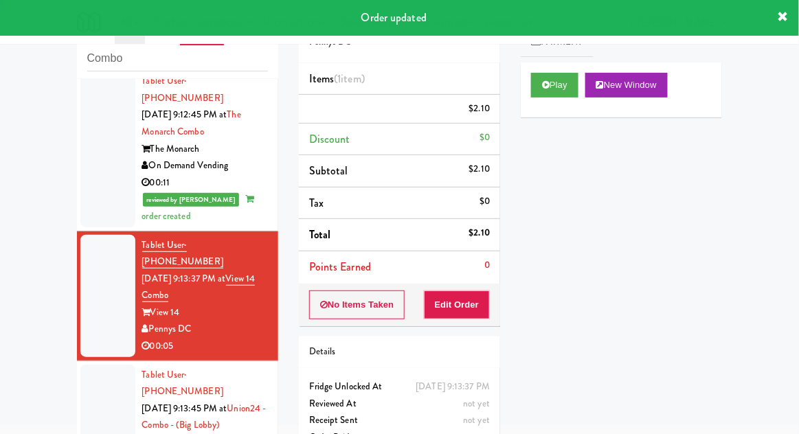
scroll to position [0, 0]
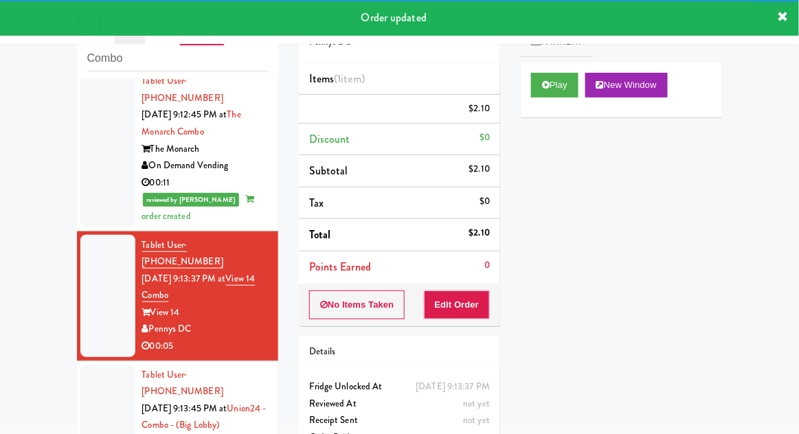
click at [81, 365] on div at bounding box center [107, 426] width 55 height 122
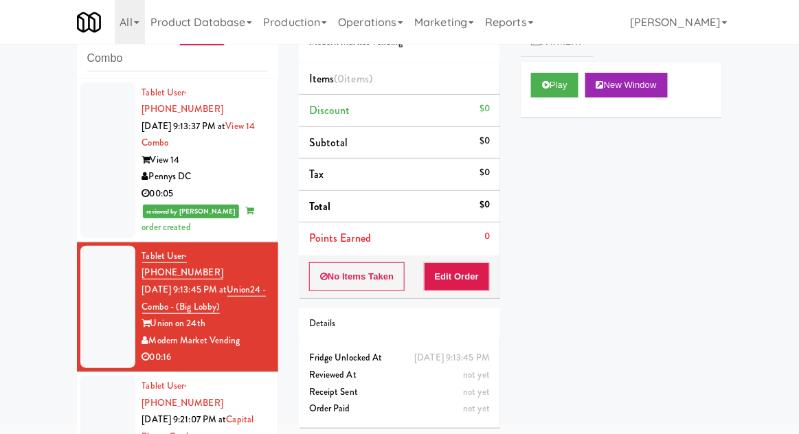
scroll to position [1172, 0]
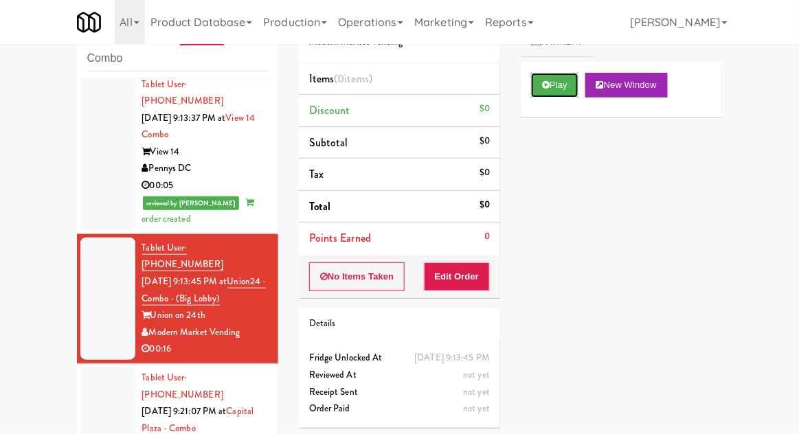
click at [556, 80] on button "Play" at bounding box center [554, 85] width 47 height 25
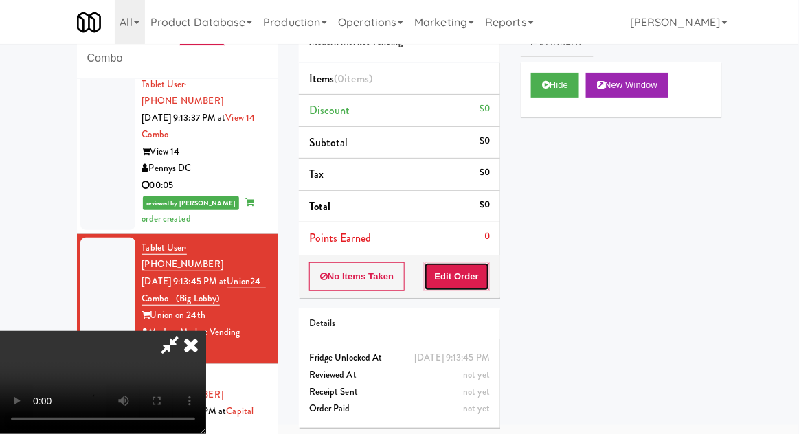
click at [455, 273] on button "Edit Order" at bounding box center [457, 277] width 67 height 29
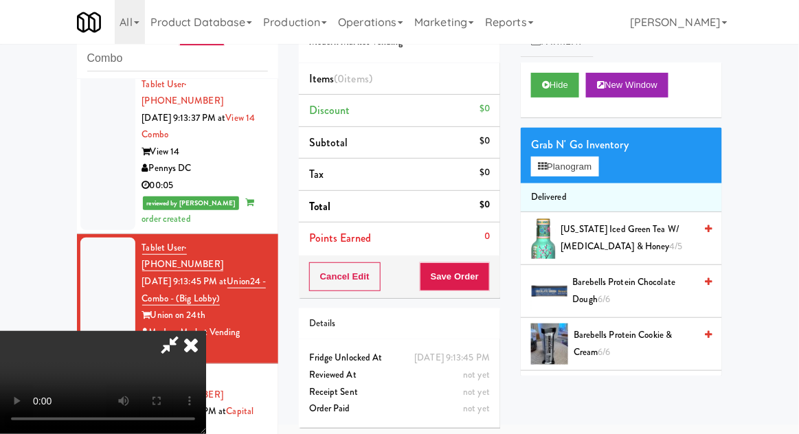
scroll to position [0, 0]
click at [599, 164] on button "Planogram" at bounding box center [564, 167] width 67 height 21
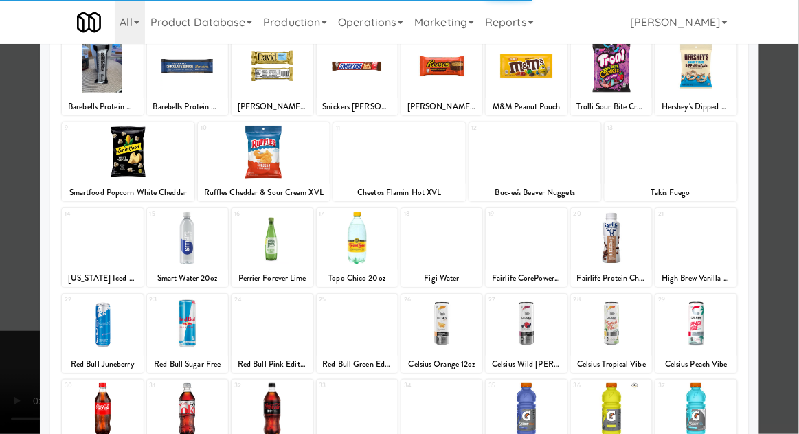
scroll to position [96, 0]
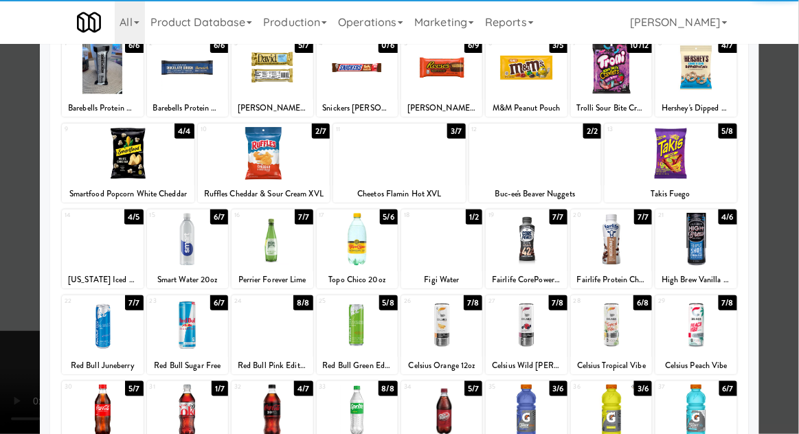
click at [184, 237] on div at bounding box center [187, 239] width 81 height 53
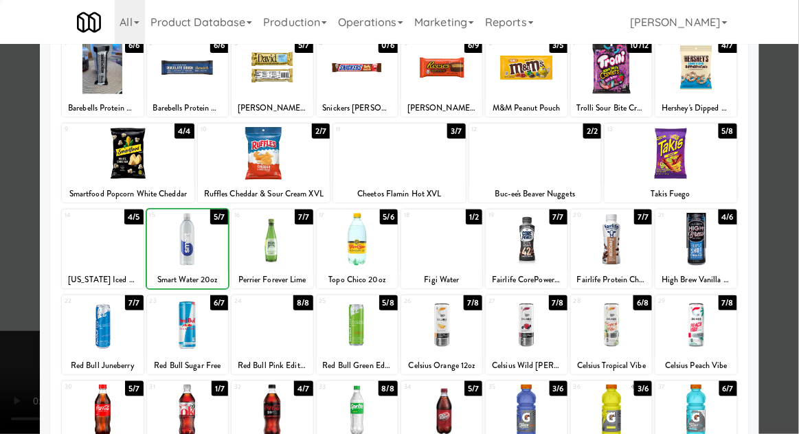
click at [785, 202] on div at bounding box center [399, 217] width 799 height 434
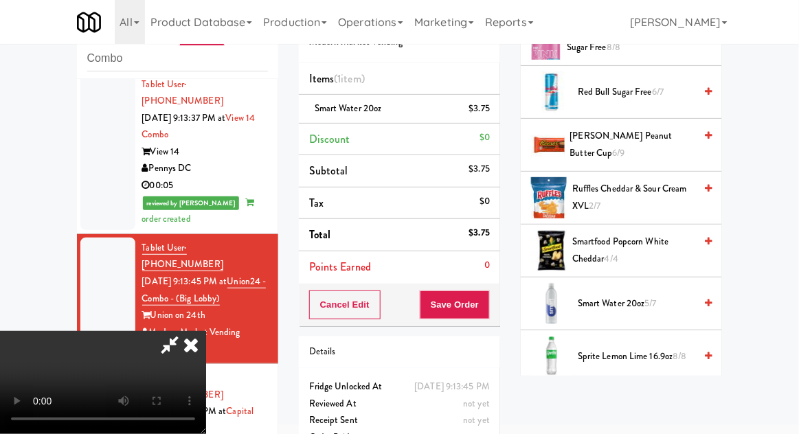
scroll to position [1590, 0]
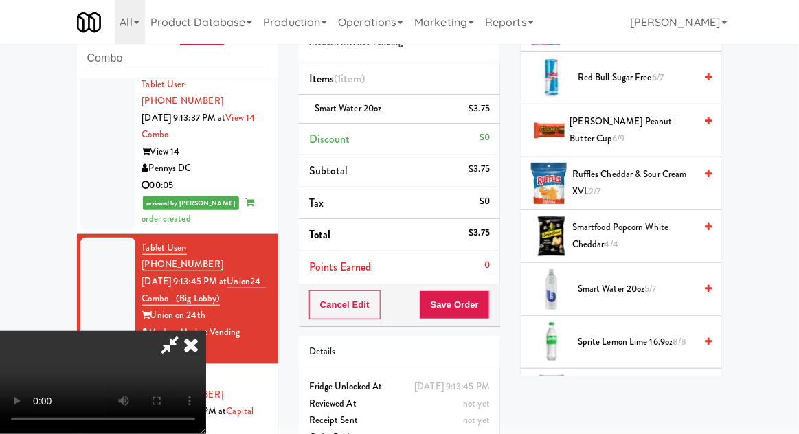
click at [650, 282] on span "5/7" at bounding box center [651, 288] width 12 height 13
click at [651, 282] on span "4/7" at bounding box center [651, 288] width 12 height 13
click at [646, 281] on span "Smart Water 20oz 3/7" at bounding box center [636, 289] width 117 height 17
click at [490, 311] on button "Save Order" at bounding box center [455, 305] width 70 height 29
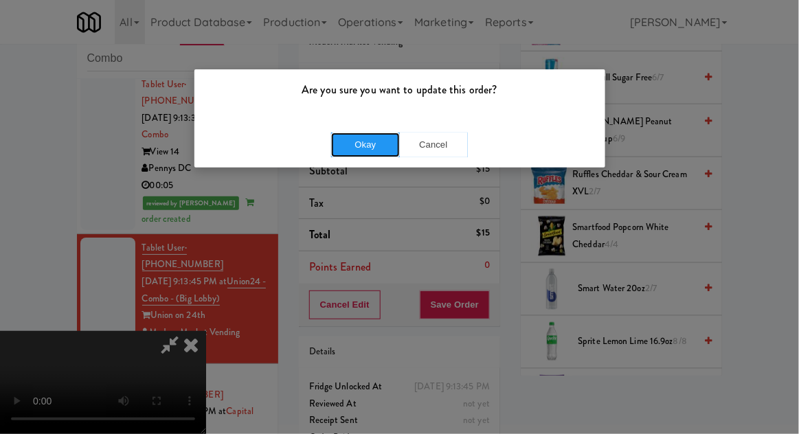
click at [364, 149] on button "Okay" at bounding box center [365, 145] width 69 height 25
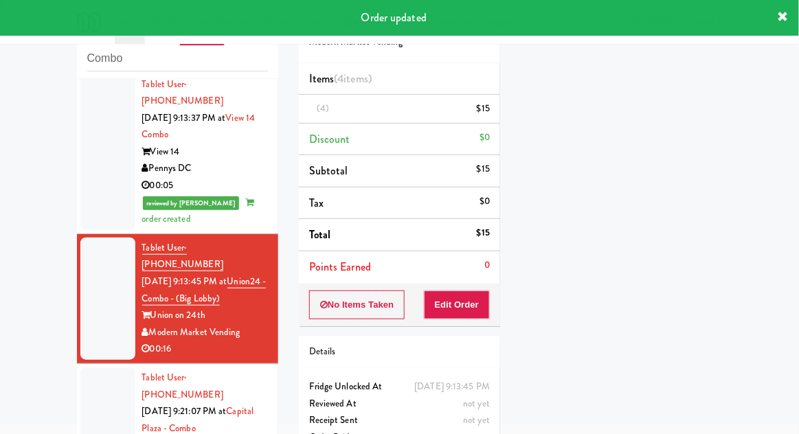
scroll to position [0, 0]
click at [102, 368] on div at bounding box center [107, 429] width 55 height 122
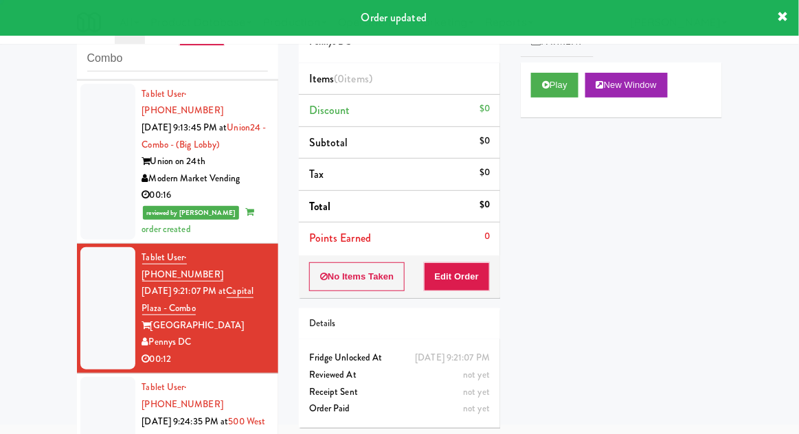
scroll to position [1327, 0]
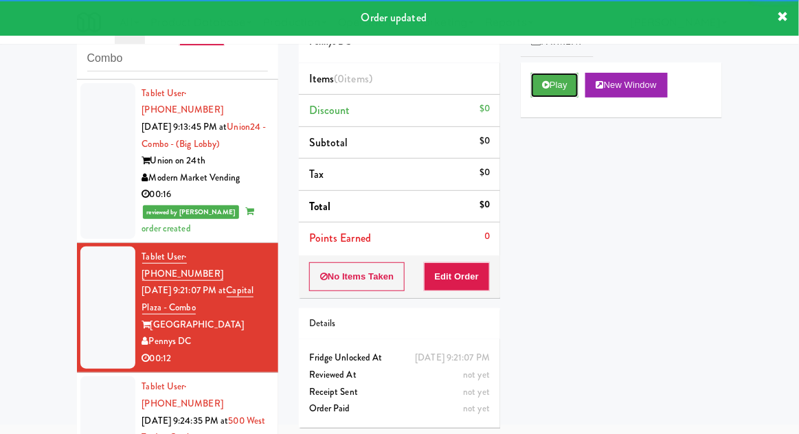
click at [542, 93] on button "Play" at bounding box center [554, 85] width 47 height 25
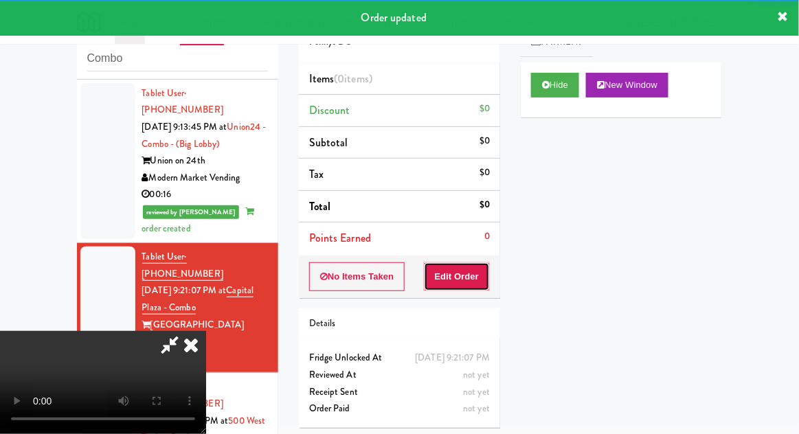
click at [463, 273] on button "Edit Order" at bounding box center [457, 277] width 67 height 29
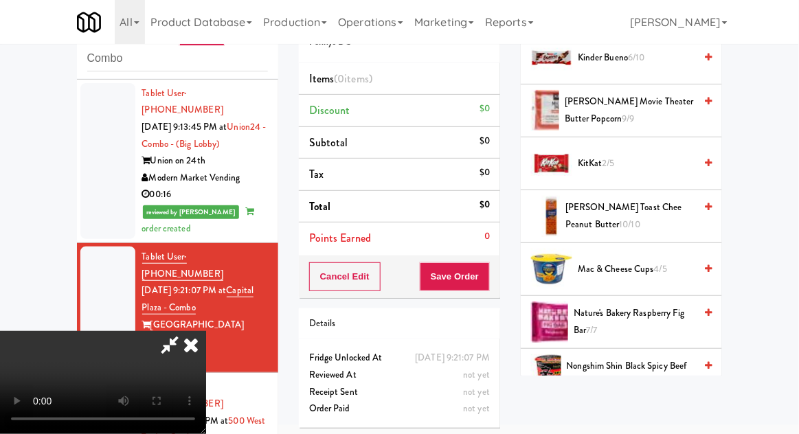
scroll to position [873, 0]
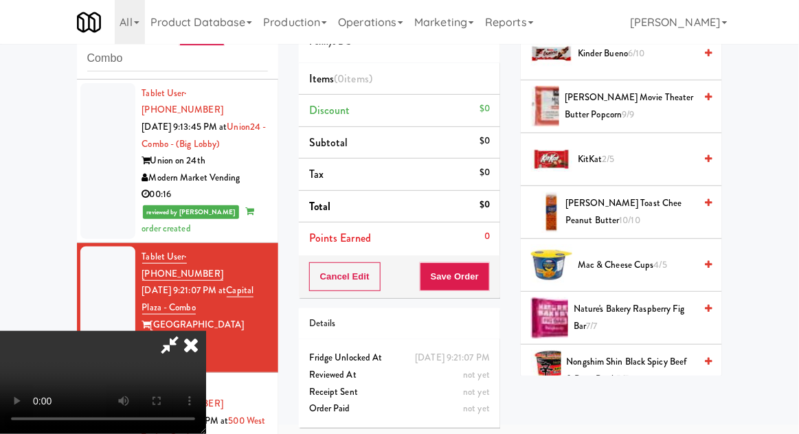
click at [656, 264] on span "4/5" at bounding box center [660, 264] width 13 height 13
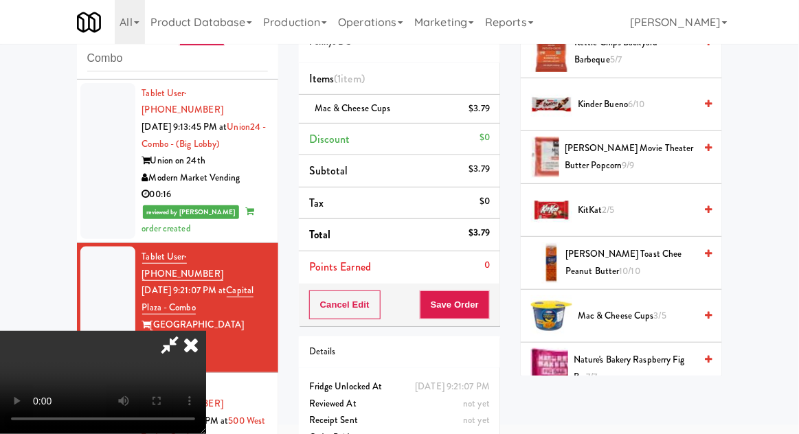
scroll to position [818, 0]
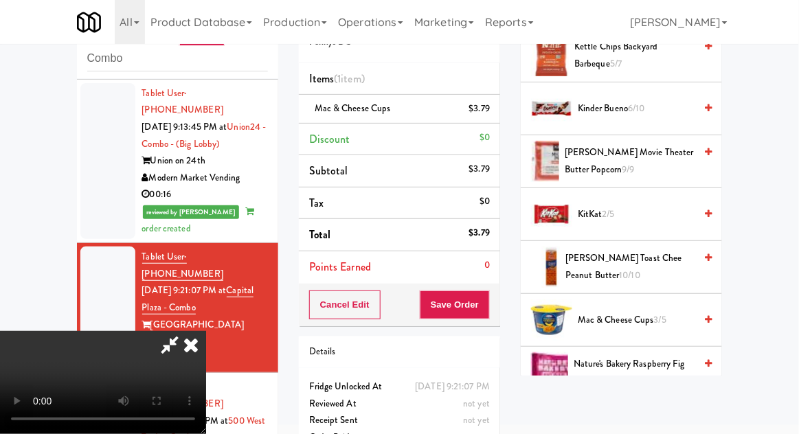
click at [664, 206] on span "KitKat 2/5" at bounding box center [636, 214] width 117 height 17
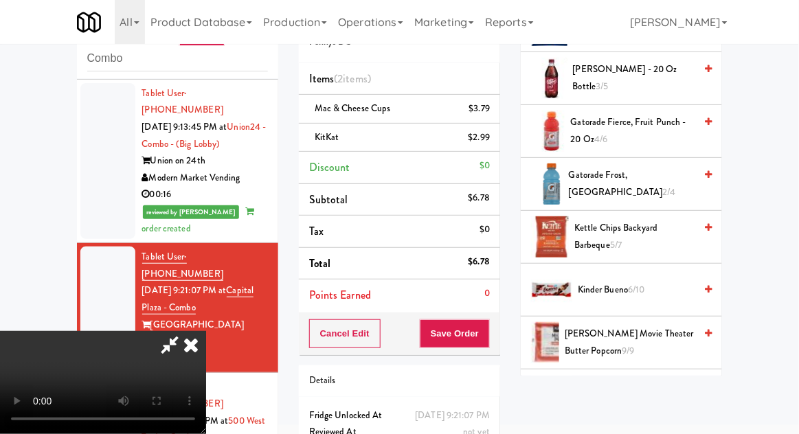
scroll to position [632, 0]
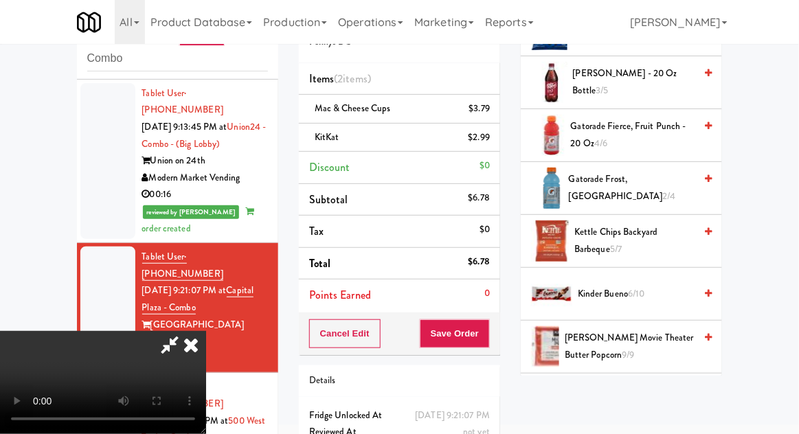
click at [672, 228] on span "Kettle Chips Backyard Barbeque 5/7" at bounding box center [635, 241] width 120 height 34
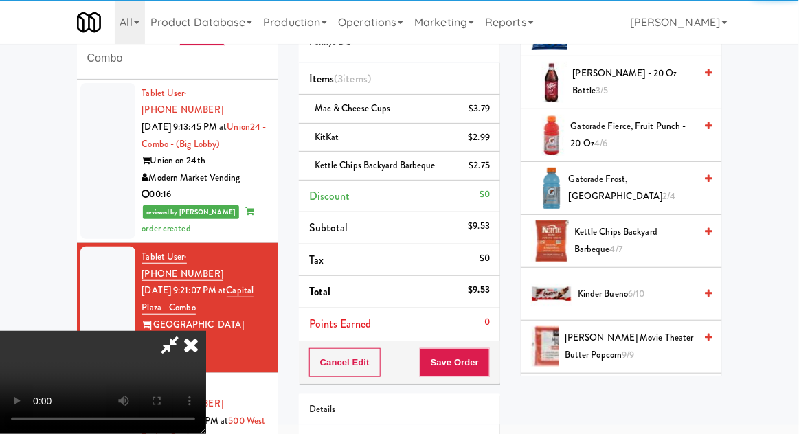
scroll to position [67, 0]
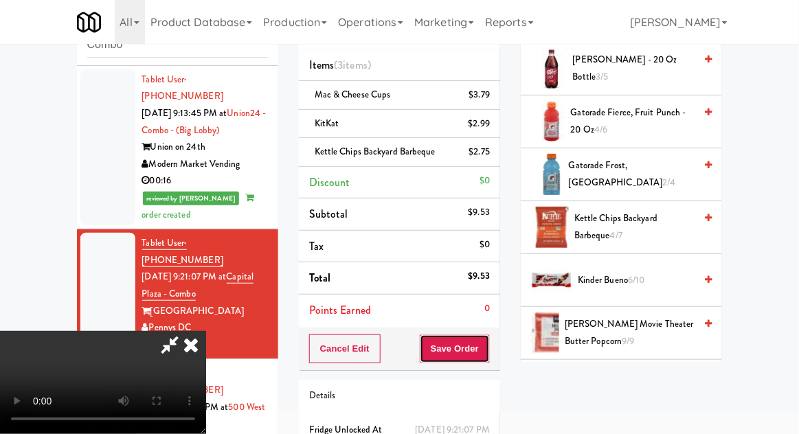
click at [489, 352] on button "Save Order" at bounding box center [455, 349] width 70 height 29
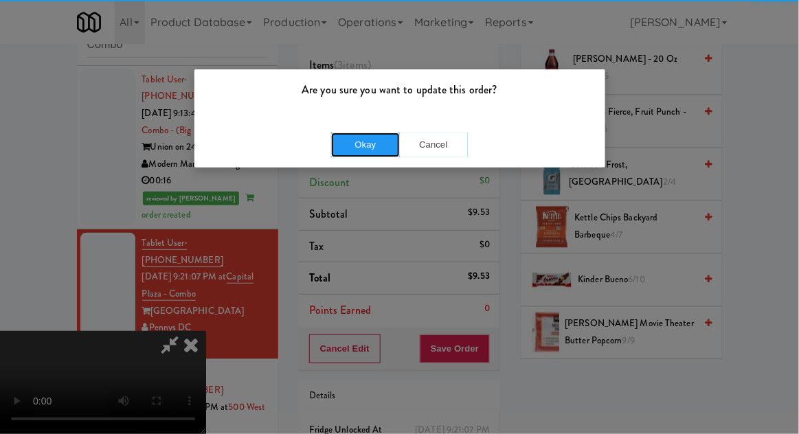
click at [370, 145] on button "Okay" at bounding box center [365, 145] width 69 height 25
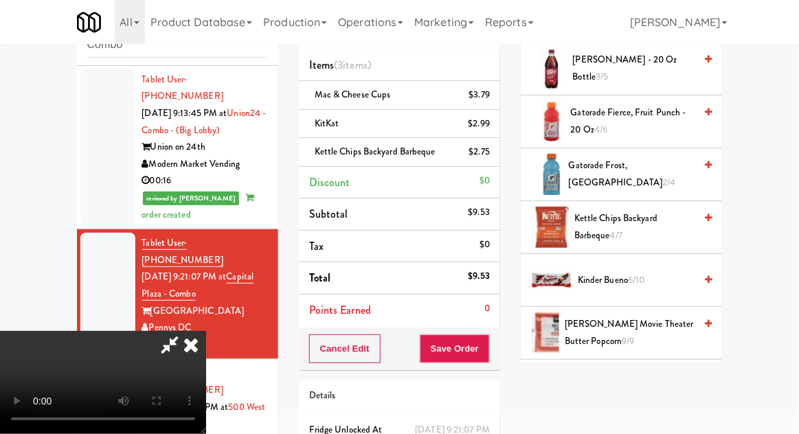
click at [88, 363] on div at bounding box center [107, 424] width 55 height 122
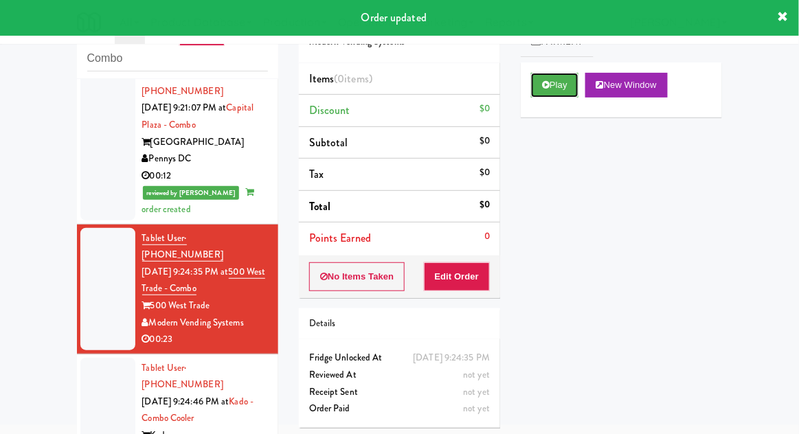
click at [545, 89] on button "Play" at bounding box center [554, 85] width 47 height 25
click at [479, 270] on button "Edit Order" at bounding box center [457, 277] width 67 height 29
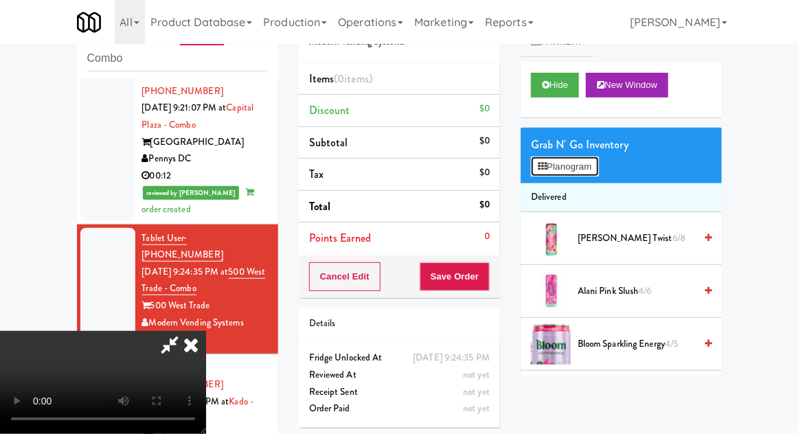
click at [599, 168] on button "Planogram" at bounding box center [564, 167] width 67 height 21
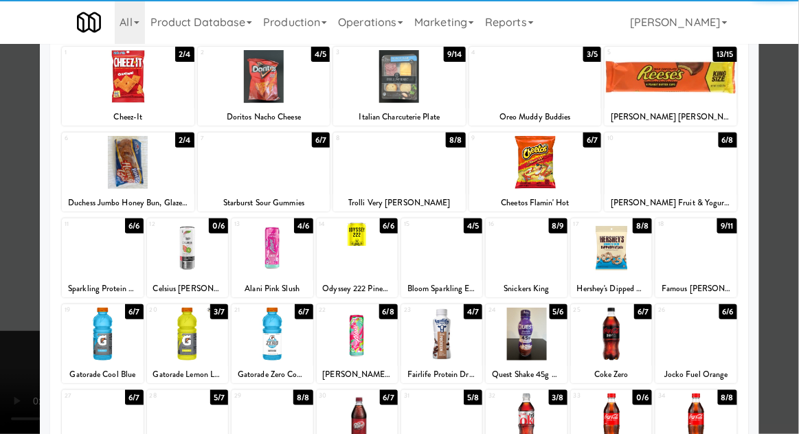
scroll to position [91, 0]
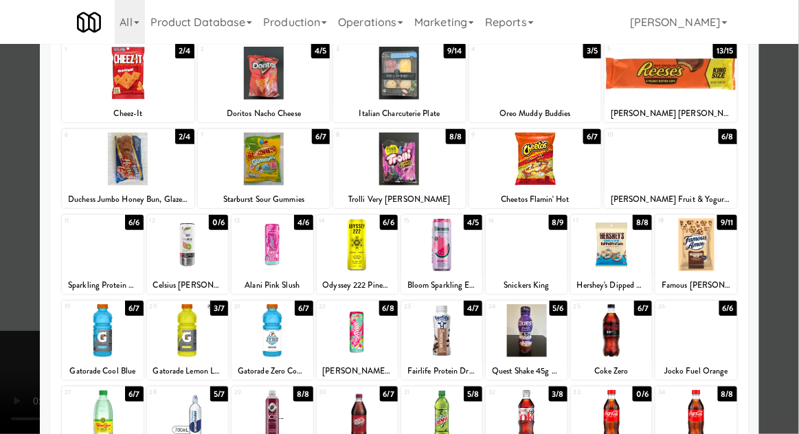
click at [629, 429] on div at bounding box center [611, 416] width 81 height 53
click at [790, 214] on div at bounding box center [399, 217] width 799 height 434
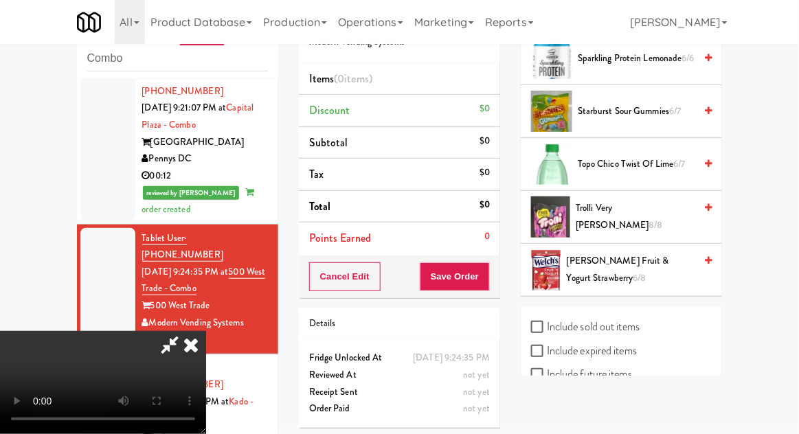
scroll to position [1617, 0]
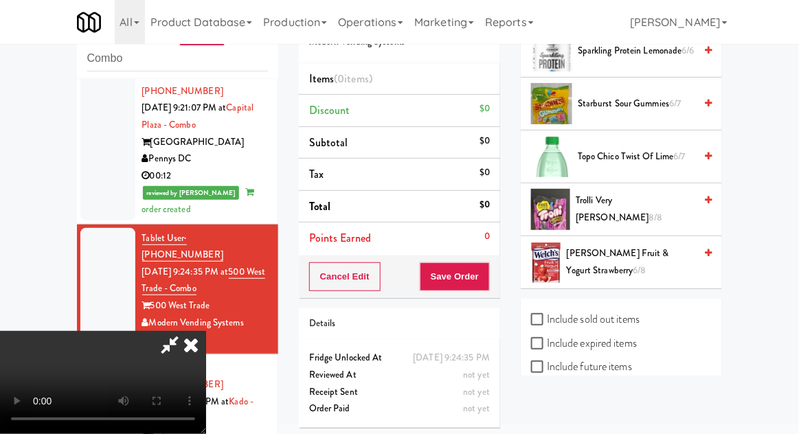
click at [544, 333] on label "Include expired items" at bounding box center [584, 343] width 106 height 21
click at [544, 339] on input "Include expired items" at bounding box center [539, 344] width 16 height 11
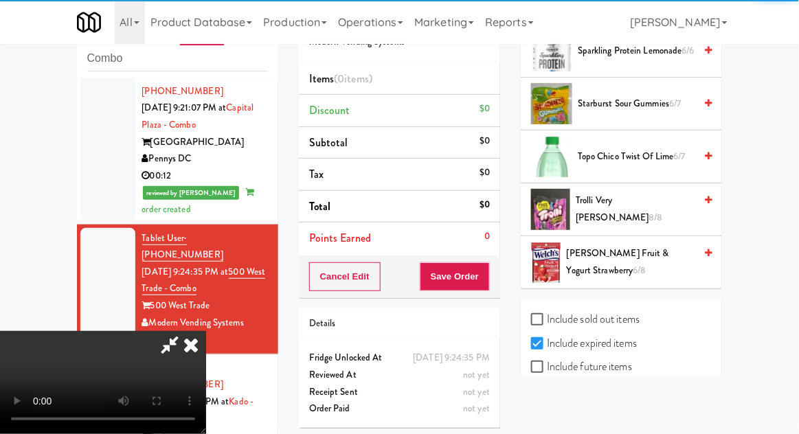
click at [544, 341] on input "Include expired items" at bounding box center [539, 344] width 16 height 11
checkbox input "false"
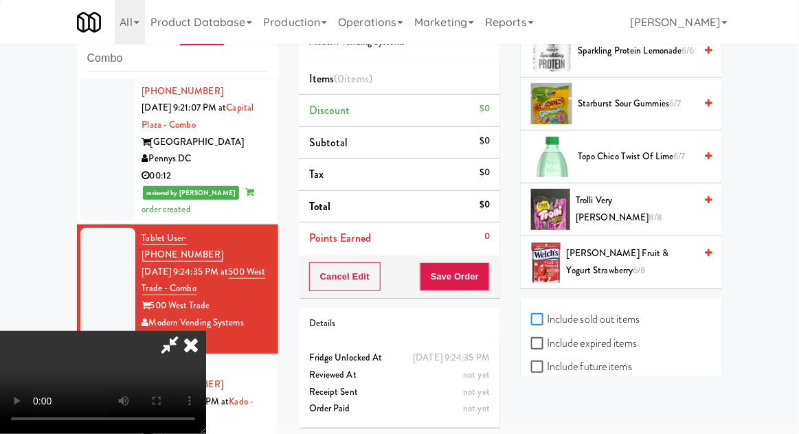
click at [545, 315] on input "Include sold out items" at bounding box center [539, 320] width 16 height 11
checkbox input "true"
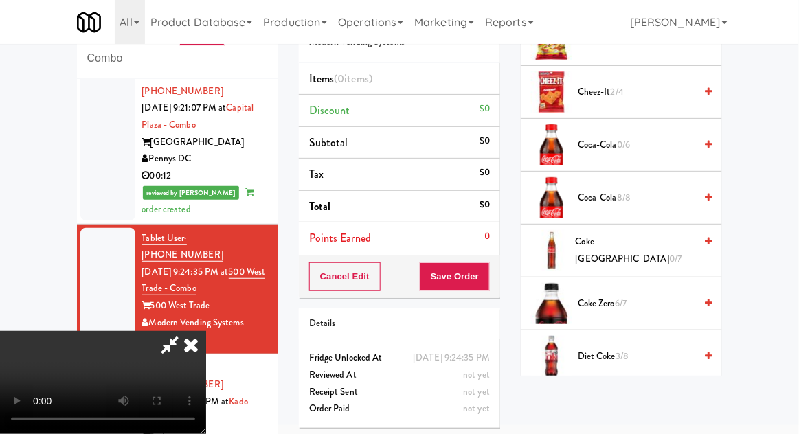
scroll to position [406, 0]
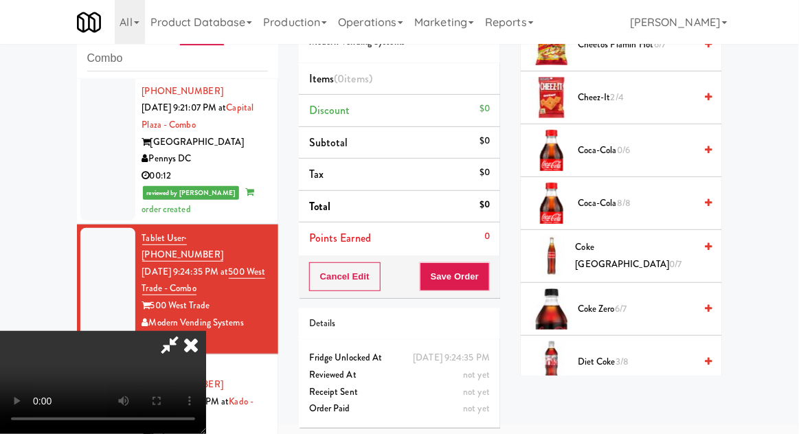
click at [603, 152] on span "Coca-Cola 0/6" at bounding box center [636, 150] width 117 height 17
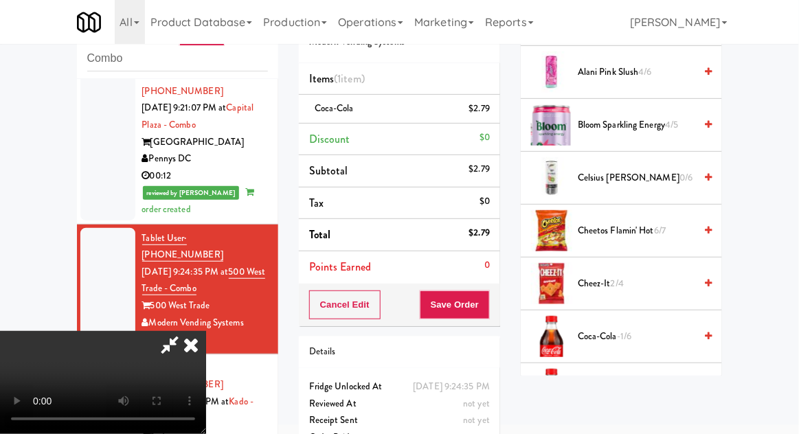
scroll to position [205, 0]
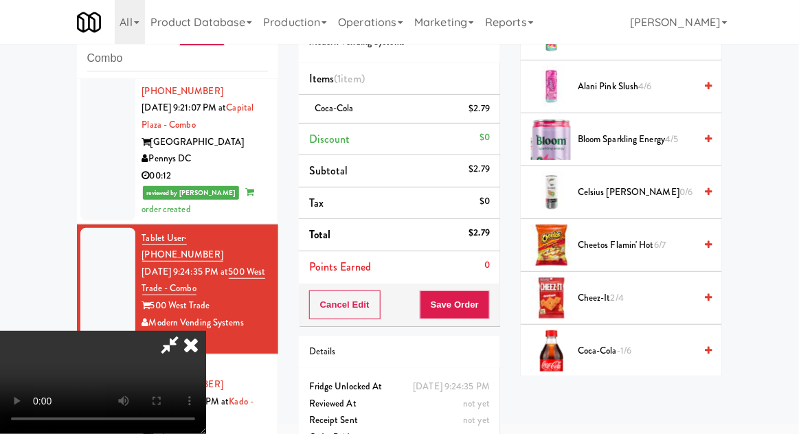
click at [669, 251] on span "Cheetos Flamin' Hot 6/7" at bounding box center [636, 245] width 117 height 17
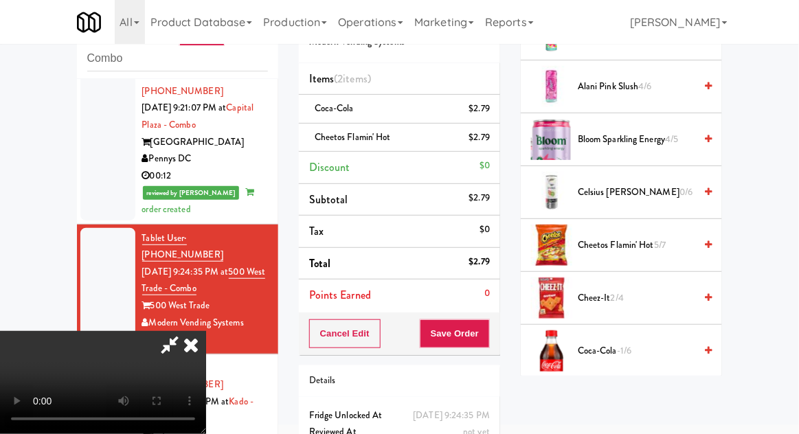
click at [674, 238] on span "Cheetos Flamin' Hot 5/7" at bounding box center [636, 245] width 117 height 17
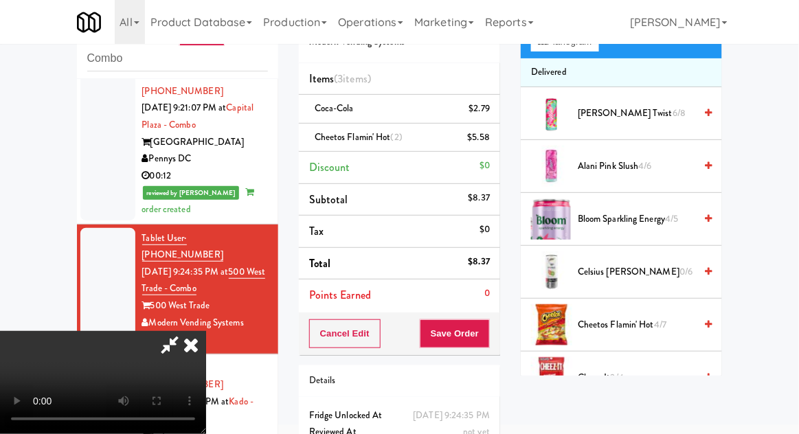
scroll to position [0, 0]
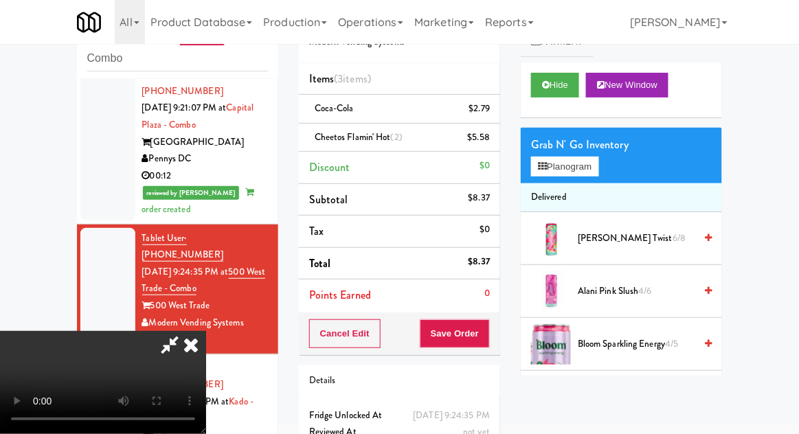
click at [596, 184] on li "Delivered" at bounding box center [621, 198] width 201 height 29
click at [599, 167] on button "Planogram" at bounding box center [564, 167] width 67 height 21
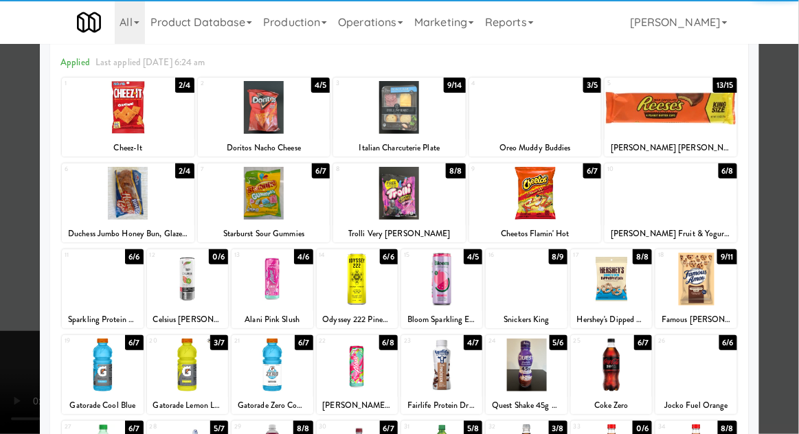
scroll to position [60, 0]
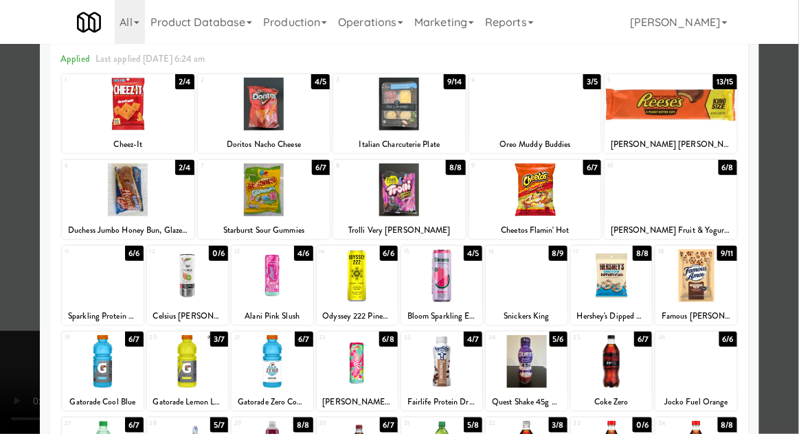
click at [368, 275] on div at bounding box center [357, 275] width 81 height 53
click at [789, 217] on div at bounding box center [399, 217] width 799 height 434
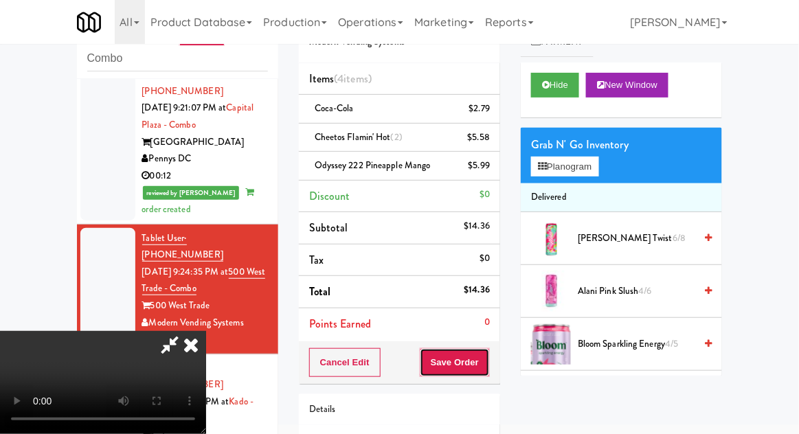
click at [489, 365] on button "Save Order" at bounding box center [455, 362] width 70 height 29
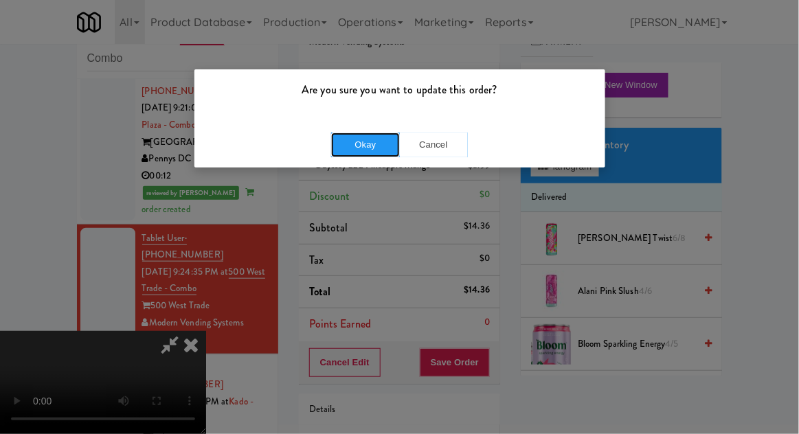
click at [363, 153] on button "Okay" at bounding box center [365, 145] width 69 height 25
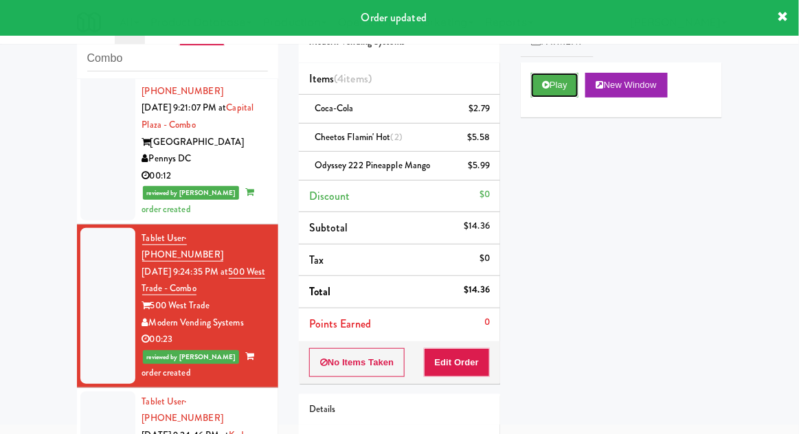
click at [537, 85] on button "Play" at bounding box center [554, 85] width 47 height 25
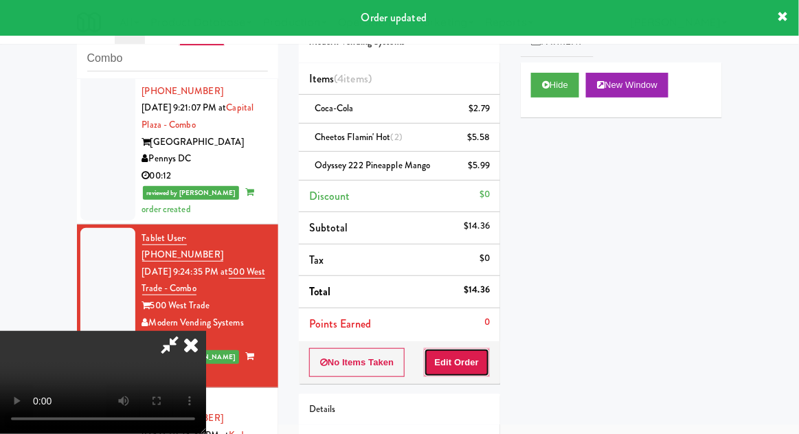
click at [449, 355] on button "Edit Order" at bounding box center [457, 362] width 67 height 29
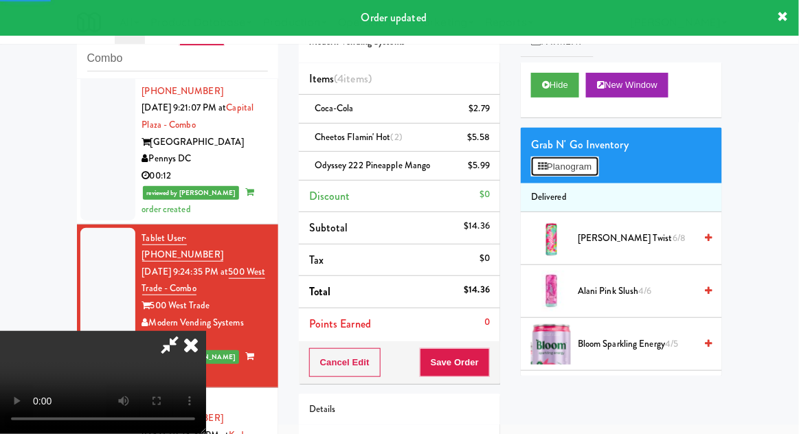
click at [551, 172] on button "Planogram" at bounding box center [564, 167] width 67 height 21
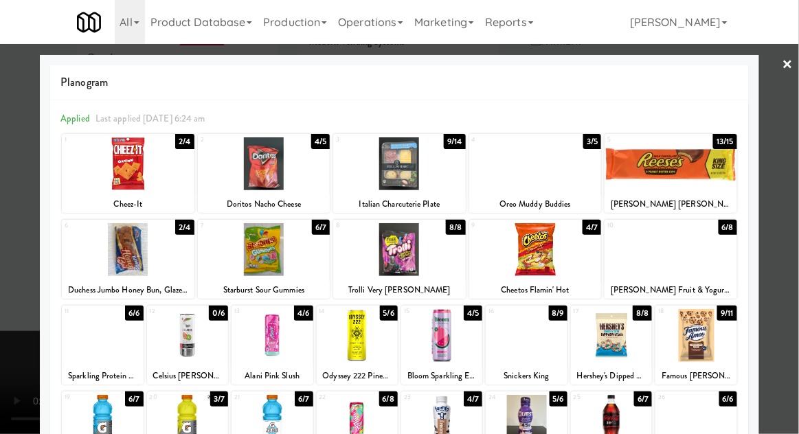
click at [784, 159] on div at bounding box center [399, 217] width 799 height 434
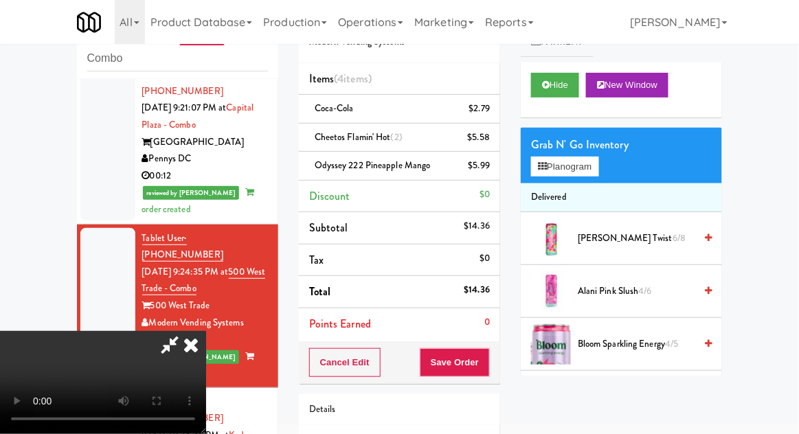
click at [206, 331] on icon at bounding box center [191, 344] width 30 height 27
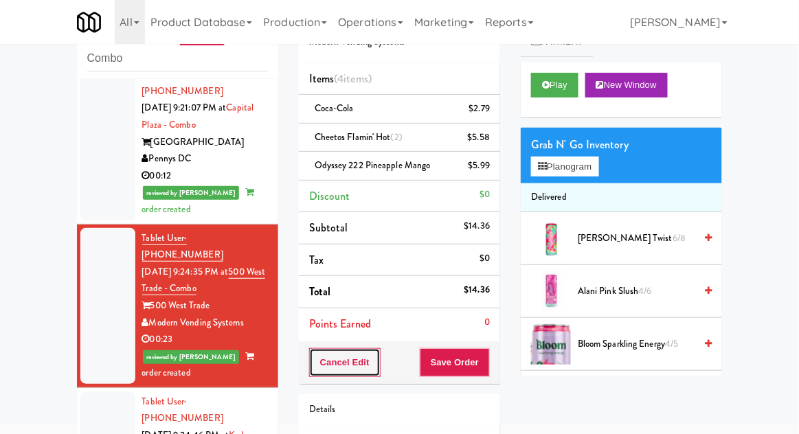
click at [326, 348] on button "Cancel Edit" at bounding box center [344, 362] width 71 height 29
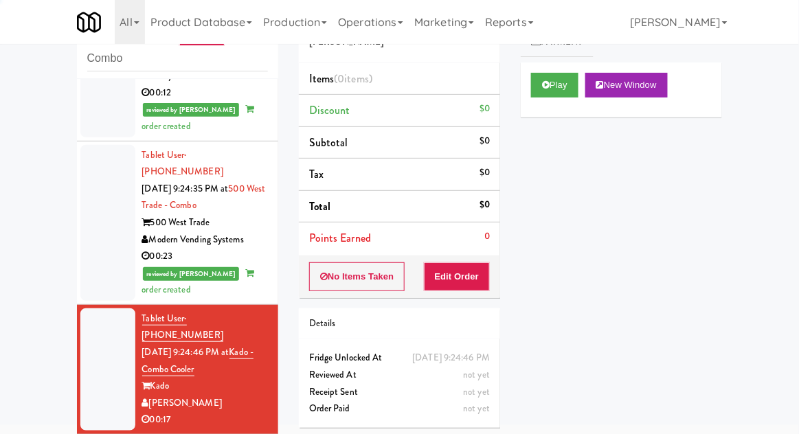
scroll to position [1636, 0]
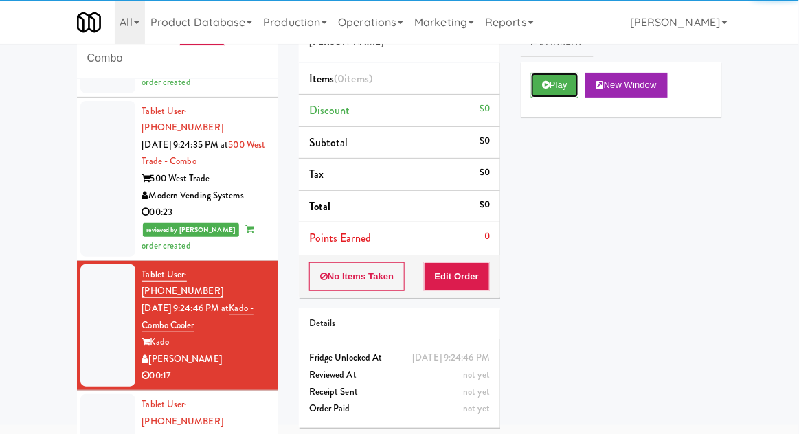
click at [543, 90] on button "Play" at bounding box center [554, 85] width 47 height 25
click at [468, 271] on button "Edit Order" at bounding box center [457, 277] width 67 height 29
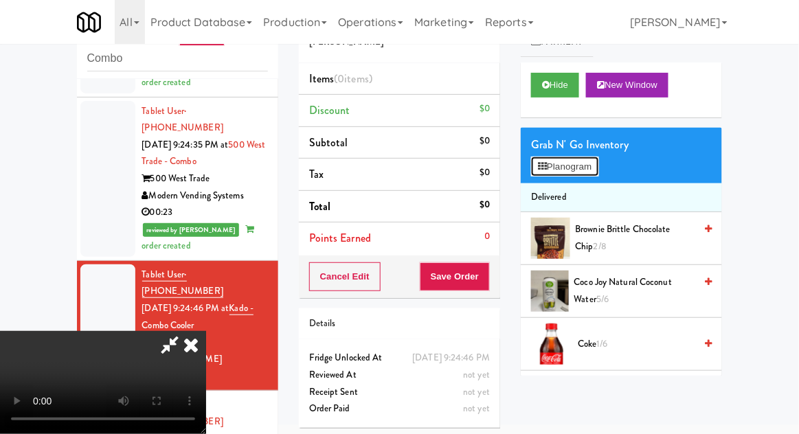
click at [590, 168] on button "Planogram" at bounding box center [564, 167] width 67 height 21
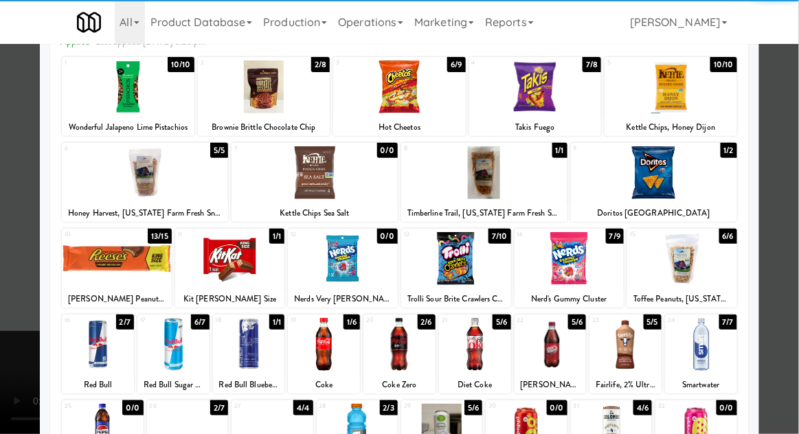
scroll to position [76, 0]
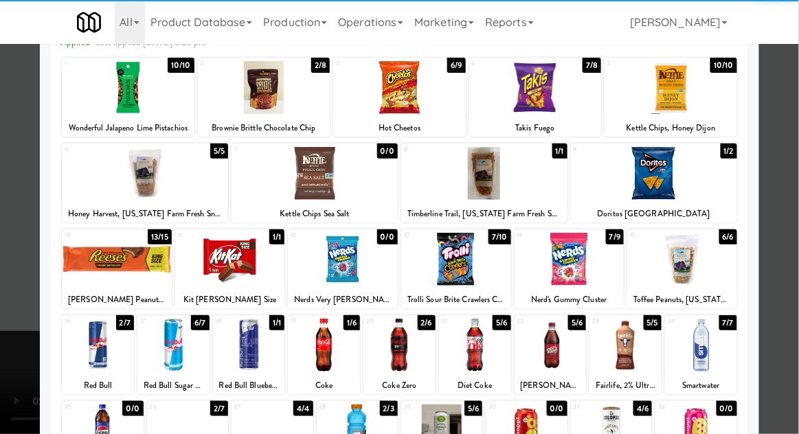
click at [482, 346] on div at bounding box center [475, 345] width 72 height 53
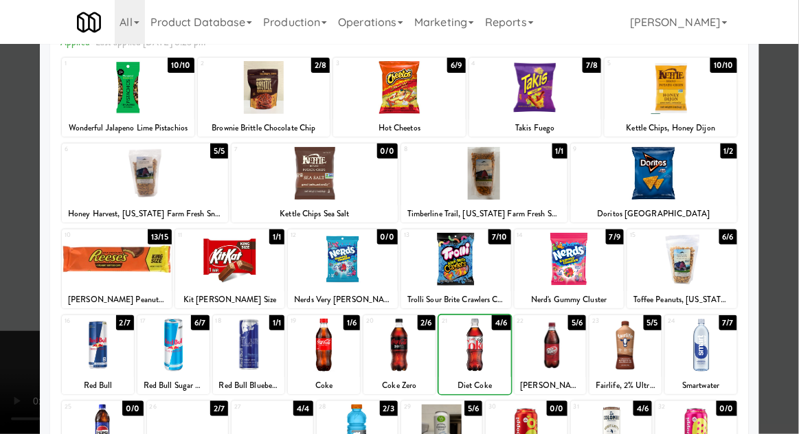
click at [792, 202] on div at bounding box center [399, 217] width 799 height 434
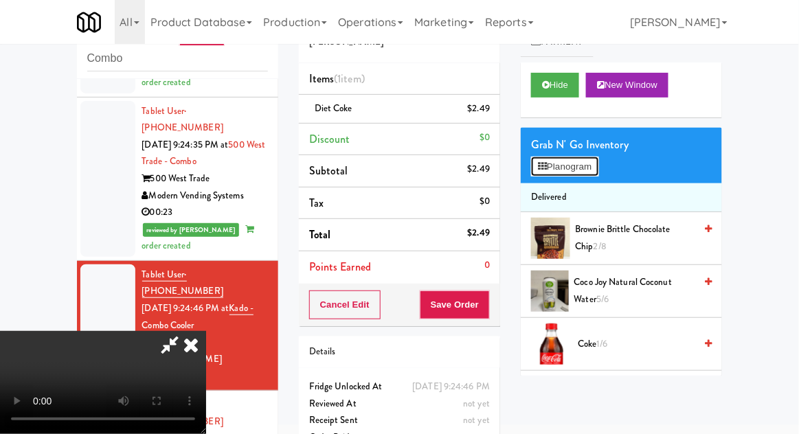
click at [583, 166] on button "Planogram" at bounding box center [564, 167] width 67 height 21
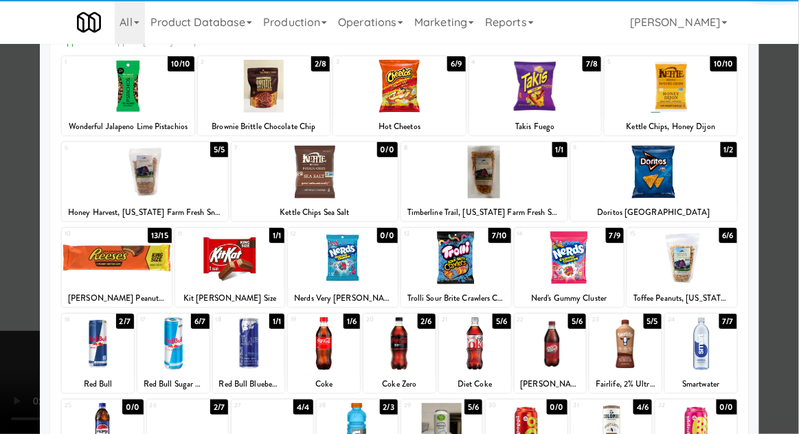
scroll to position [80, 0]
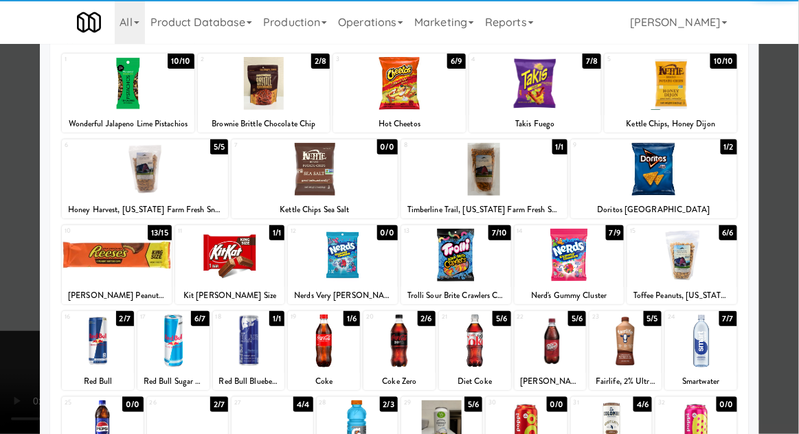
click at [332, 345] on div at bounding box center [324, 341] width 72 height 53
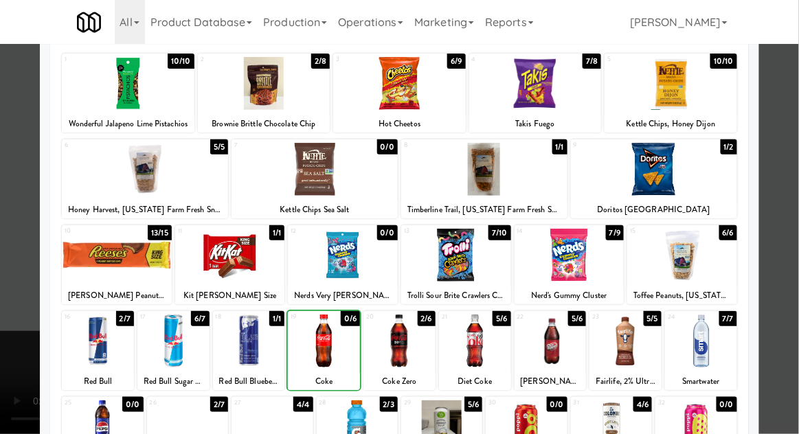
click at [790, 201] on div at bounding box center [399, 217] width 799 height 434
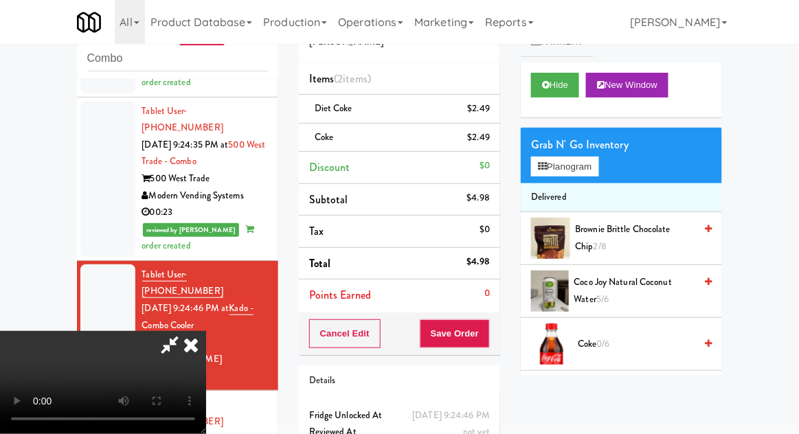
click at [353, 144] on div "Coke $2.49" at bounding box center [399, 137] width 181 height 17
click at [482, 141] on link at bounding box center [488, 143] width 12 height 17
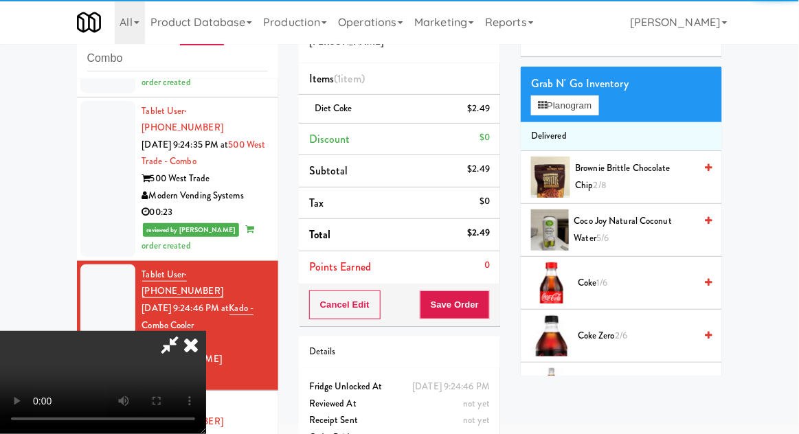
scroll to position [74, 0]
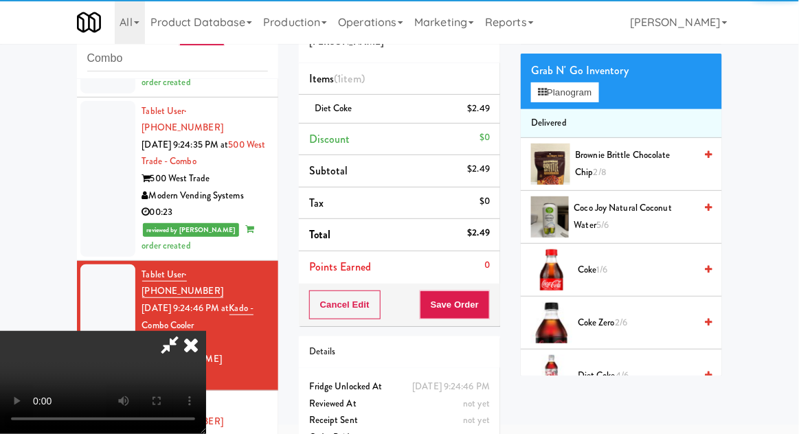
click at [598, 328] on span "Coke Zero 2/6" at bounding box center [636, 323] width 117 height 17
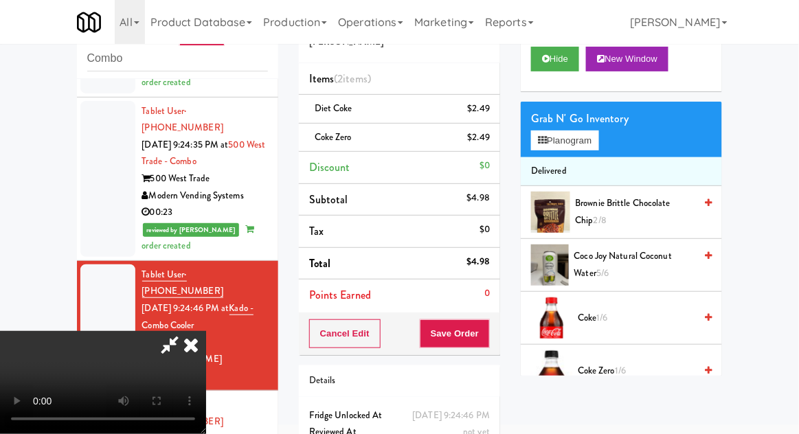
scroll to position [8, 0]
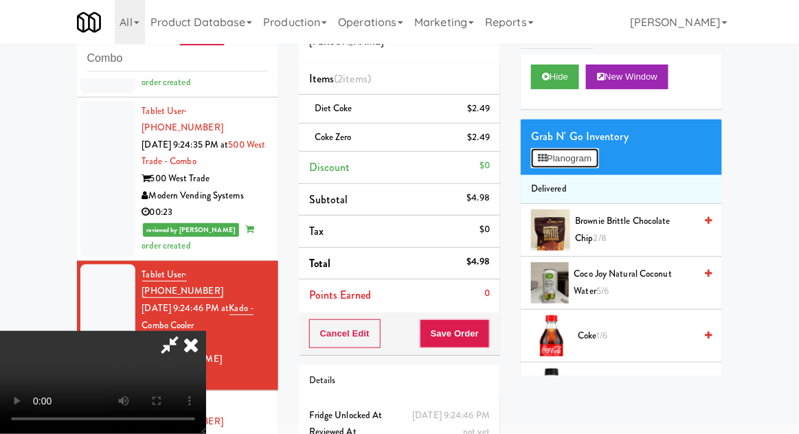
click at [599, 166] on button "Planogram" at bounding box center [564, 158] width 67 height 21
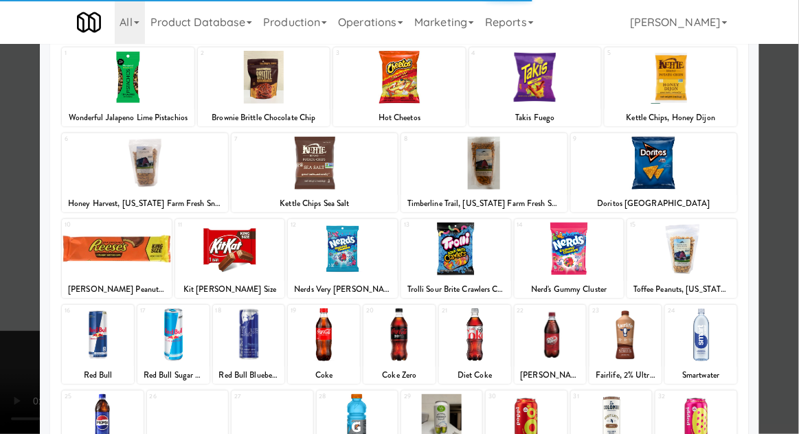
scroll to position [85, 0]
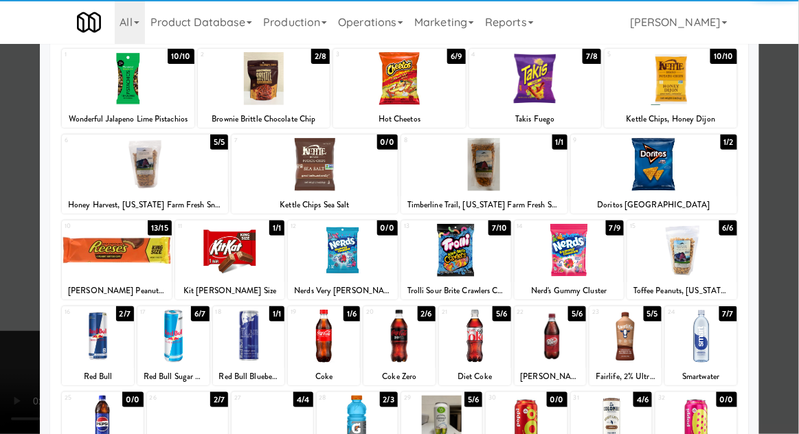
click at [258, 426] on div at bounding box center [272, 422] width 81 height 53
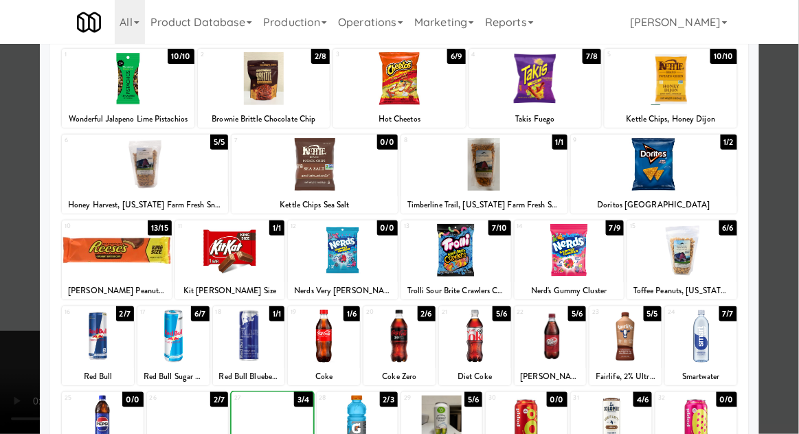
click at [793, 199] on div at bounding box center [399, 217] width 799 height 434
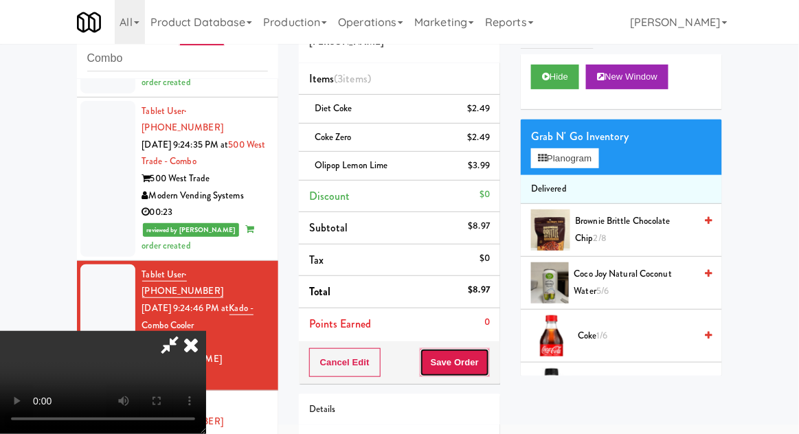
click at [489, 362] on button "Save Order" at bounding box center [455, 362] width 70 height 29
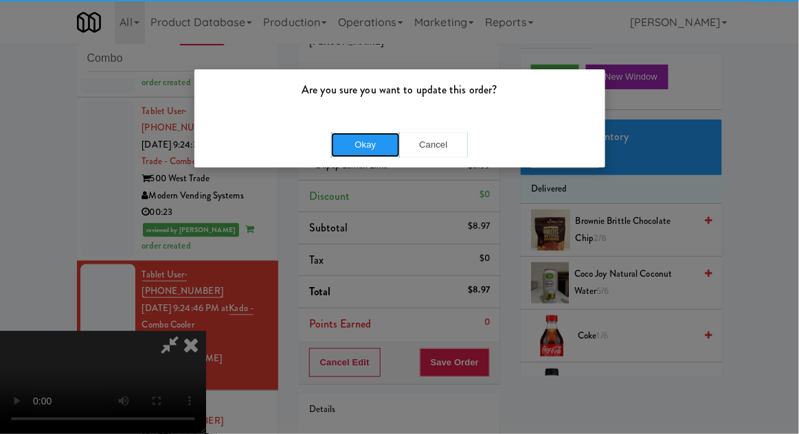
click at [367, 149] on button "Okay" at bounding box center [365, 145] width 69 height 25
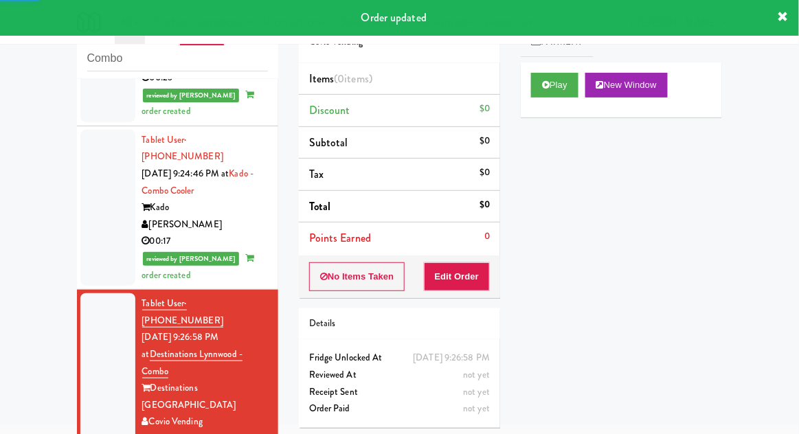
scroll to position [1771, 0]
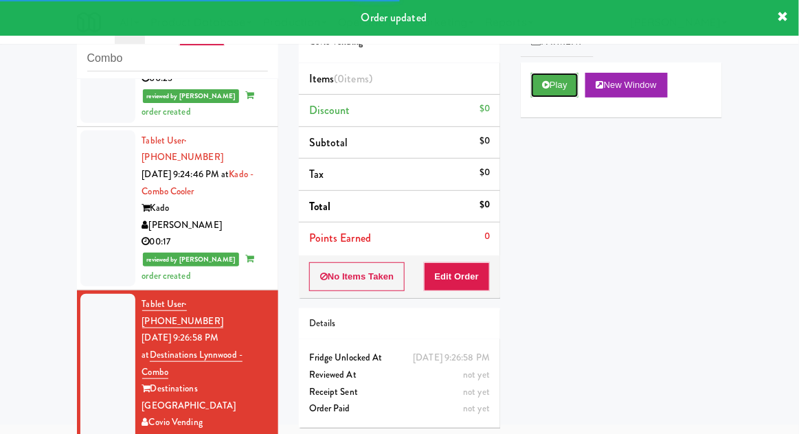
click at [539, 91] on button "Play" at bounding box center [554, 85] width 47 height 25
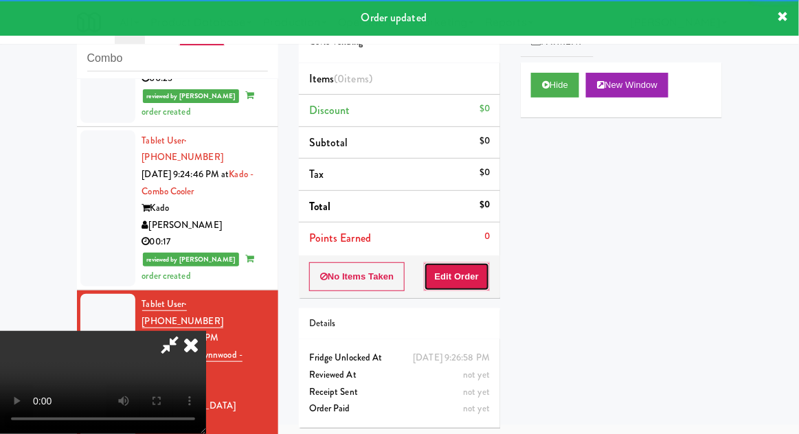
click at [461, 276] on button "Edit Order" at bounding box center [457, 277] width 67 height 29
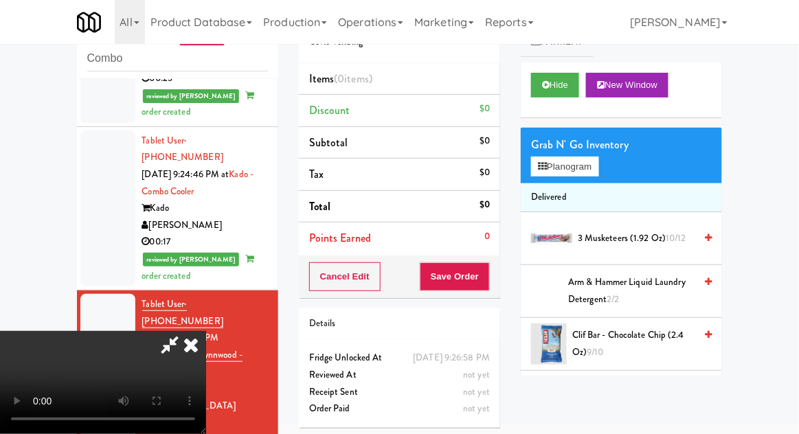
scroll to position [0, 0]
click at [595, 160] on button "Planogram" at bounding box center [564, 167] width 67 height 21
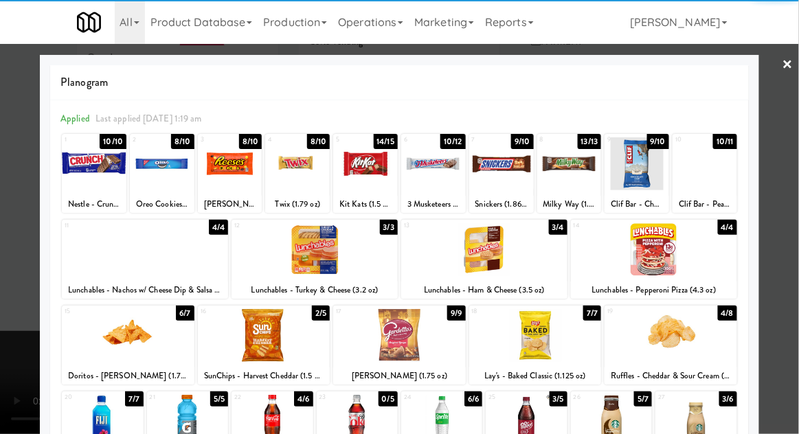
click at [505, 175] on div at bounding box center [501, 163] width 65 height 53
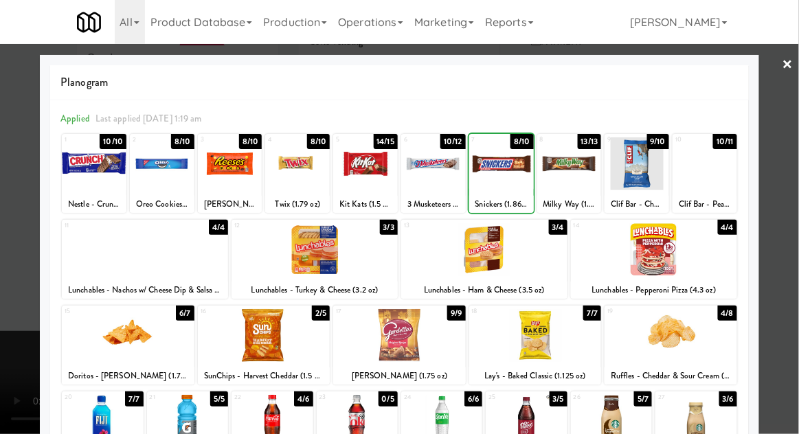
click at [794, 197] on div at bounding box center [399, 217] width 799 height 434
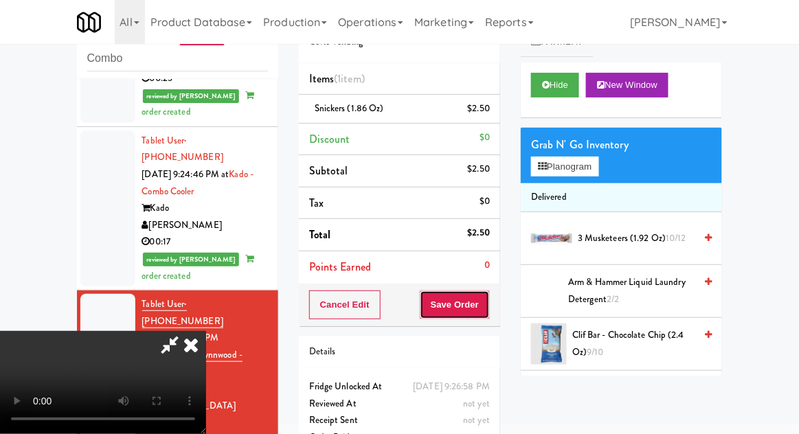
click at [485, 299] on button "Save Order" at bounding box center [455, 305] width 70 height 29
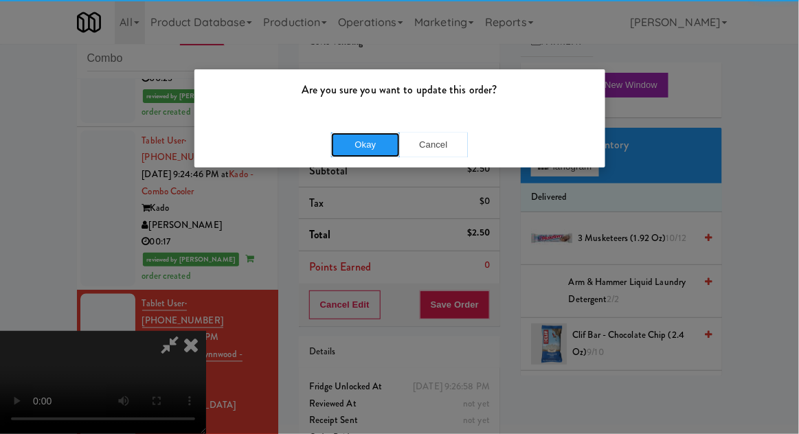
click at [374, 141] on button "Okay" at bounding box center [365, 145] width 69 height 25
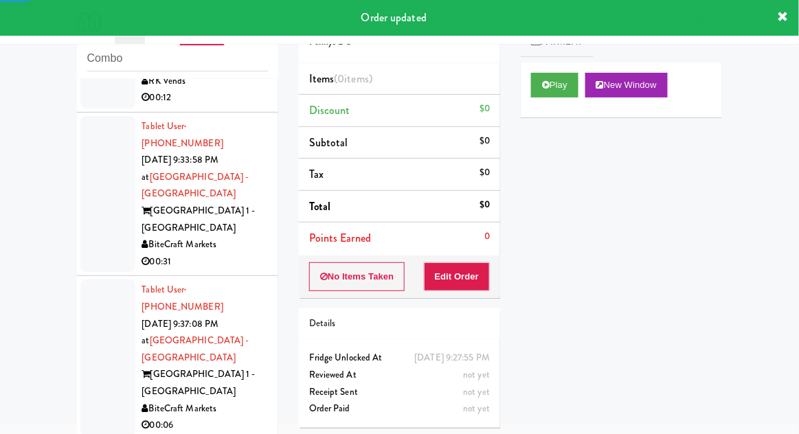
scroll to position [2434, 0]
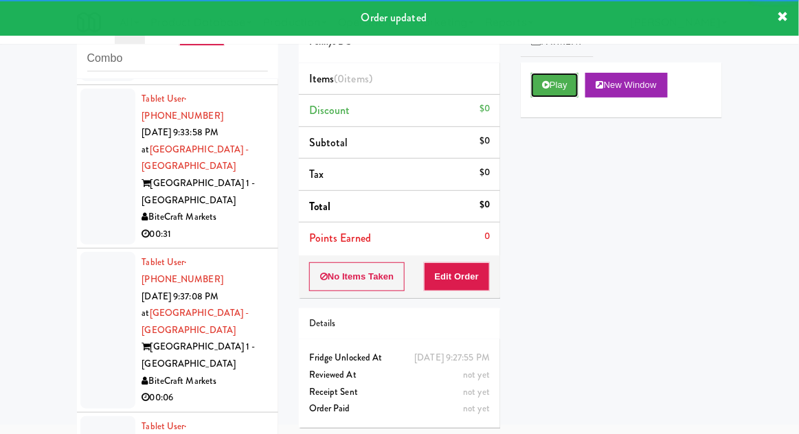
click at [544, 83] on icon at bounding box center [546, 84] width 8 height 9
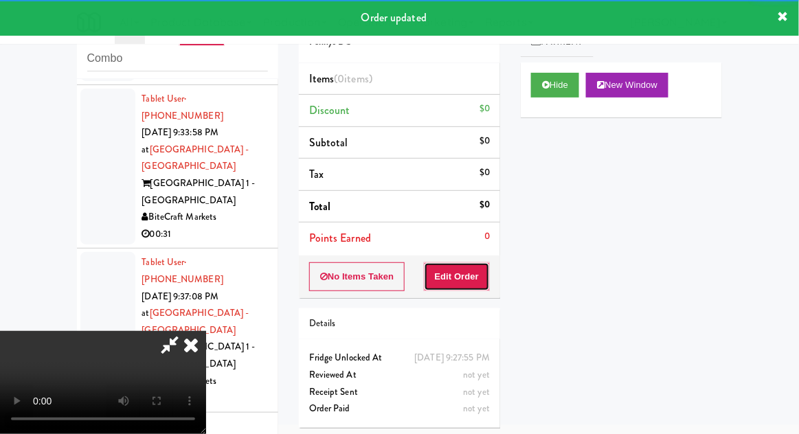
click at [471, 286] on button "Edit Order" at bounding box center [457, 277] width 67 height 29
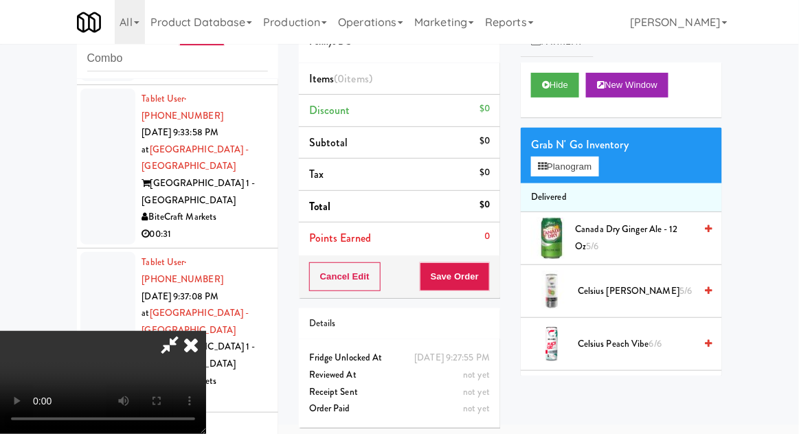
scroll to position [0, 0]
click at [599, 173] on button "Planogram" at bounding box center [564, 167] width 67 height 21
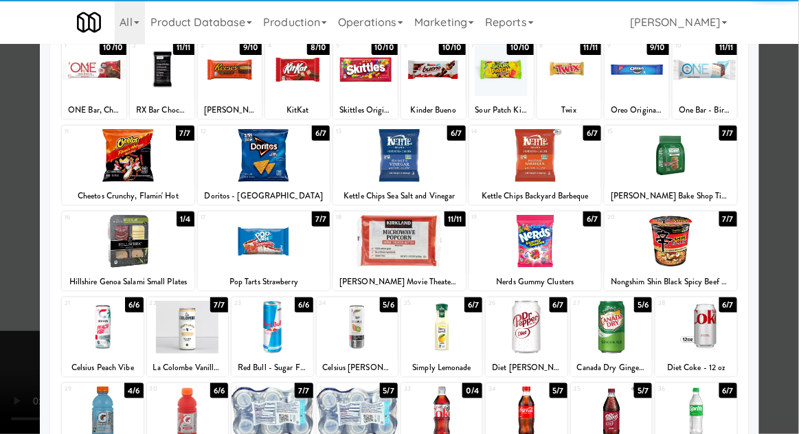
scroll to position [82, 0]
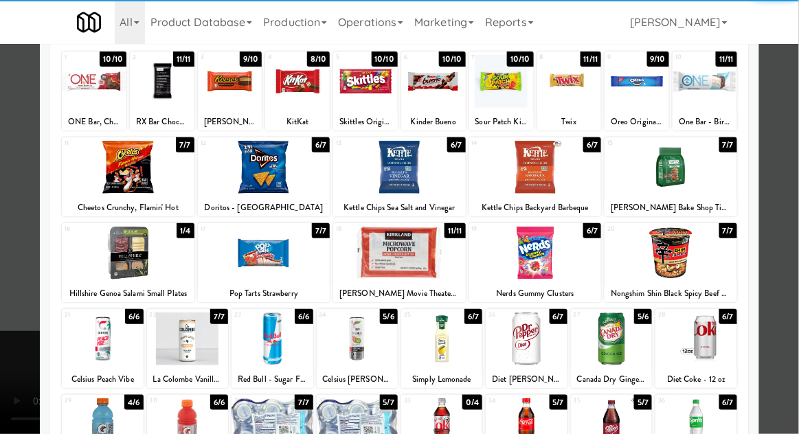
click at [704, 337] on div at bounding box center [696, 339] width 81 height 53
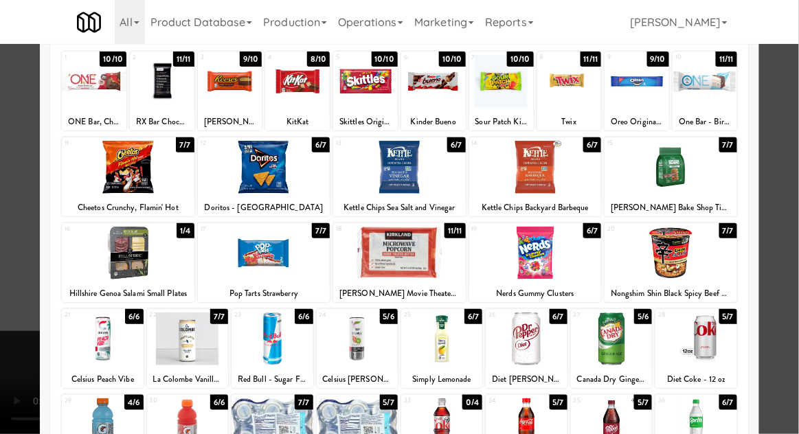
click at [793, 195] on div at bounding box center [399, 217] width 799 height 434
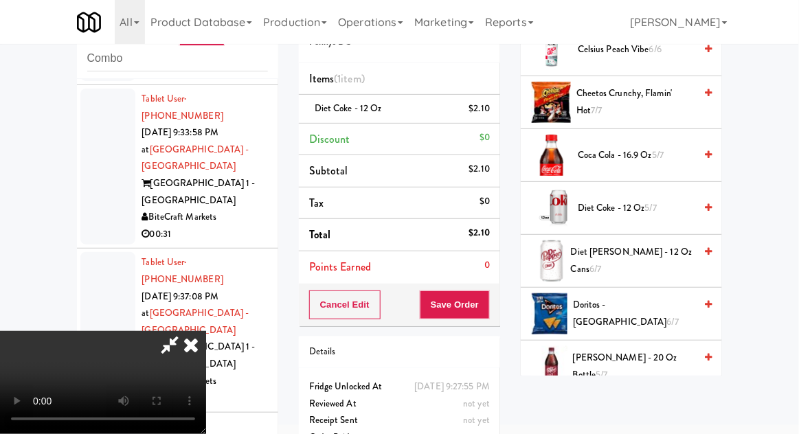
scroll to position [292, 0]
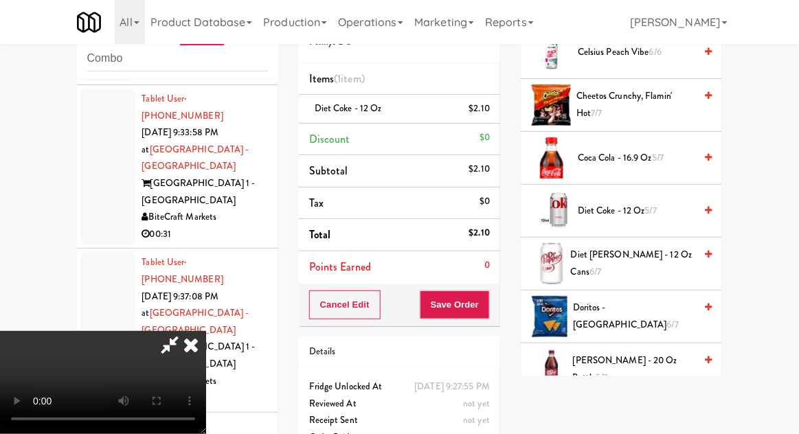
click at [661, 210] on span "Diet Coke - 12 oz 5/7" at bounding box center [636, 211] width 117 height 17
click at [487, 305] on button "Save Order" at bounding box center [455, 305] width 70 height 29
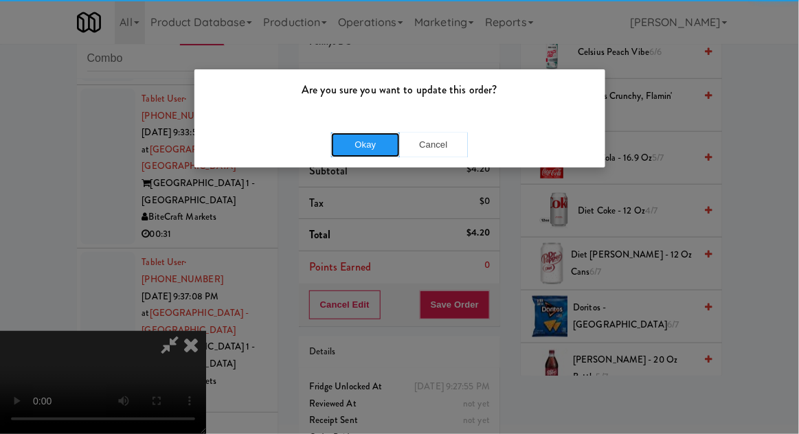
click at [375, 144] on button "Okay" at bounding box center [365, 145] width 69 height 25
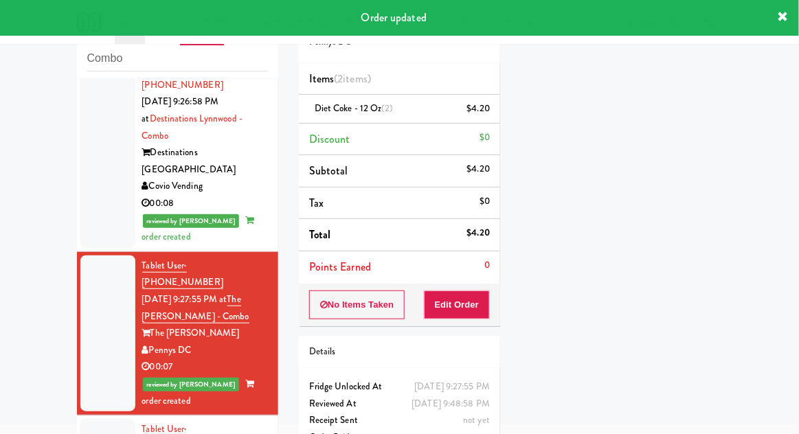
scroll to position [2008, 0]
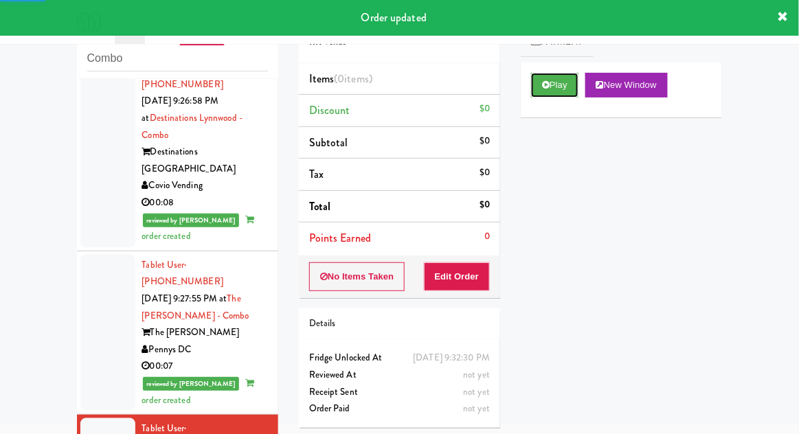
click at [540, 94] on button "Play" at bounding box center [554, 85] width 47 height 25
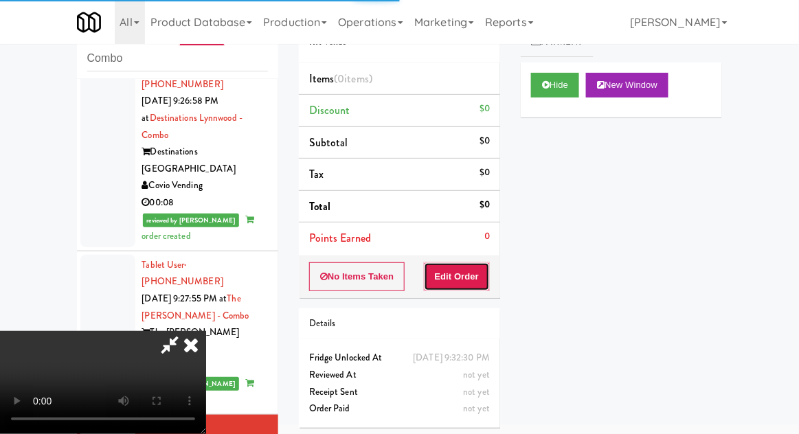
click at [463, 267] on button "Edit Order" at bounding box center [457, 277] width 67 height 29
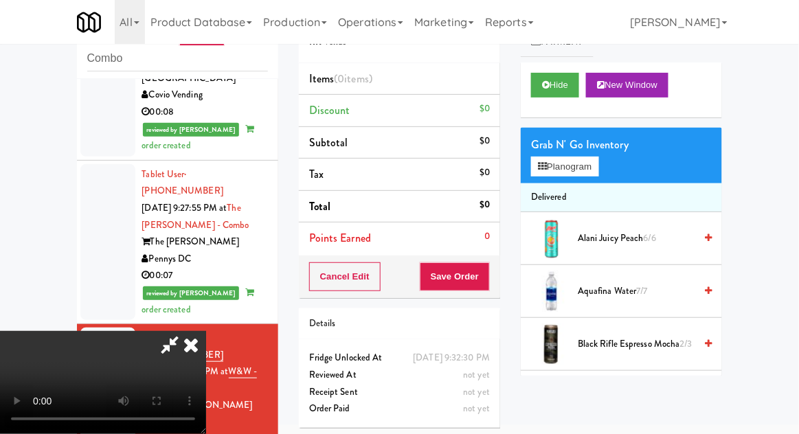
scroll to position [50, 0]
click at [591, 172] on button "Planogram" at bounding box center [564, 167] width 67 height 21
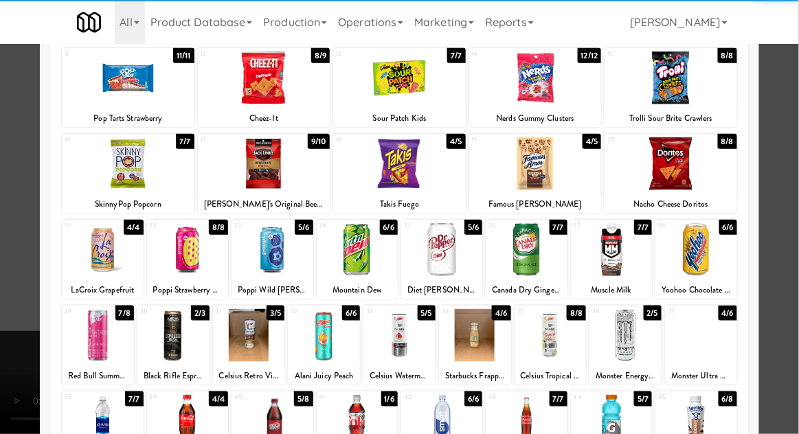
scroll to position [249, 0]
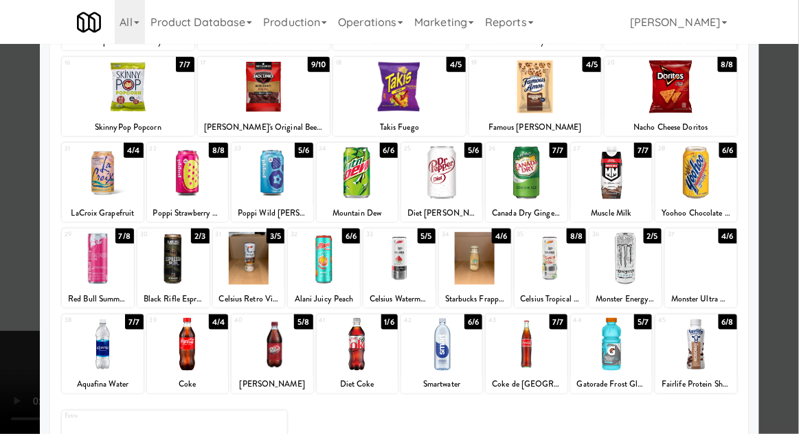
click at [442, 353] on div at bounding box center [441, 344] width 81 height 53
click at [606, 359] on div at bounding box center [611, 344] width 81 height 53
click at [794, 195] on div at bounding box center [399, 217] width 799 height 434
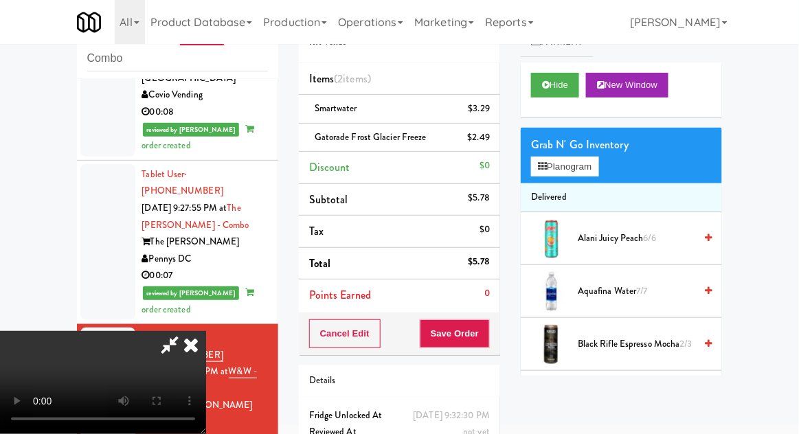
scroll to position [63, 0]
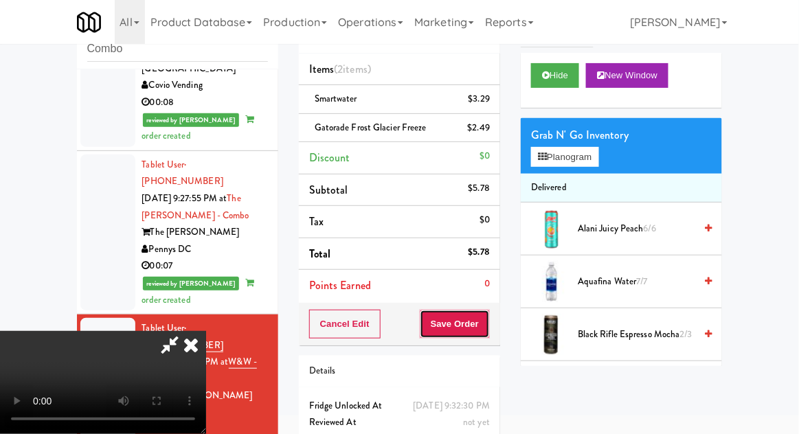
click at [489, 324] on button "Save Order" at bounding box center [455, 324] width 70 height 29
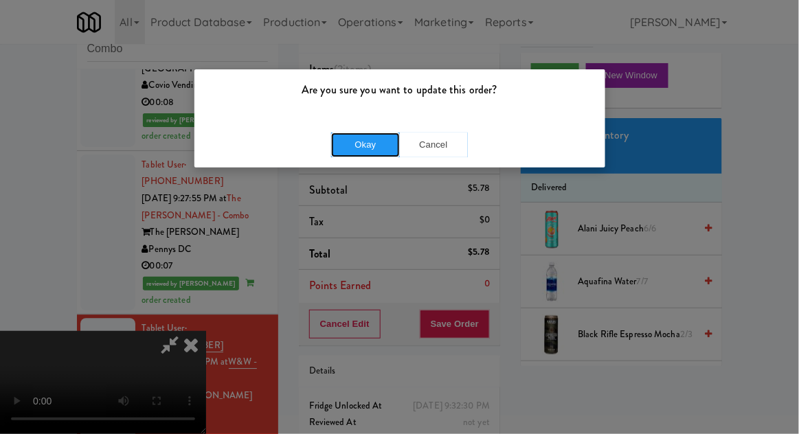
click at [364, 150] on button "Okay" at bounding box center [365, 145] width 69 height 25
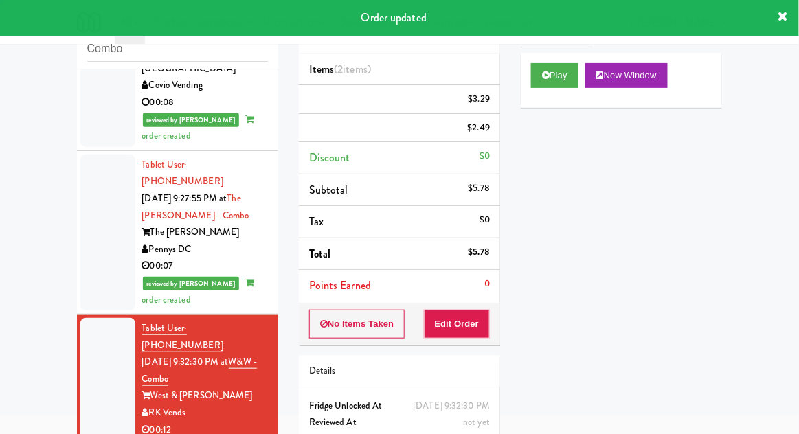
scroll to position [0, 0]
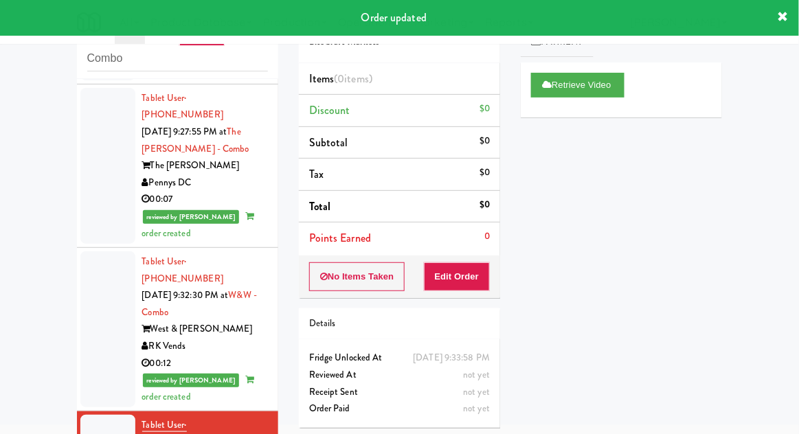
scroll to position [2254, 0]
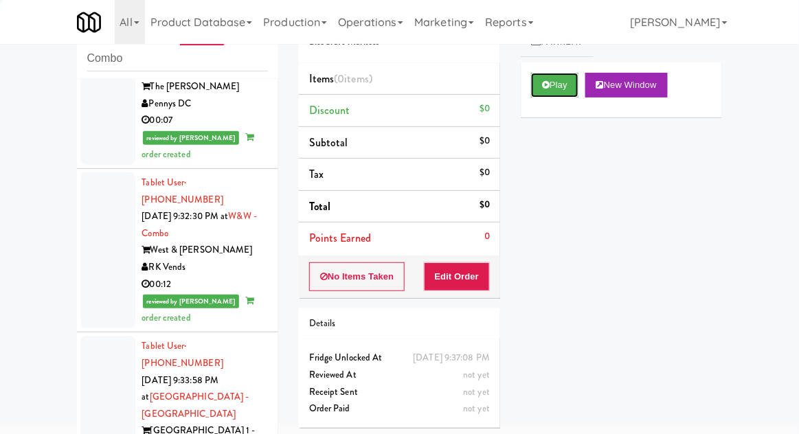
click at [539, 95] on button "Play" at bounding box center [554, 85] width 47 height 25
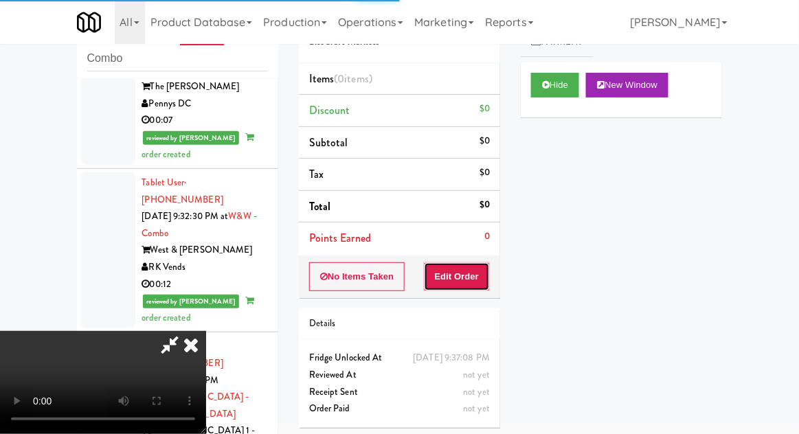
click at [456, 276] on button "Edit Order" at bounding box center [457, 277] width 67 height 29
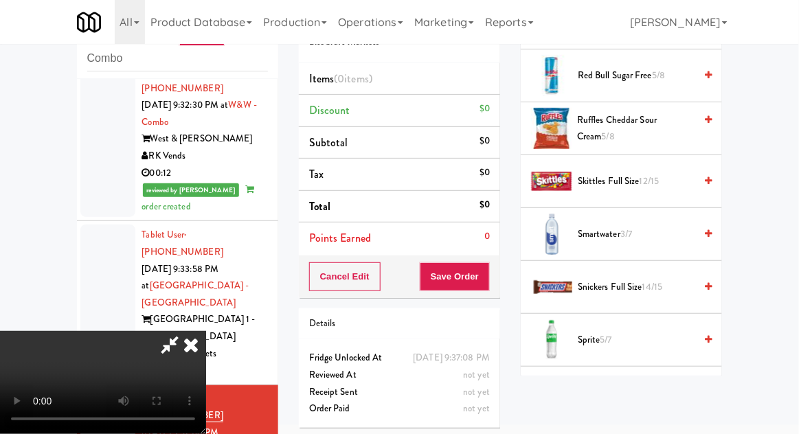
scroll to position [1608, 0]
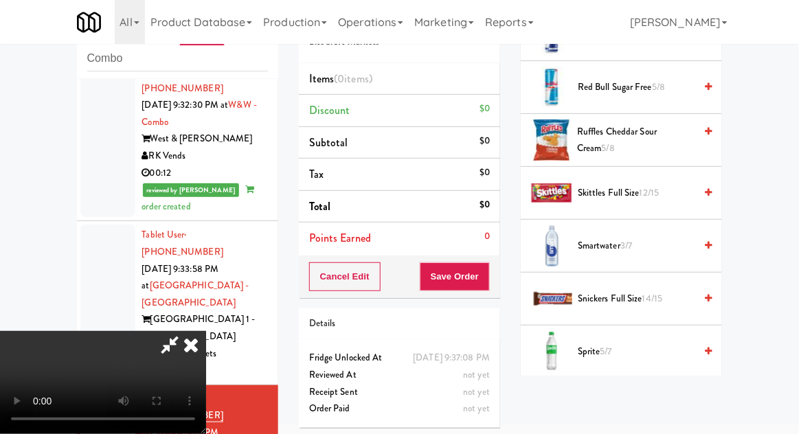
click at [658, 238] on span "Smartwater 3/7" at bounding box center [636, 246] width 117 height 17
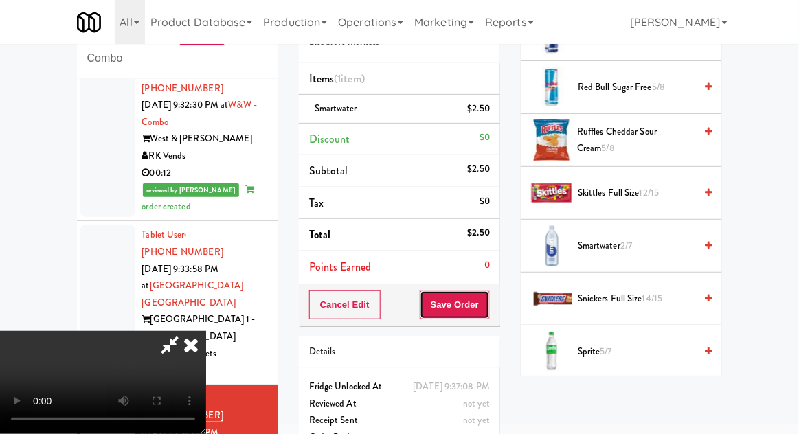
click at [489, 309] on button "Save Order" at bounding box center [455, 305] width 70 height 29
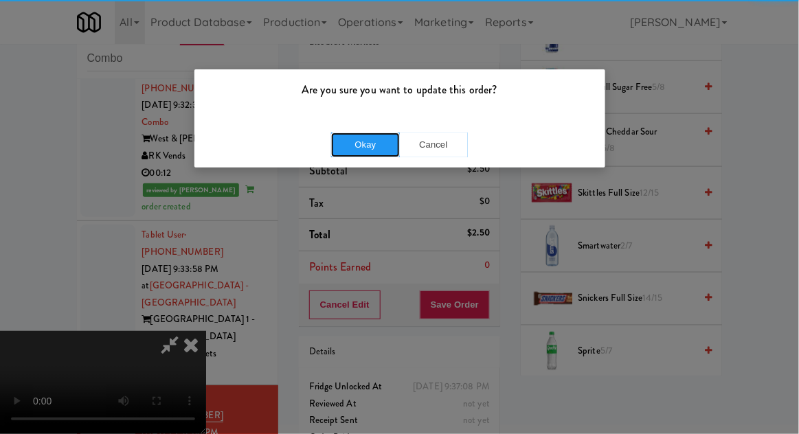
click at [346, 148] on button "Okay" at bounding box center [365, 145] width 69 height 25
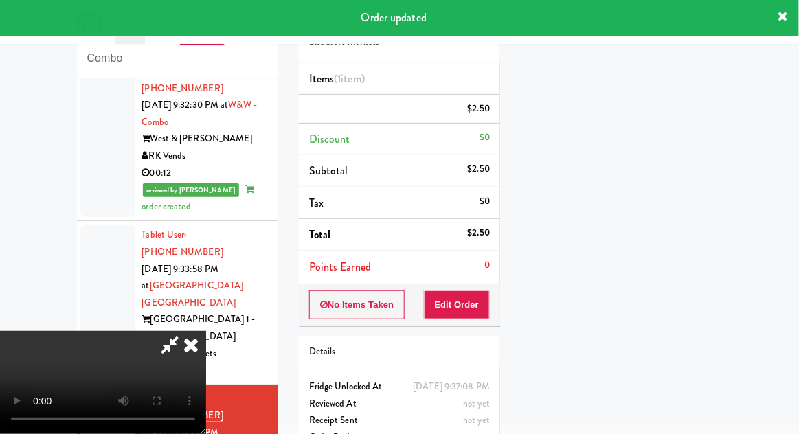
scroll to position [135, 0]
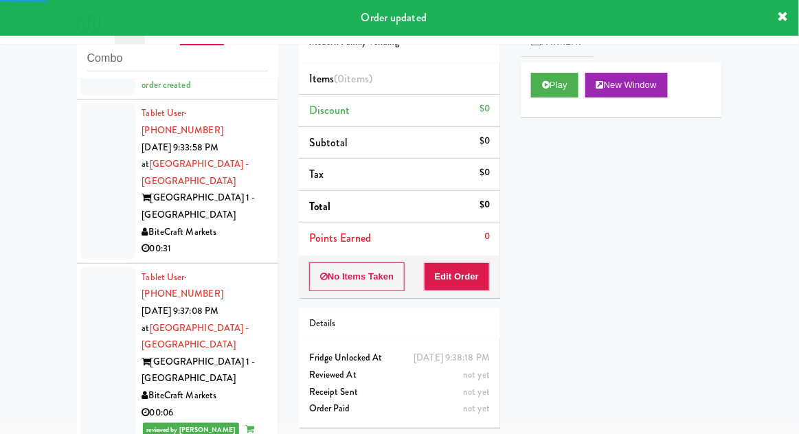
scroll to position [2487, 0]
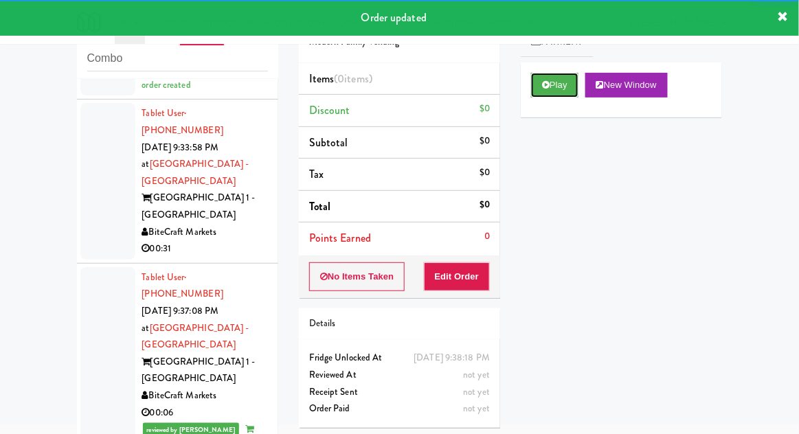
click at [564, 97] on button "Play" at bounding box center [554, 85] width 47 height 25
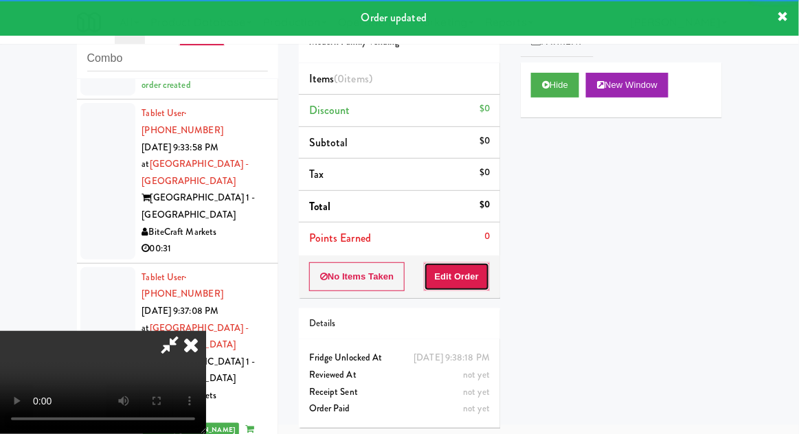
click at [485, 271] on button "Edit Order" at bounding box center [457, 277] width 67 height 29
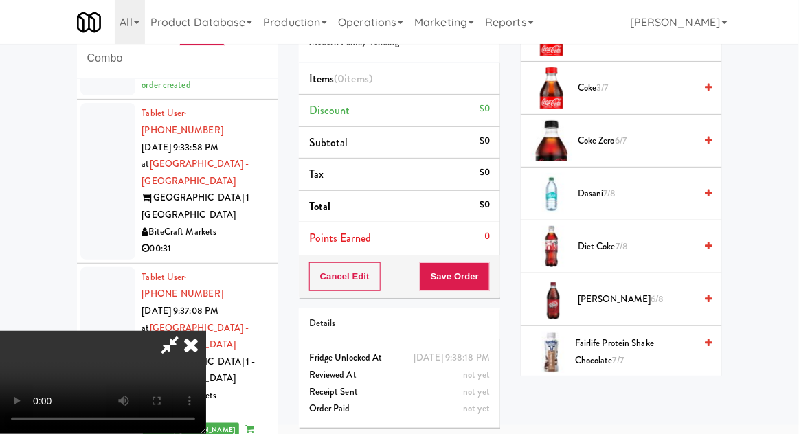
scroll to position [573, 0]
click at [657, 240] on span "Diet Coke 7/8" at bounding box center [636, 248] width 117 height 17
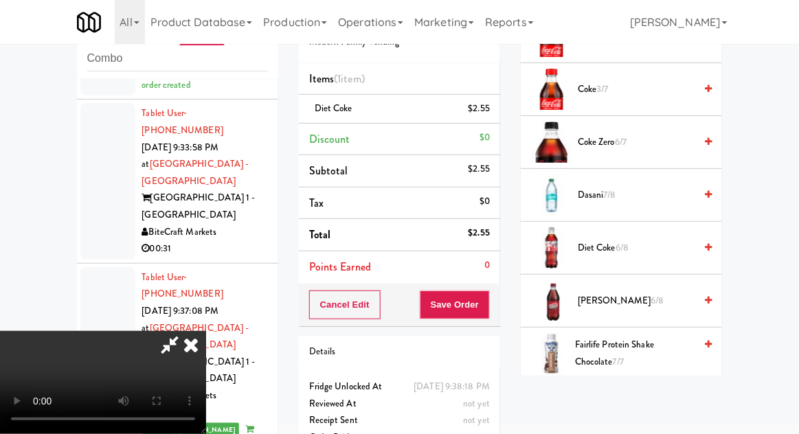
click at [649, 243] on span "Diet Coke 6/8" at bounding box center [636, 248] width 117 height 17
click at [485, 314] on button "Save Order" at bounding box center [455, 305] width 70 height 29
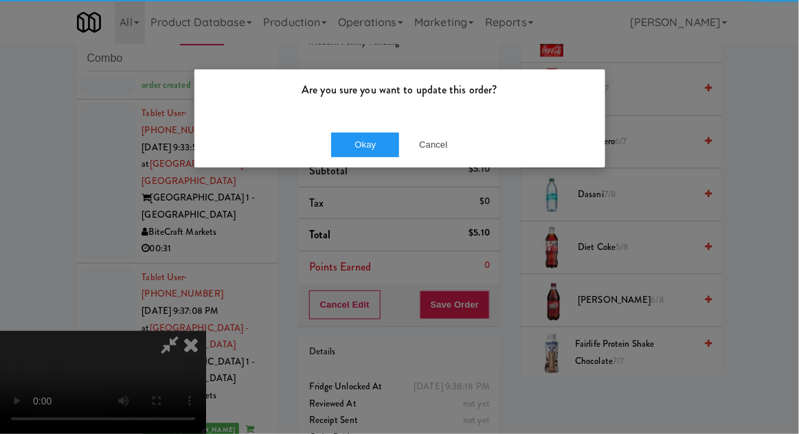
click at [353, 128] on div "Okay Cancel" at bounding box center [400, 145] width 411 height 46
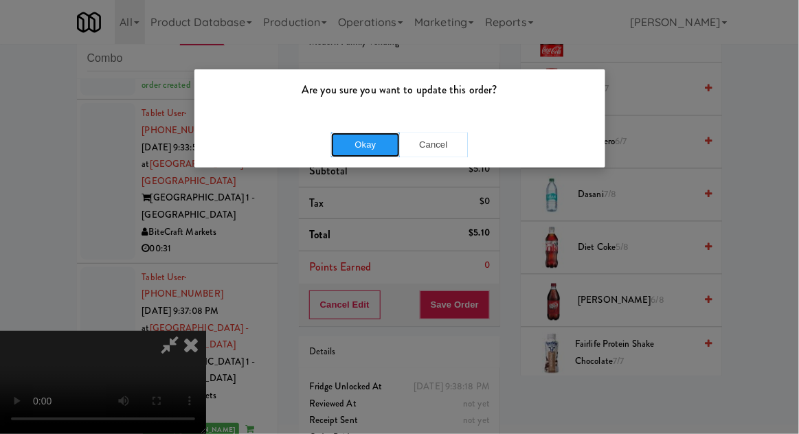
click at [366, 156] on button "Okay" at bounding box center [365, 145] width 69 height 25
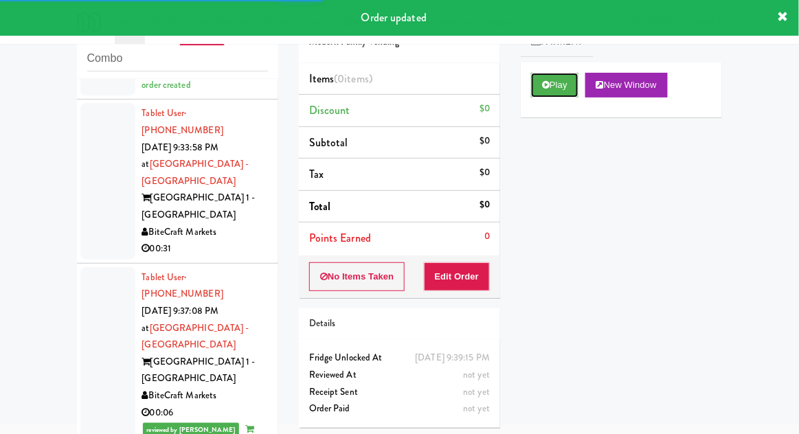
click at [544, 93] on button "Play" at bounding box center [554, 85] width 47 height 25
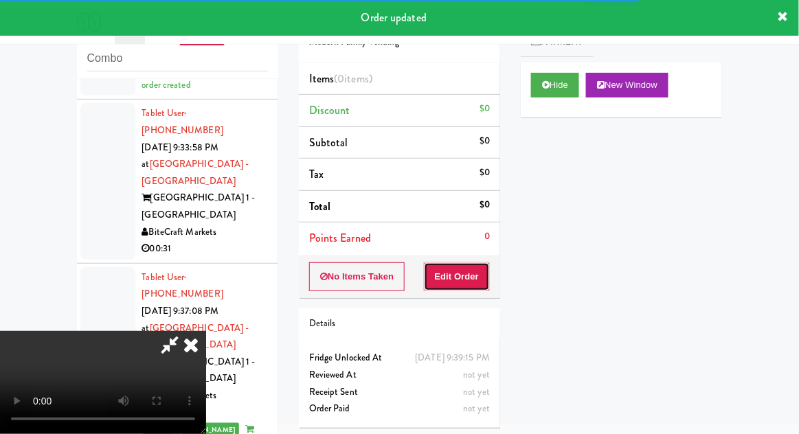
click at [454, 287] on button "Edit Order" at bounding box center [457, 277] width 67 height 29
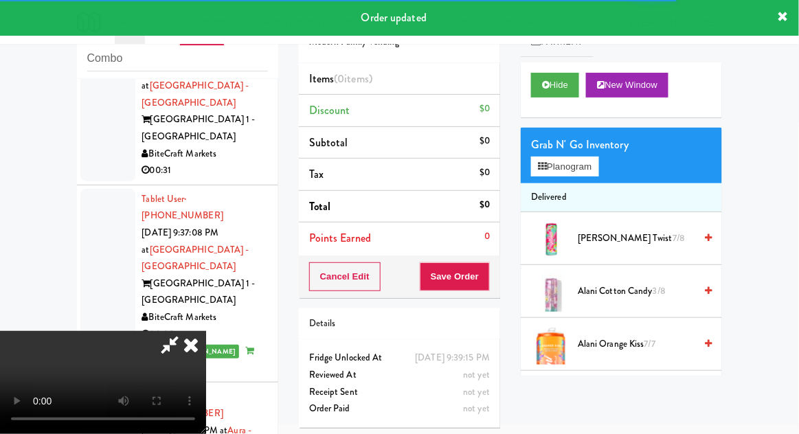
scroll to position [2568, 0]
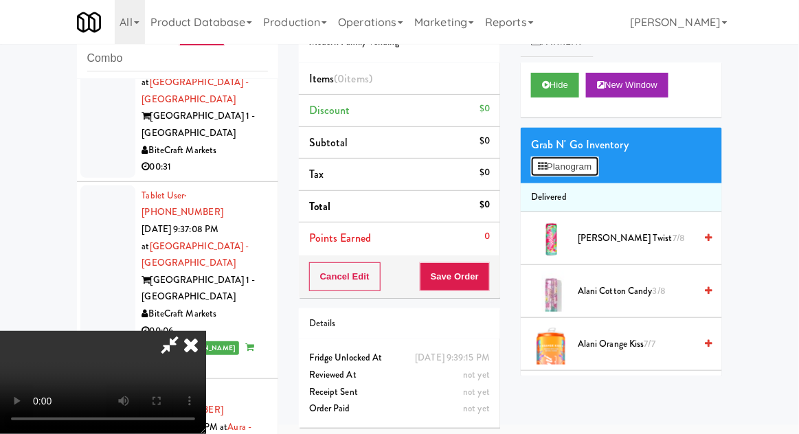
click at [591, 166] on button "Planogram" at bounding box center [564, 167] width 67 height 21
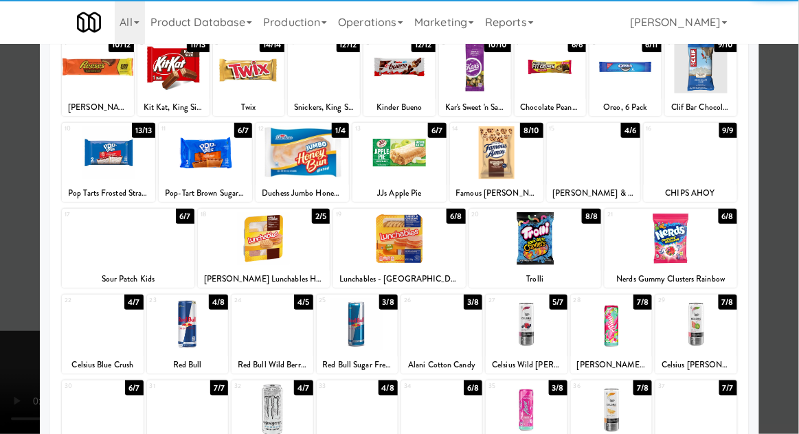
scroll to position [98, 0]
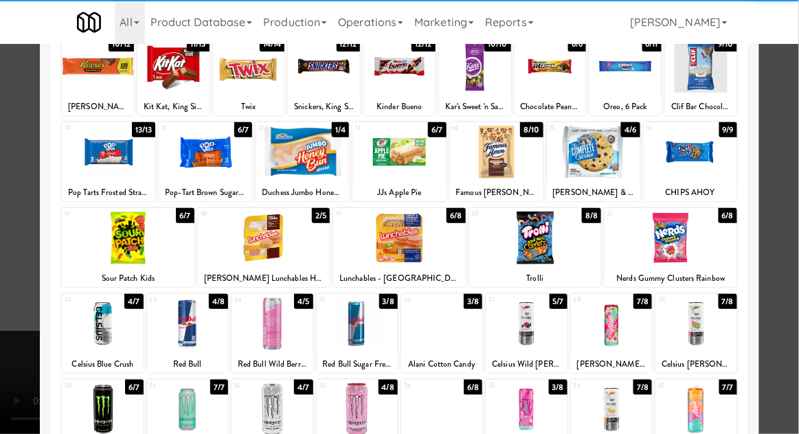
click at [363, 328] on div at bounding box center [357, 324] width 81 height 53
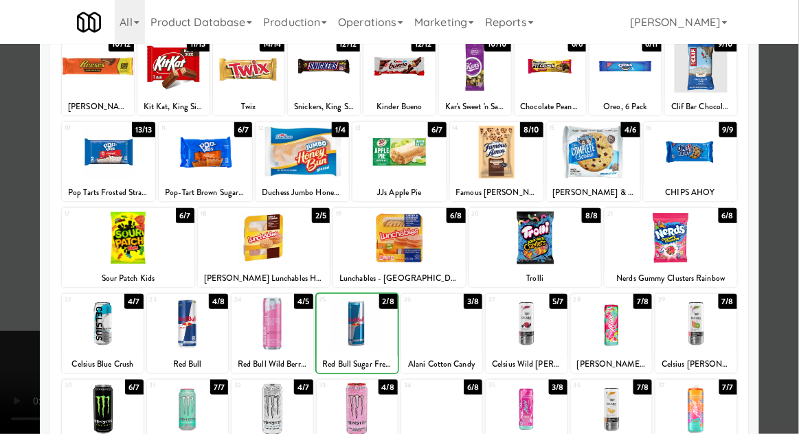
click at [790, 199] on div at bounding box center [399, 217] width 799 height 434
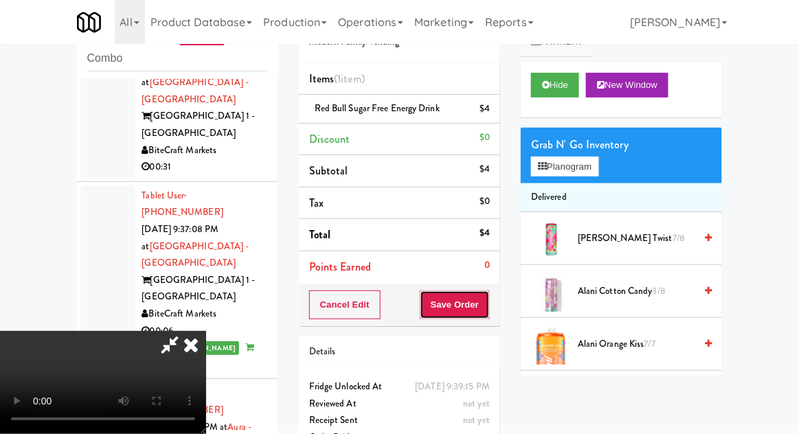
click at [487, 309] on button "Save Order" at bounding box center [455, 305] width 70 height 29
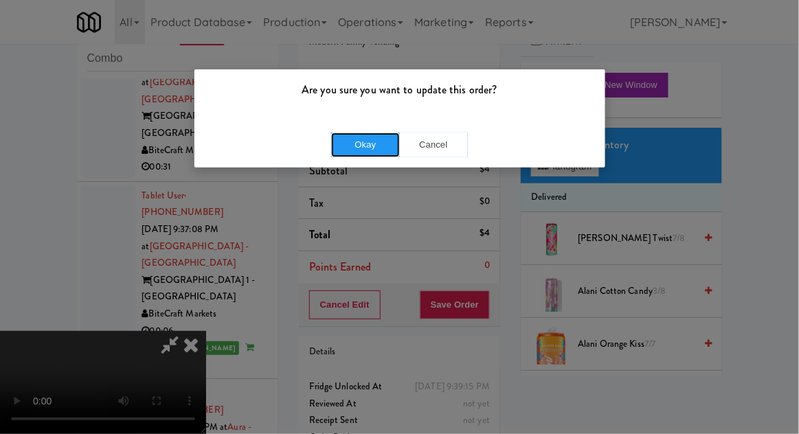
click at [373, 146] on button "Okay" at bounding box center [365, 145] width 69 height 25
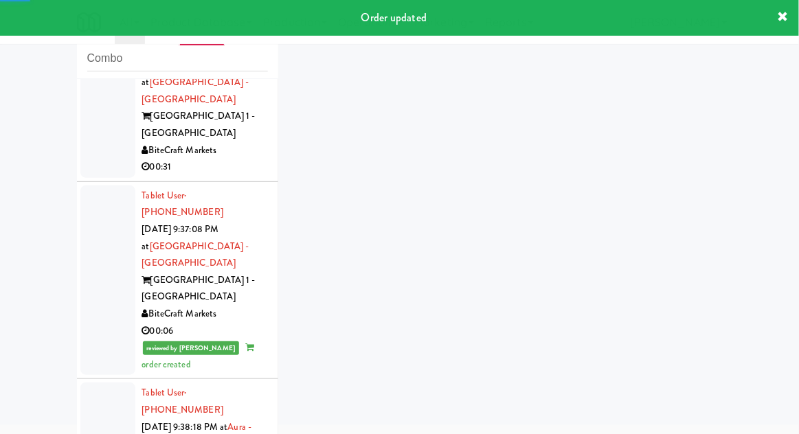
scroll to position [2603, 0]
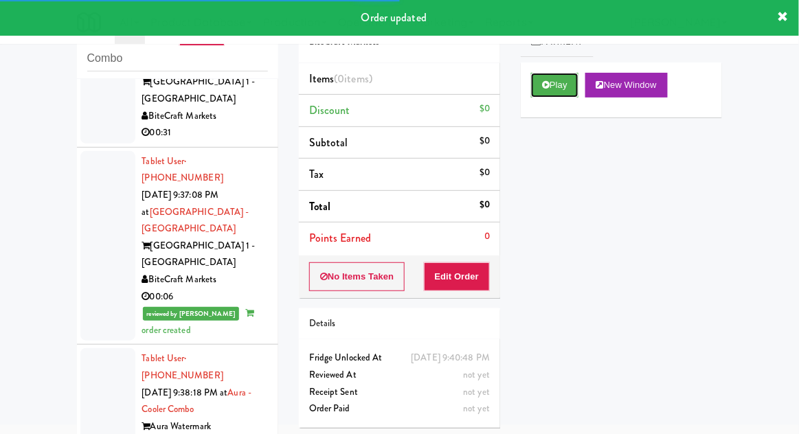
click at [550, 78] on button "Play" at bounding box center [554, 85] width 47 height 25
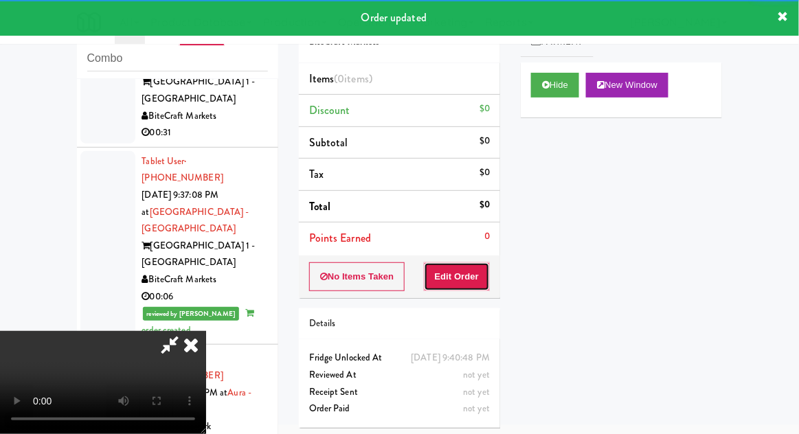
click at [477, 263] on button "Edit Order" at bounding box center [457, 277] width 67 height 29
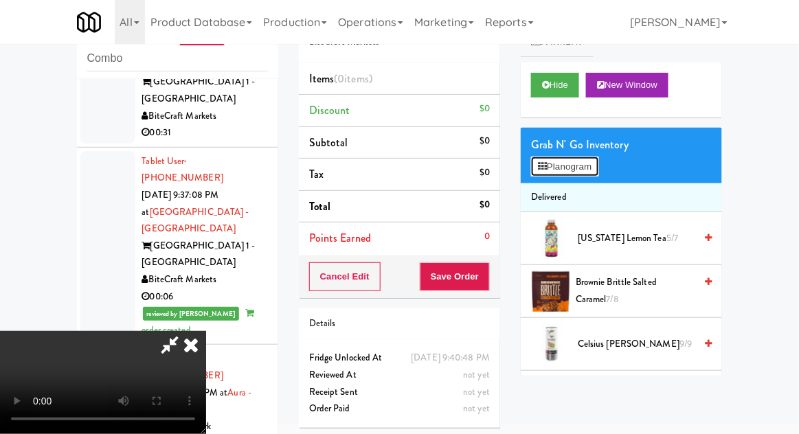
click at [587, 173] on button "Planogram" at bounding box center [564, 167] width 67 height 21
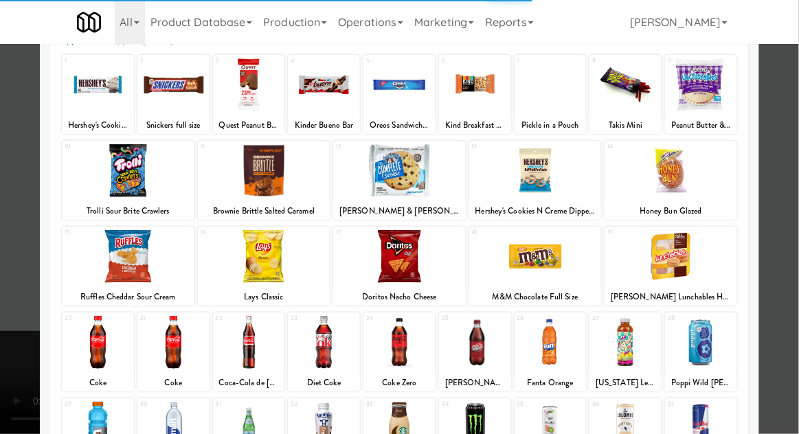
scroll to position [114, 0]
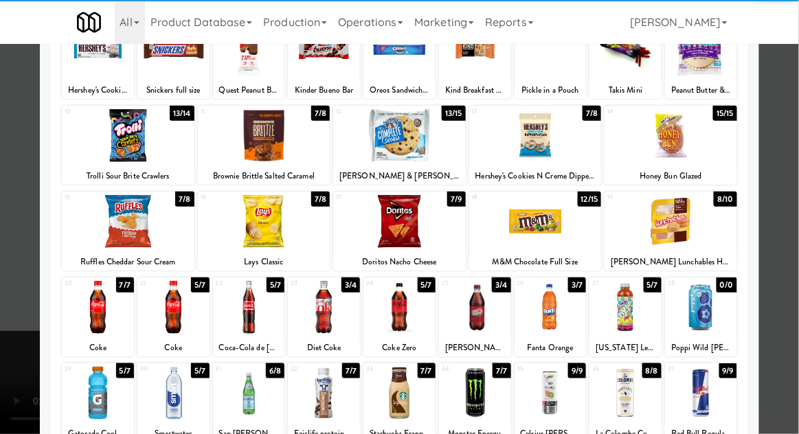
click at [176, 402] on div at bounding box center [173, 393] width 72 height 53
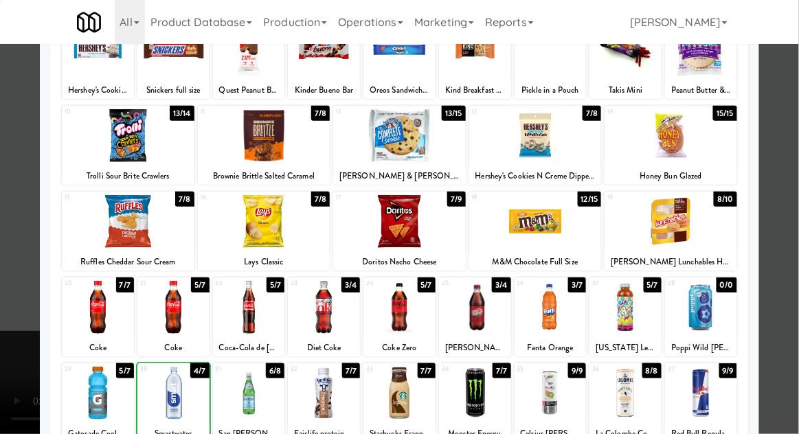
click at [787, 211] on div at bounding box center [399, 217] width 799 height 434
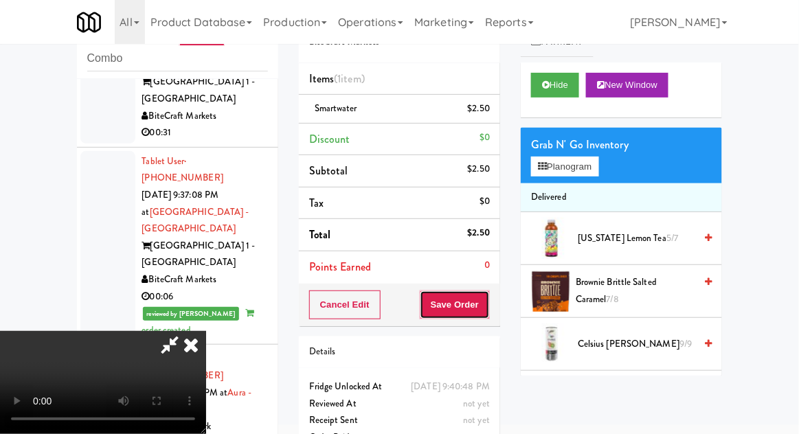
click at [482, 312] on button "Save Order" at bounding box center [455, 305] width 70 height 29
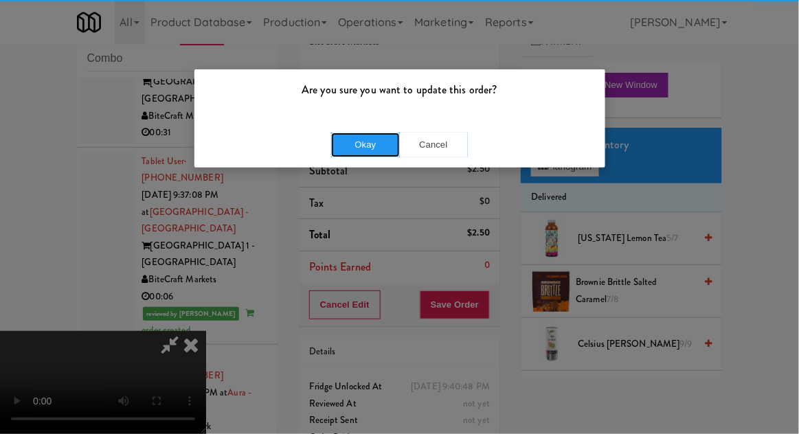
click at [362, 142] on button "Okay" at bounding box center [365, 145] width 69 height 25
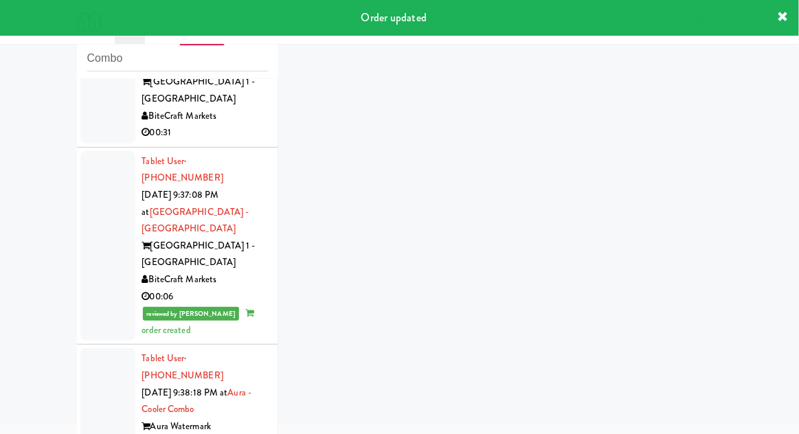
scroll to position [2637, 0]
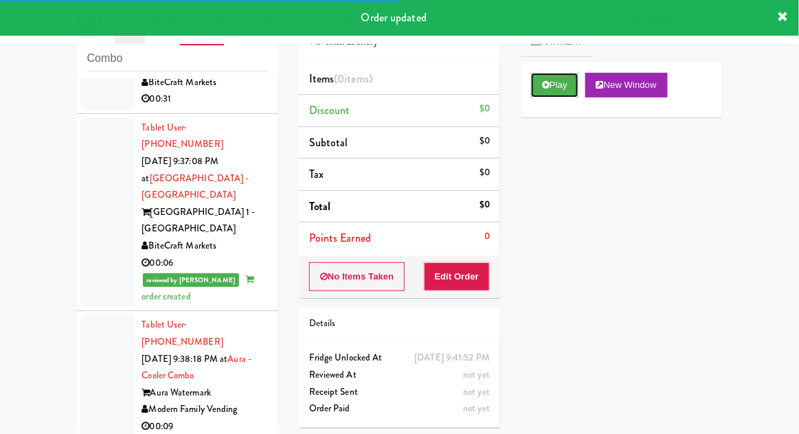
click at [536, 93] on button "Play" at bounding box center [554, 85] width 47 height 25
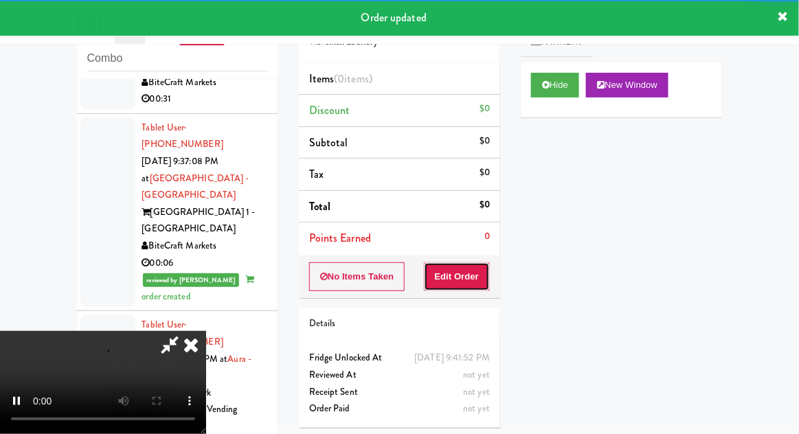
click at [460, 275] on button "Edit Order" at bounding box center [457, 277] width 67 height 29
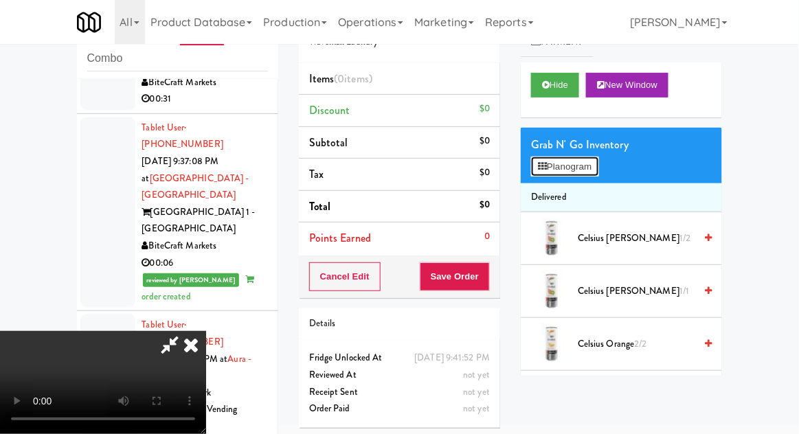
click at [593, 164] on button "Planogram" at bounding box center [564, 167] width 67 height 21
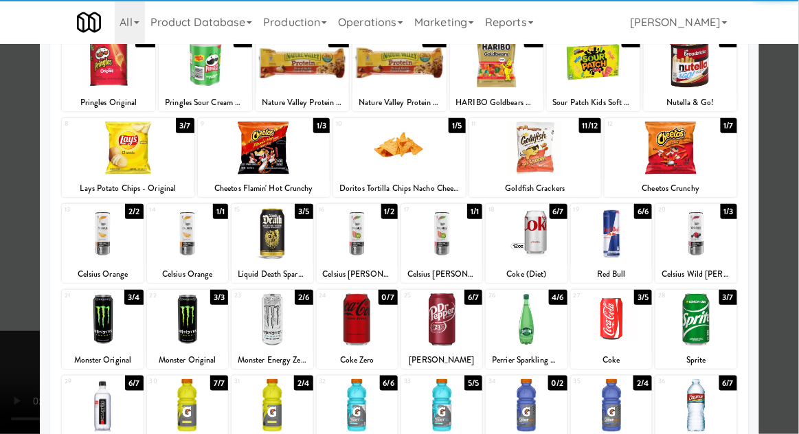
scroll to position [104, 0]
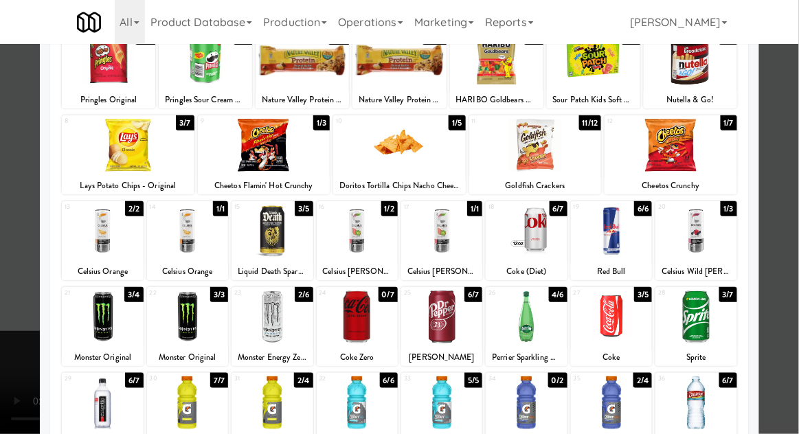
click at [610, 406] on div at bounding box center [611, 403] width 81 height 53
click at [792, 204] on div at bounding box center [399, 217] width 799 height 434
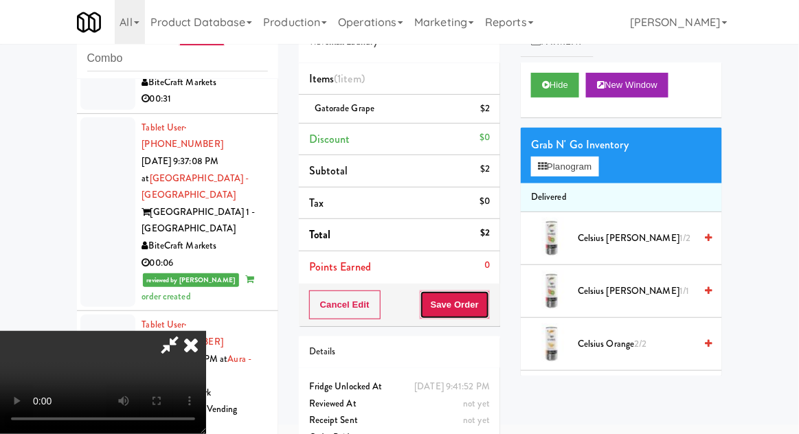
click at [487, 307] on button "Save Order" at bounding box center [455, 305] width 70 height 29
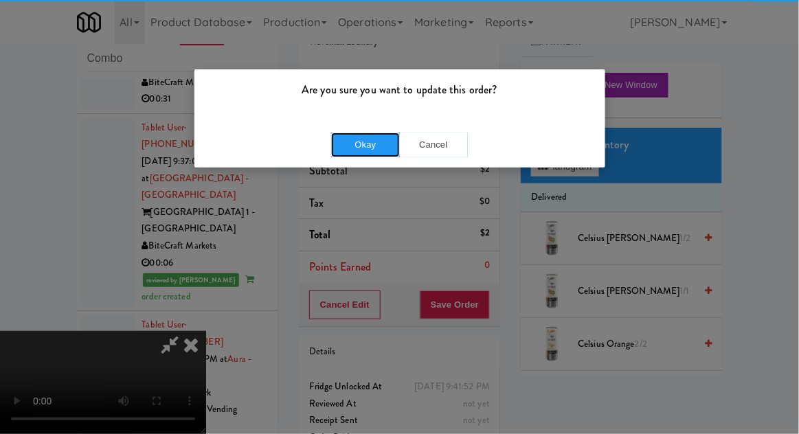
click at [370, 153] on button "Okay" at bounding box center [365, 145] width 69 height 25
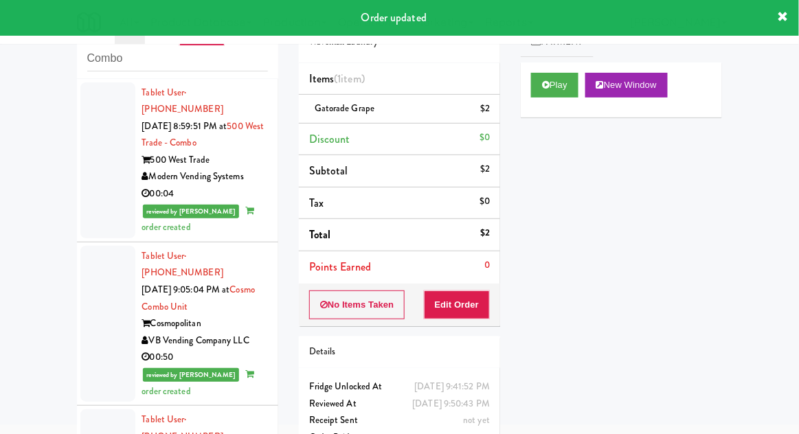
click at [95, 188] on div at bounding box center [107, 160] width 55 height 156
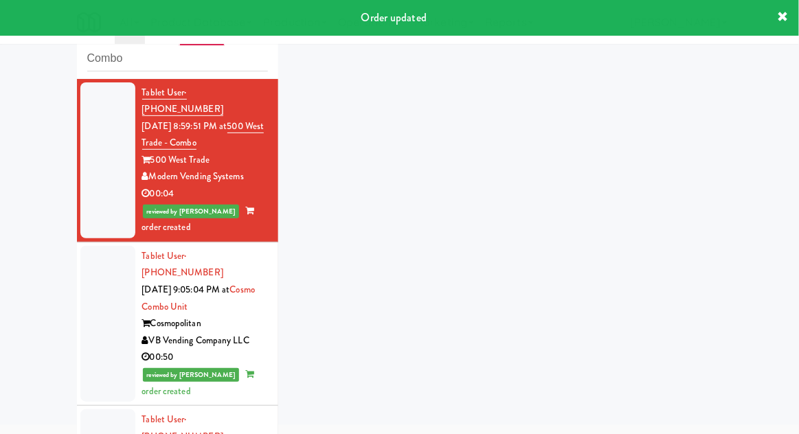
click at [100, 329] on div at bounding box center [107, 324] width 55 height 156
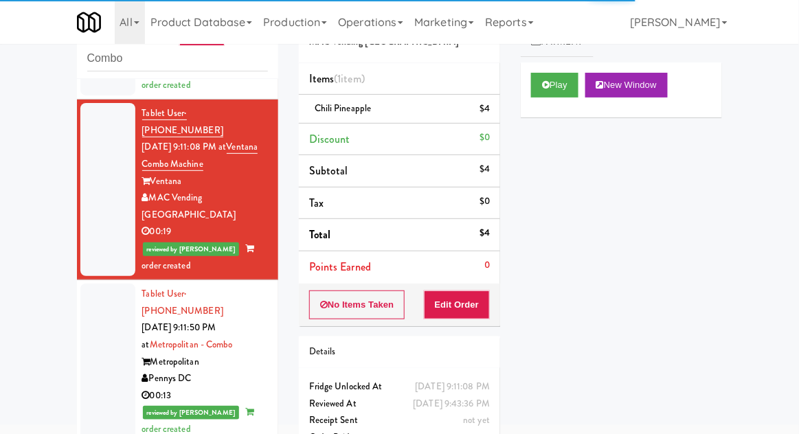
click at [101, 318] on div at bounding box center [107, 362] width 55 height 156
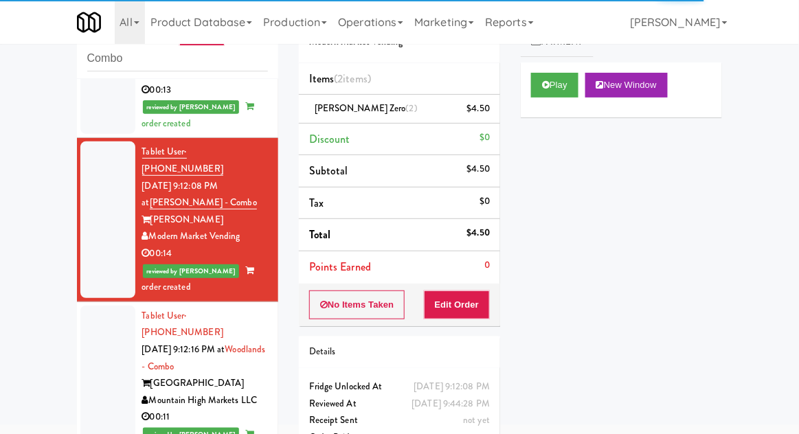
click at [99, 307] on div at bounding box center [107, 384] width 55 height 156
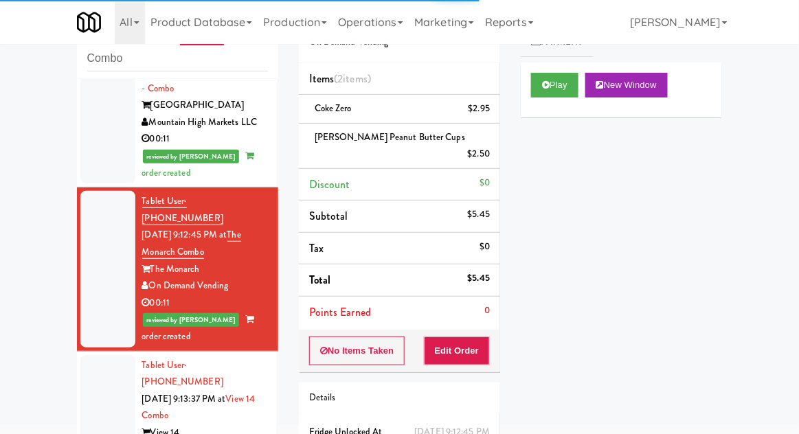
click at [97, 355] on div at bounding box center [107, 433] width 55 height 156
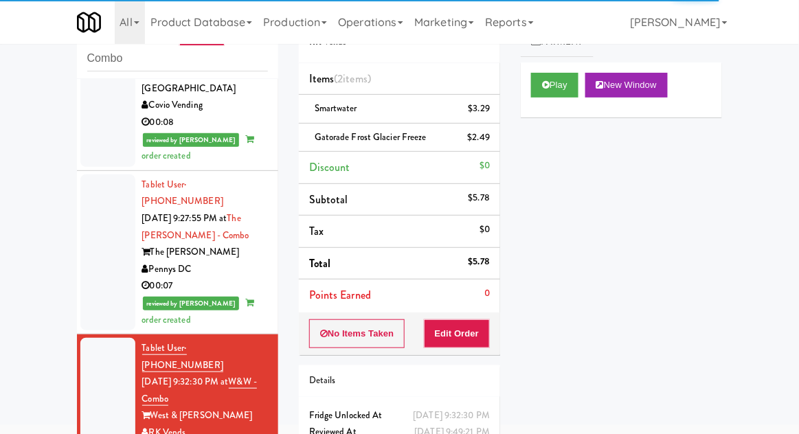
scroll to position [2088, 0]
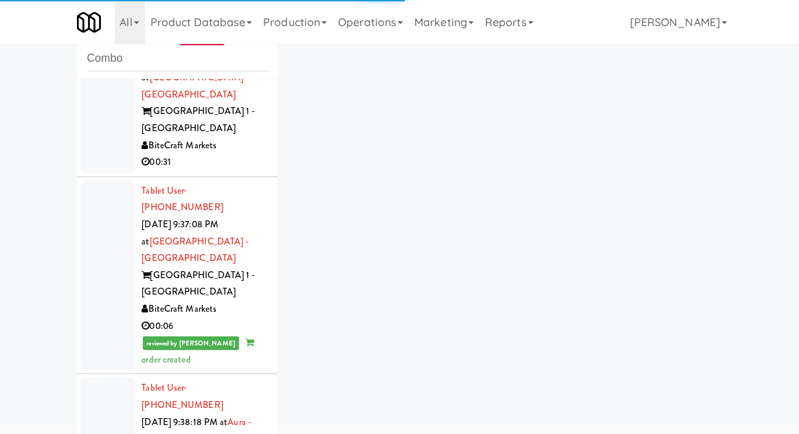
scroll to position [2670, 0]
